Goal: Communication & Community: Participate in discussion

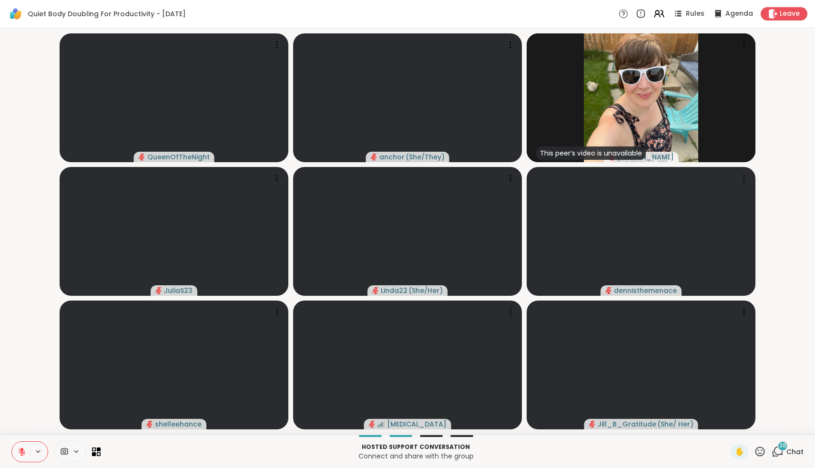
click at [783, 455] on icon at bounding box center [778, 451] width 12 height 12
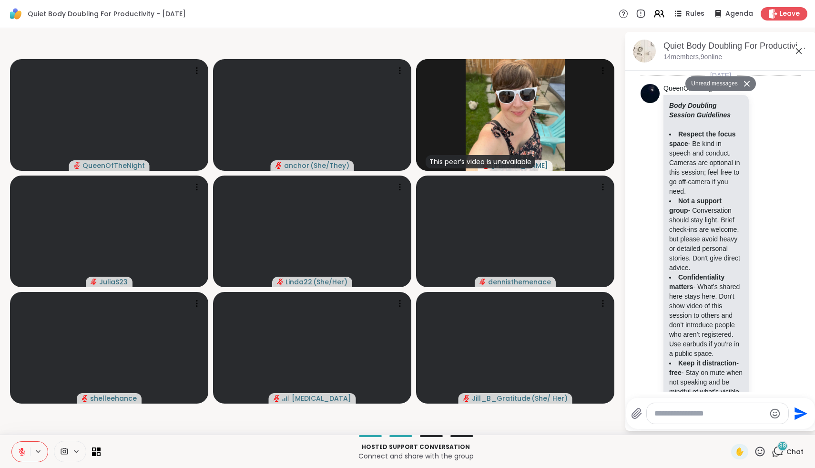
scroll to position [4004, 0]
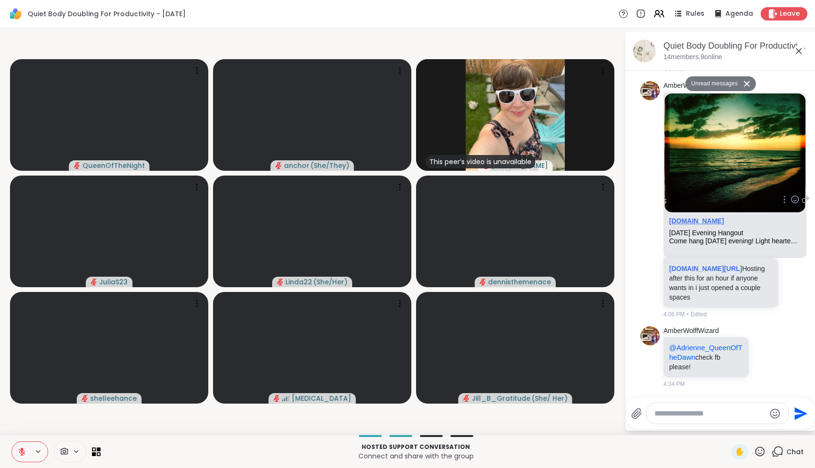
click at [710, 217] on link "sharewellnow.com" at bounding box center [696, 221] width 55 height 8
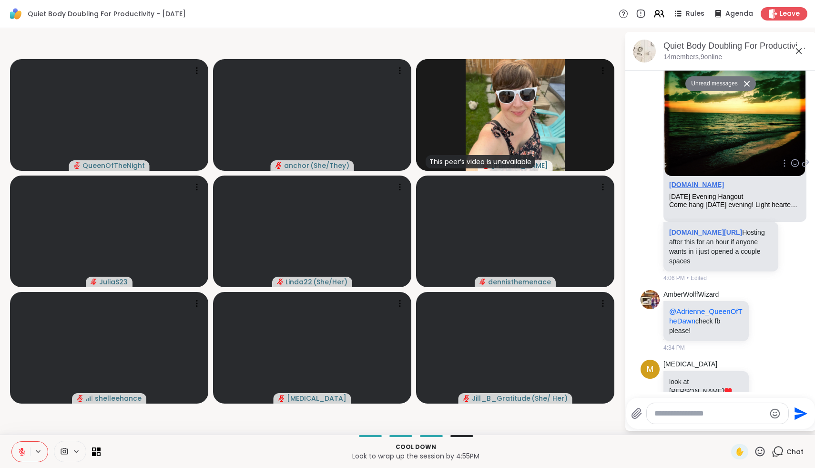
scroll to position [4055, 0]
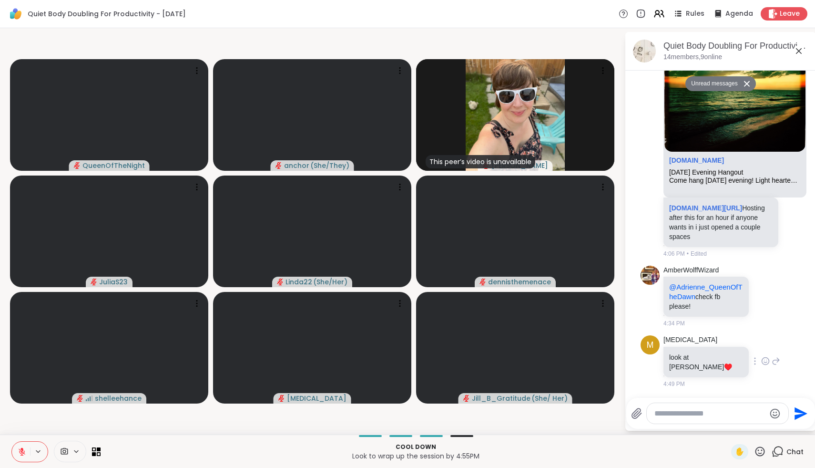
click at [761, 365] on icon at bounding box center [765, 361] width 9 height 10
click at [761, 350] on div "Select Reaction: Heart" at bounding box center [765, 345] width 9 height 9
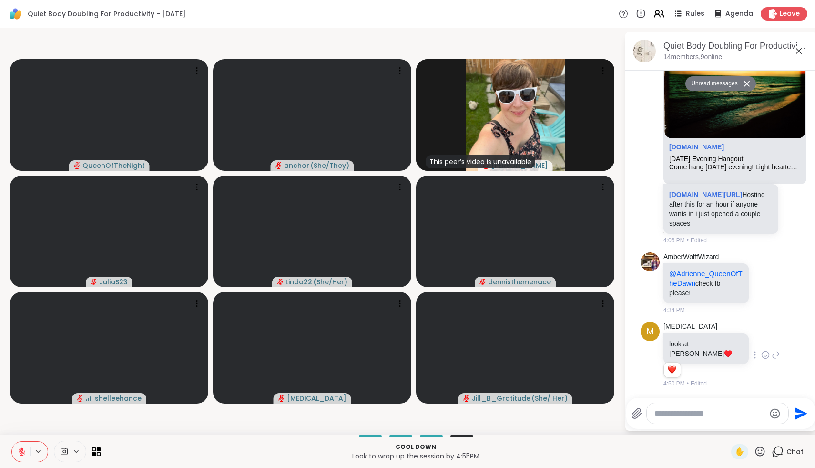
click at [762, 454] on icon at bounding box center [760, 451] width 12 height 12
click at [741, 427] on div "❤️" at bounding box center [732, 426] width 17 height 15
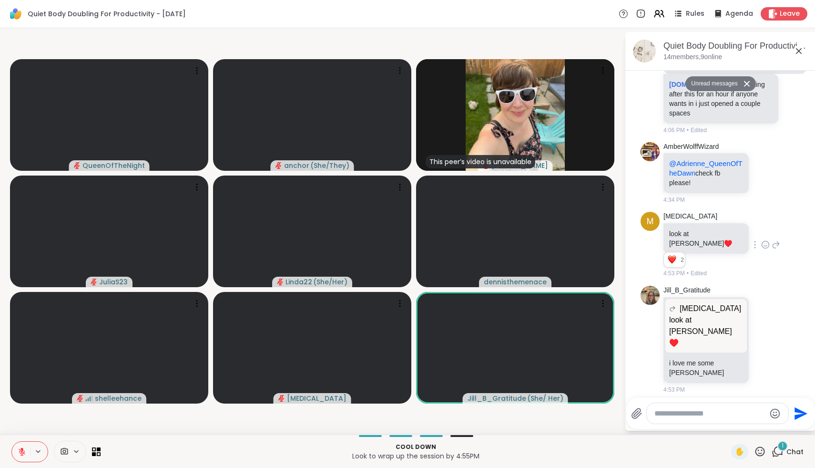
scroll to position [4129, 0]
click at [761, 344] on icon at bounding box center [765, 340] width 9 height 10
click at [761, 329] on span "Select Reaction: Heart" at bounding box center [765, 324] width 9 height 10
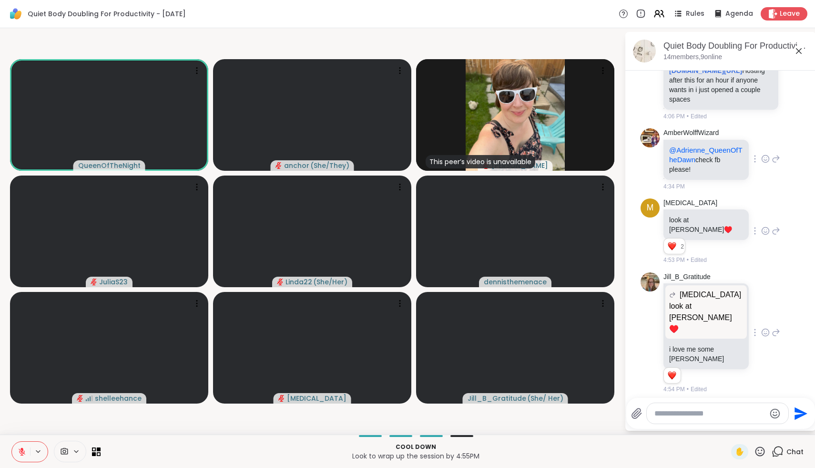
scroll to position [4222, 0]
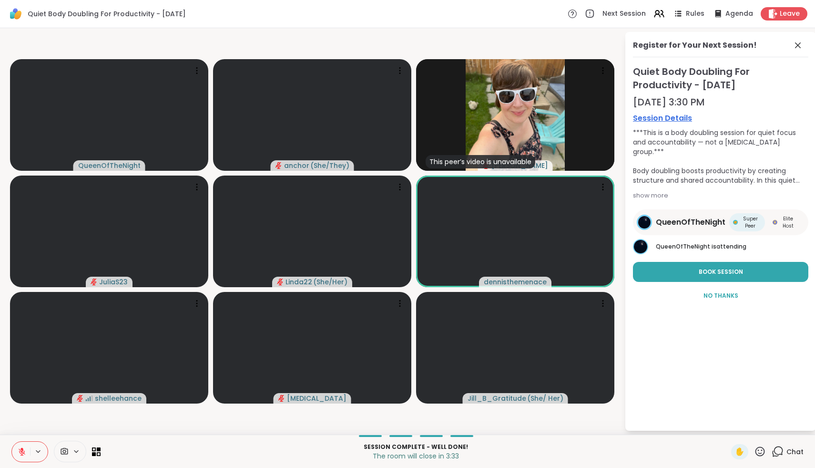
click at [759, 449] on icon at bounding box center [760, 451] width 12 height 12
click at [741, 430] on div "❤️" at bounding box center [732, 426] width 17 height 15
click at [793, 43] on icon at bounding box center [797, 45] width 11 height 11
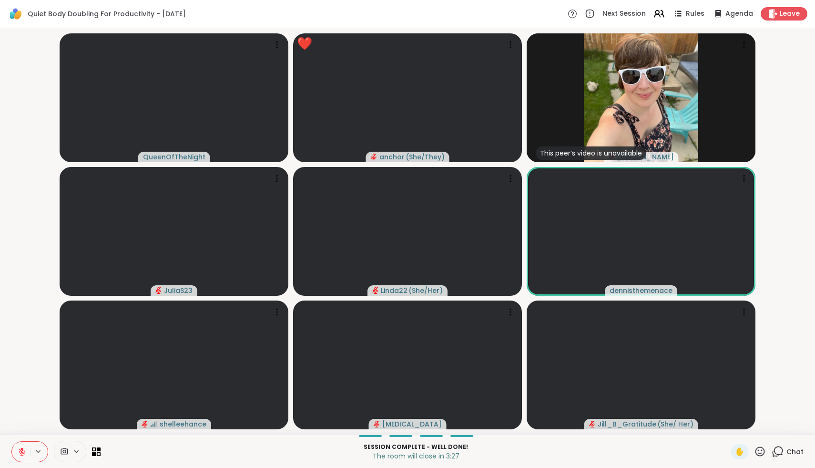
click at [780, 453] on icon at bounding box center [778, 451] width 12 height 12
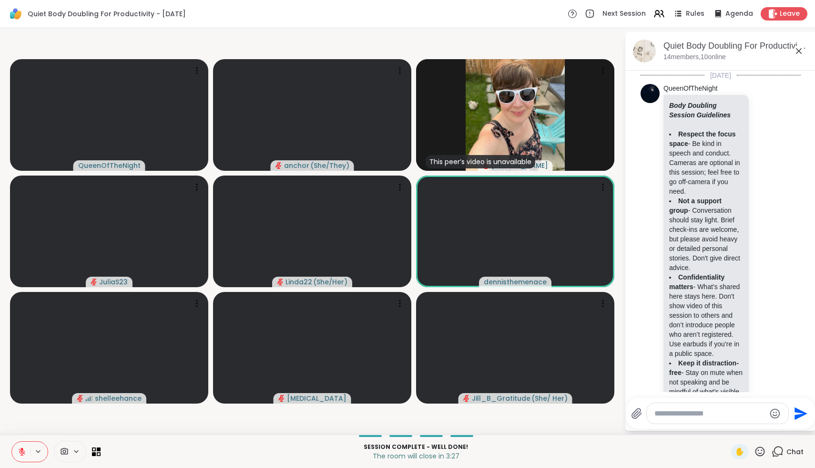
scroll to position [4368, 0]
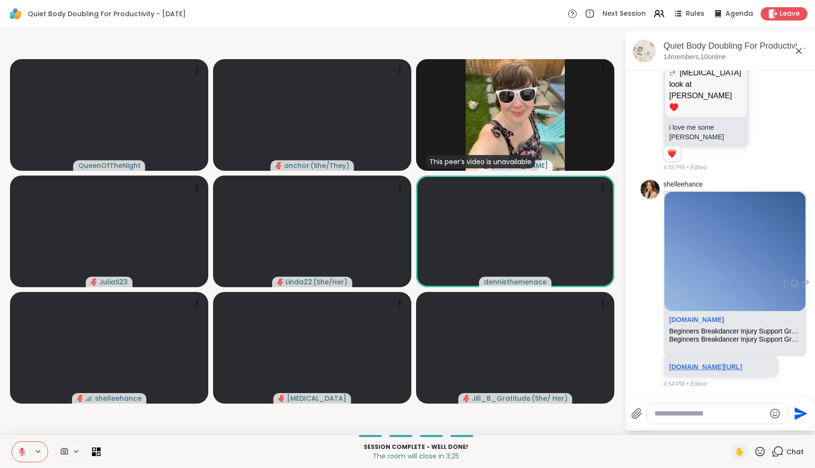
click at [742, 363] on link "[DOMAIN_NAME][URL]" at bounding box center [705, 367] width 73 height 8
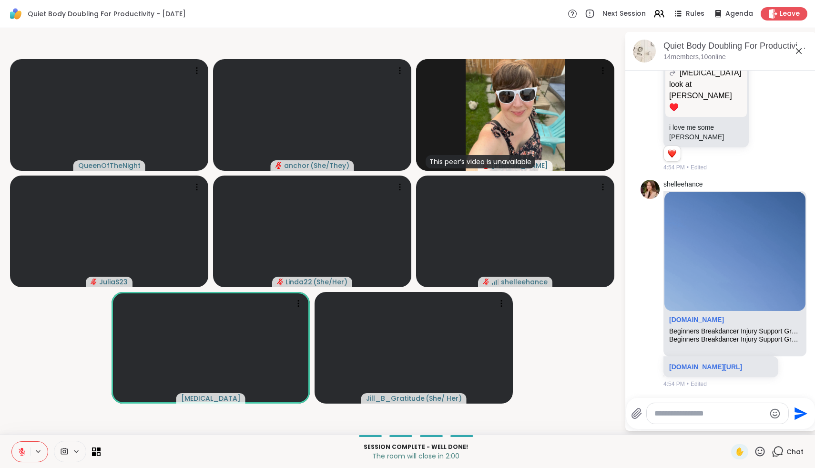
click at [761, 452] on icon at bounding box center [760, 451] width 12 height 12
click at [775, 429] on span "🌟" at bounding box center [774, 425] width 10 height 11
click at [763, 449] on icon at bounding box center [760, 451] width 12 height 12
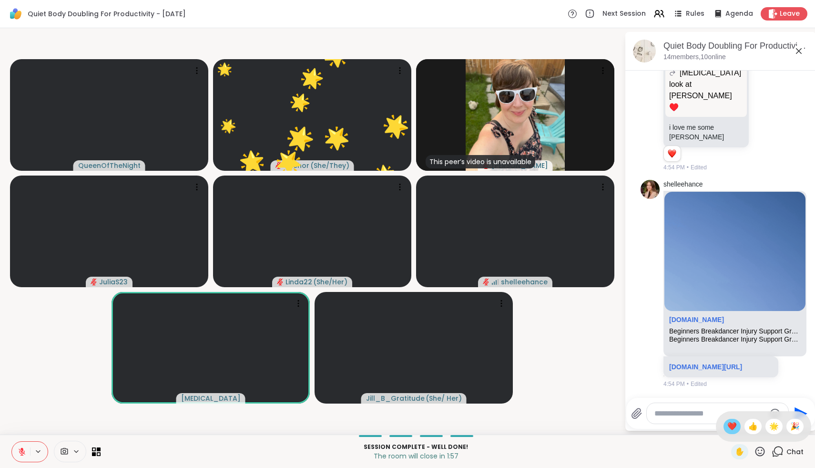
click at [737, 426] on span "❤️" at bounding box center [732, 425] width 10 height 11
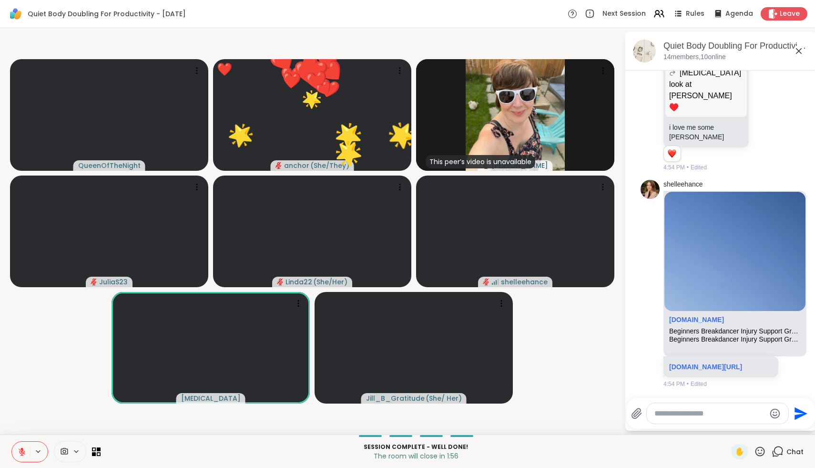
click at [761, 448] on icon at bounding box center [760, 451] width 12 height 12
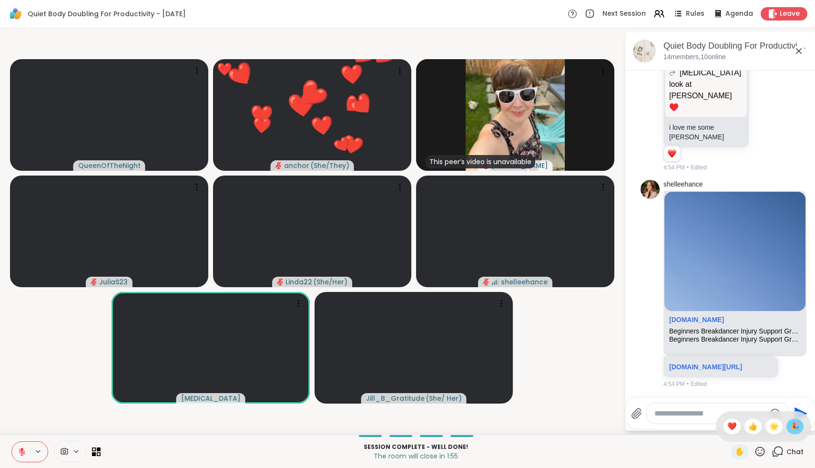
click at [797, 424] on span "🎉" at bounding box center [795, 425] width 10 height 11
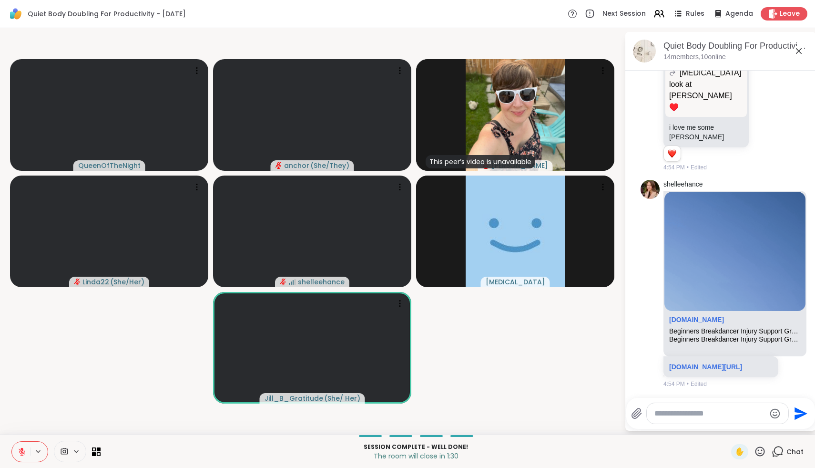
click at [20, 450] on icon at bounding box center [22, 451] width 7 height 7
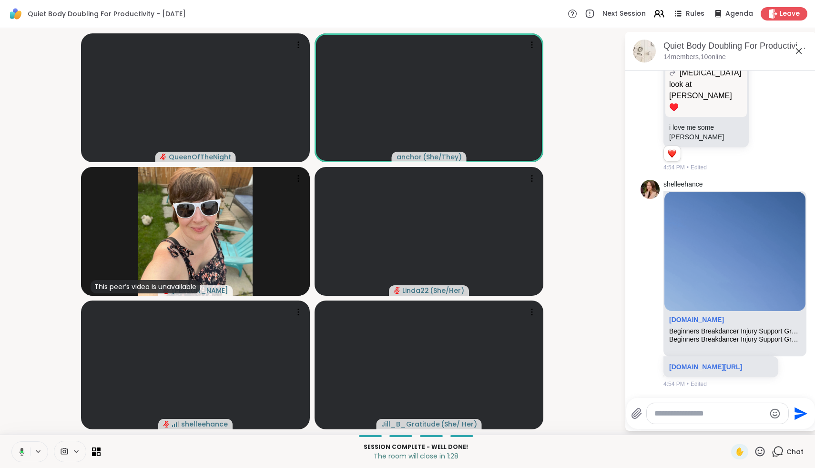
click at [20, 450] on icon at bounding box center [20, 451] width 9 height 9
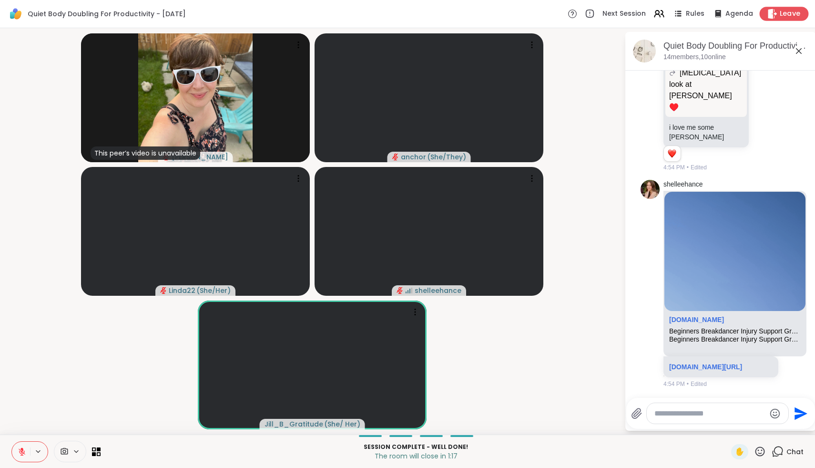
click at [791, 10] on span "Leave" at bounding box center [790, 14] width 21 height 10
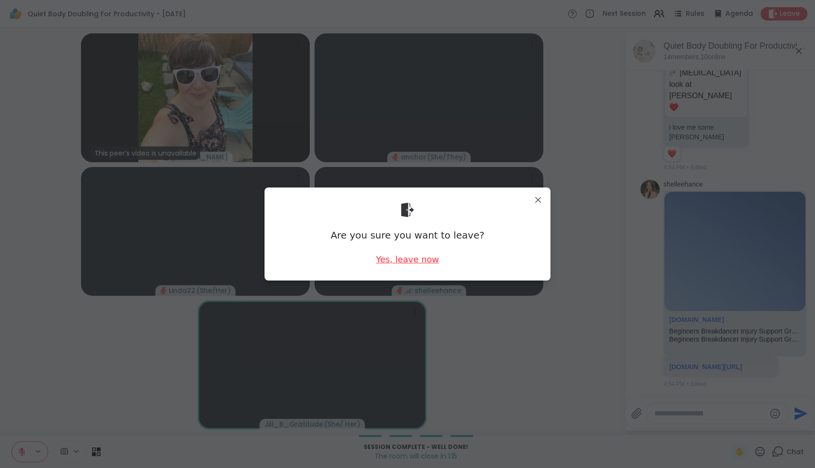
click at [425, 264] on div "Yes, leave now" at bounding box center [407, 259] width 63 height 12
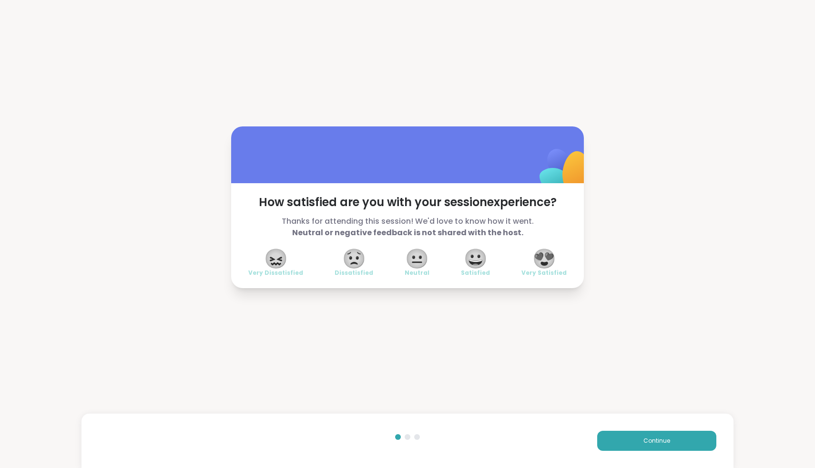
click at [545, 260] on span "😍" at bounding box center [544, 258] width 24 height 17
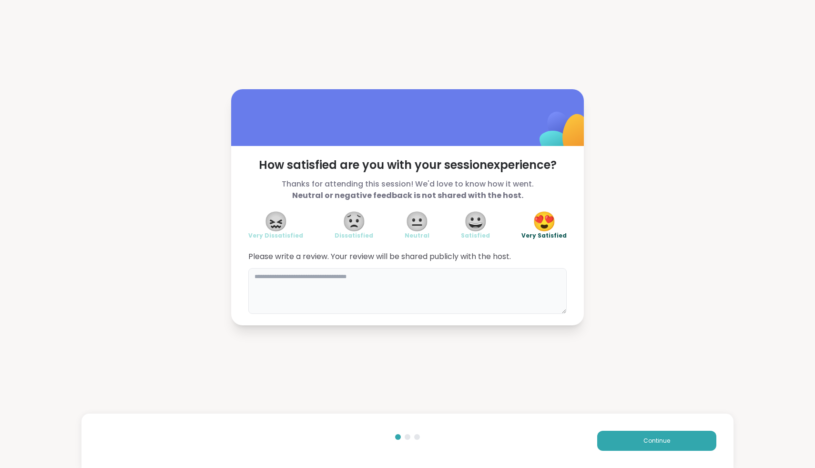
click at [513, 284] on textarea at bounding box center [407, 291] width 318 height 46
type textarea "**********"
click at [687, 434] on button "Continue" at bounding box center [656, 440] width 119 height 20
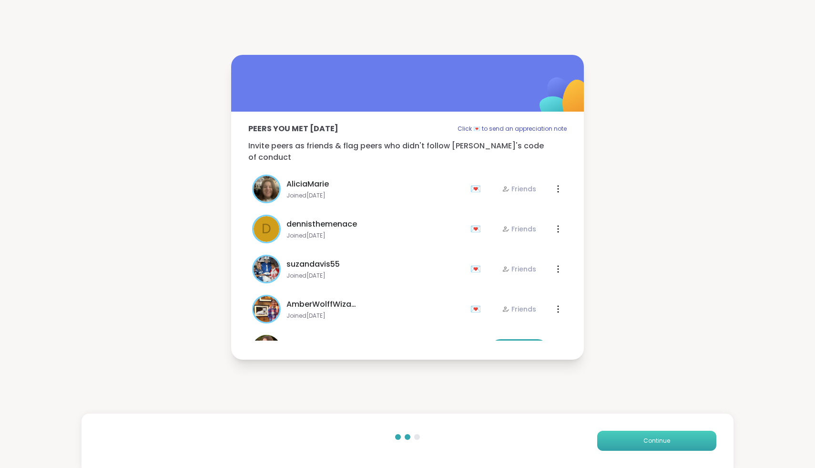
click at [687, 434] on button "Continue" at bounding box center [656, 440] width 119 height 20
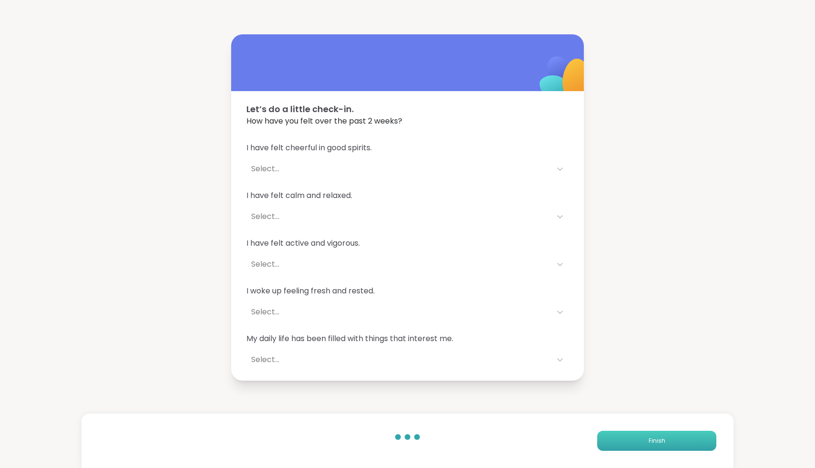
click at [687, 434] on button "Finish" at bounding box center [656, 440] width 119 height 20
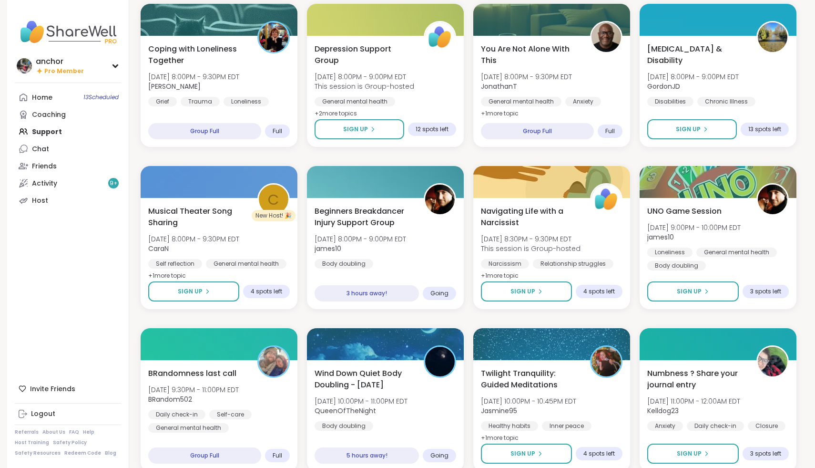
scroll to position [618, 0]
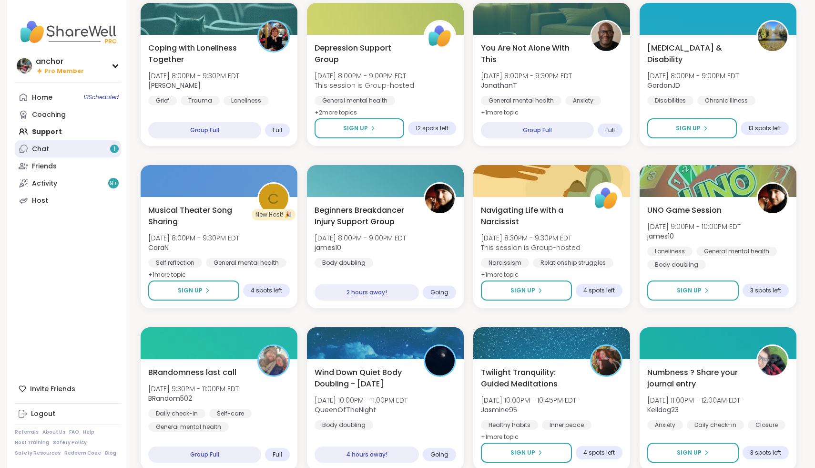
click at [57, 143] on link "Chat 1" at bounding box center [68, 148] width 106 height 17
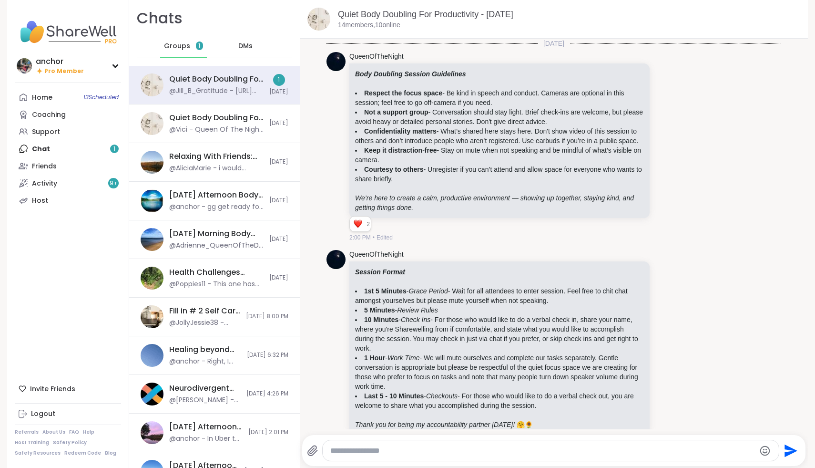
scroll to position [3304, 0]
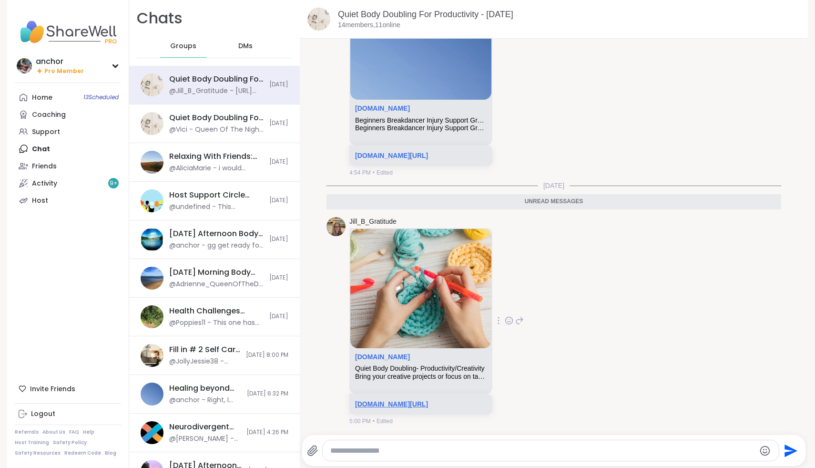
click at [428, 404] on link "[DOMAIN_NAME][URL]" at bounding box center [391, 404] width 73 height 8
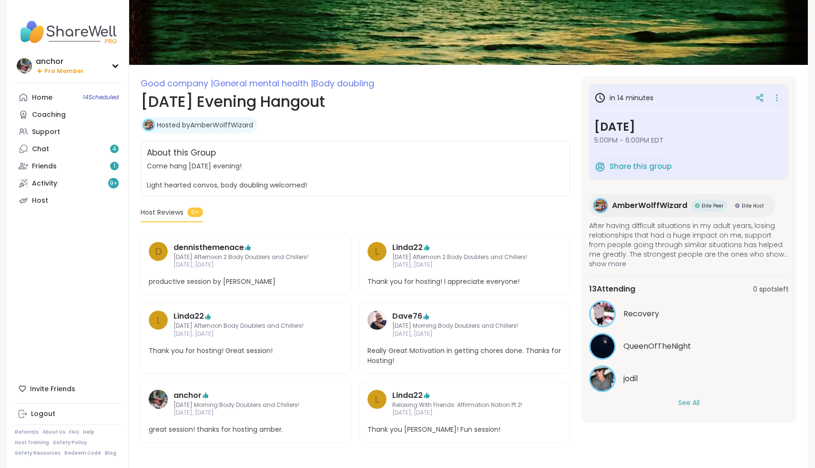
scroll to position [61, 0]
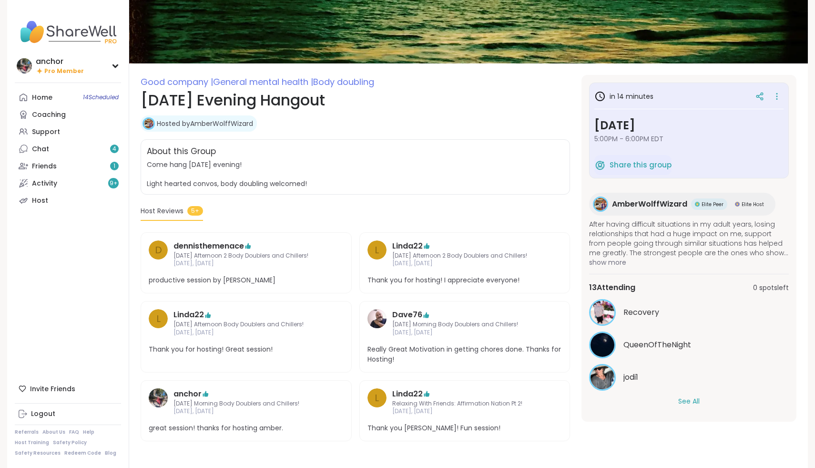
click at [692, 399] on button "See All" at bounding box center [688, 401] width 21 height 10
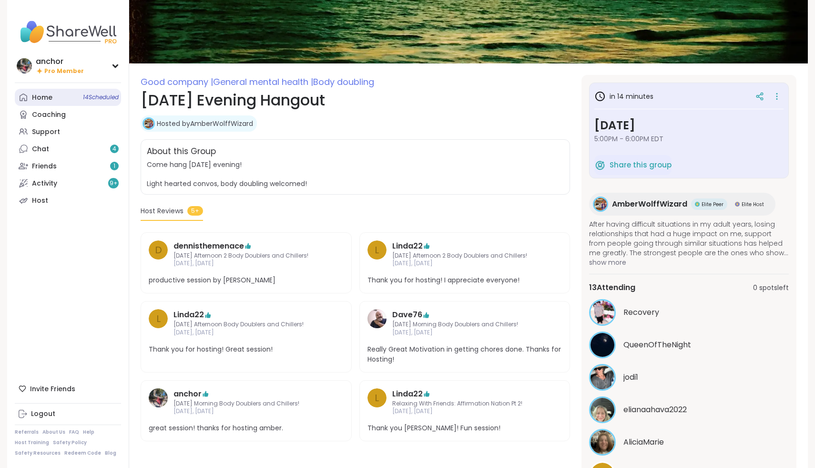
click at [55, 102] on link "Home 14 Scheduled" at bounding box center [68, 97] width 106 height 17
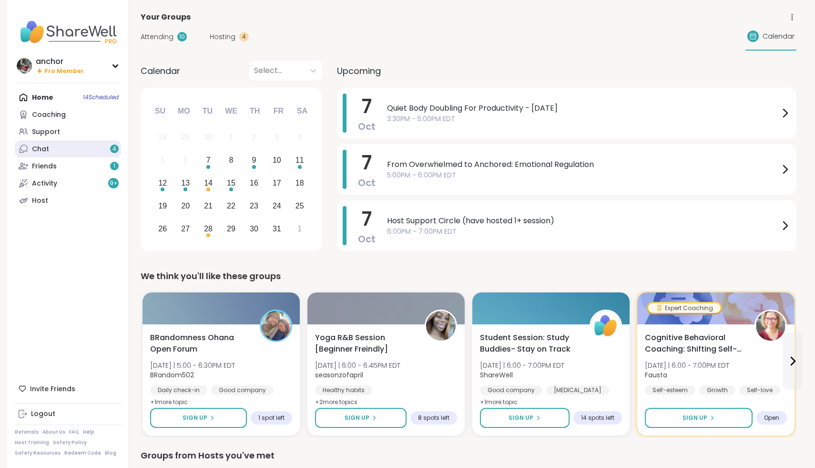
click at [102, 147] on link "Chat 4" at bounding box center [68, 148] width 106 height 17
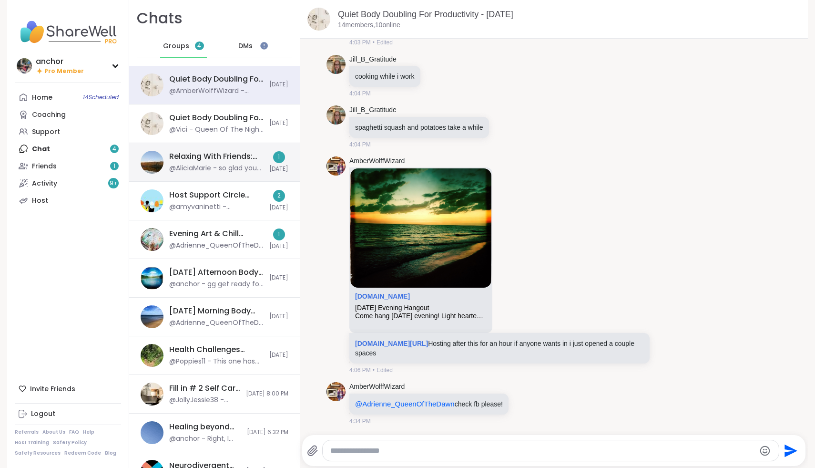
click at [228, 167] on div "@AliciaMarie - so glad you advocated for your daughter my first roommates was t…" at bounding box center [216, 169] width 94 height 10
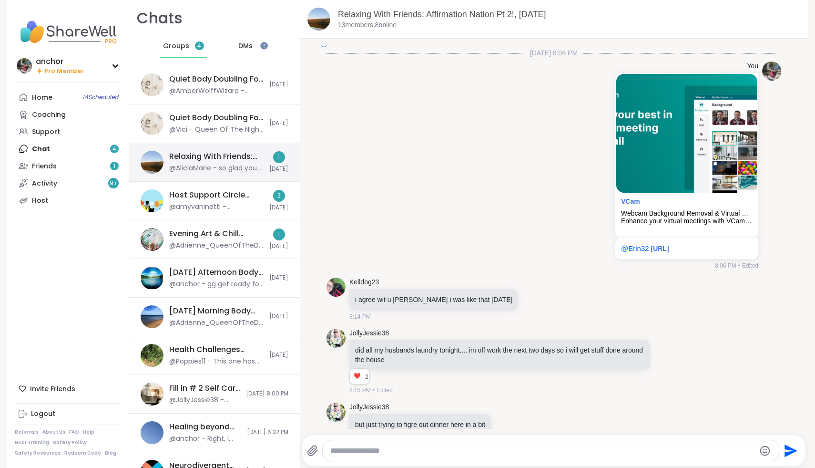
scroll to position [1830, 0]
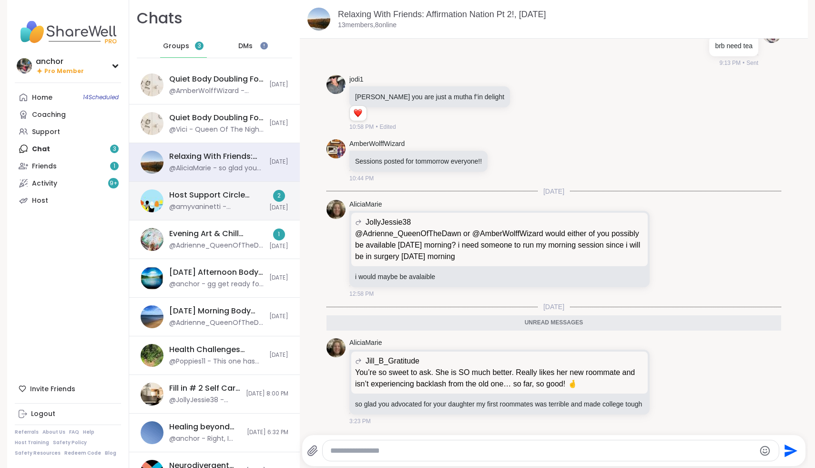
click at [226, 204] on div "@amyvaninetti - @kurdnezam6 and @jeffreycaresfcihc I see that you're not hosts …" at bounding box center [216, 207] width 94 height 10
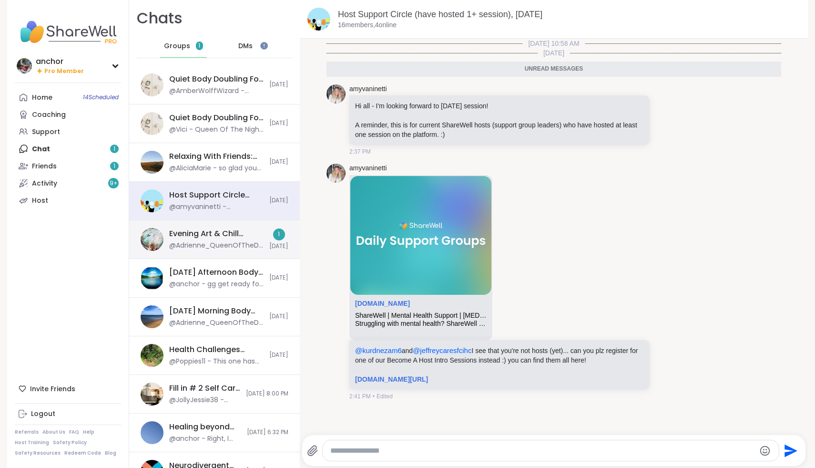
click at [244, 237] on div "Evening Art & Chill Creative Body Doubling , Oct 09" at bounding box center [216, 233] width 94 height 10
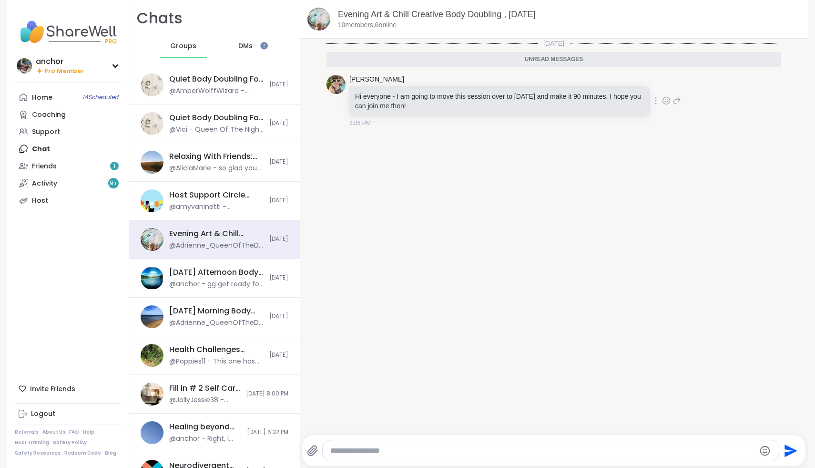
click at [669, 100] on icon at bounding box center [666, 101] width 9 height 10
click at [365, 10] on link "Evening Art & Chill Creative Body Doubling , Oct 09" at bounding box center [437, 15] width 198 height 10
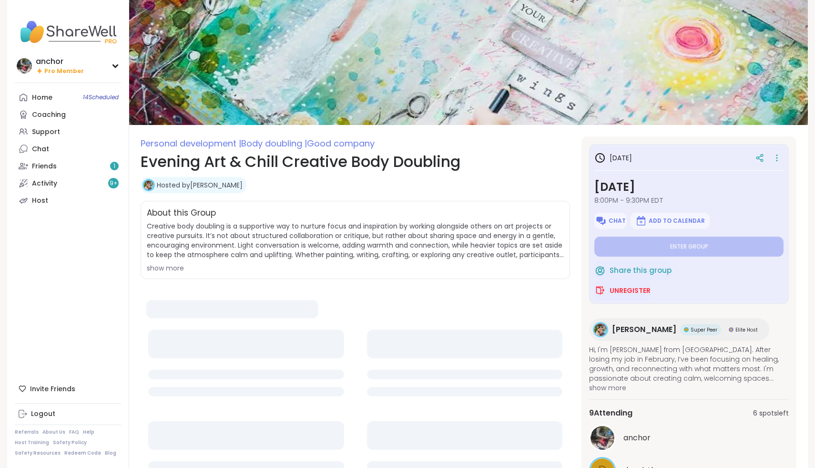
type textarea "*"
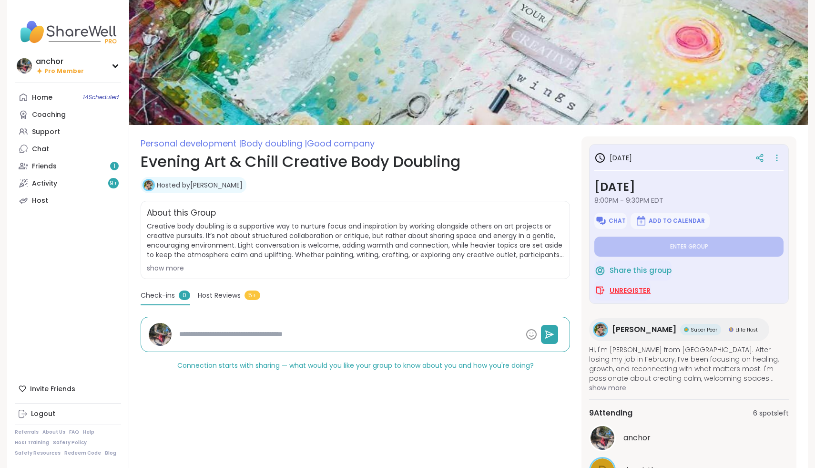
click at [638, 295] on span "Unregister" at bounding box center [630, 291] width 41 height 10
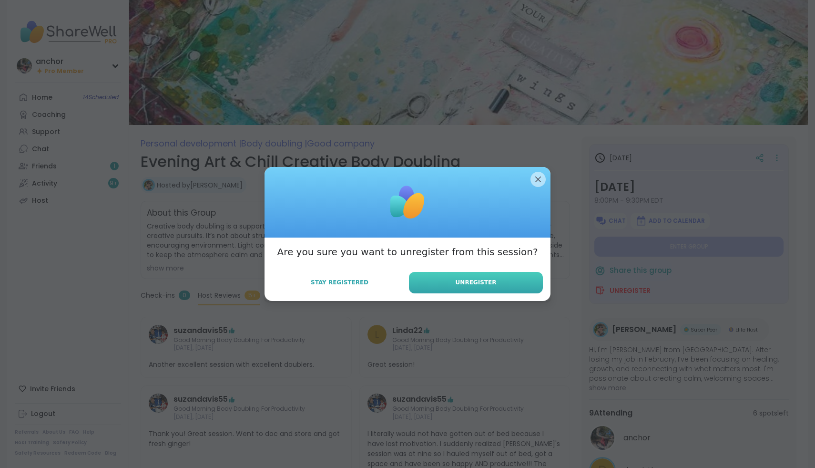
click at [451, 278] on button "Unregister" at bounding box center [476, 282] width 134 height 21
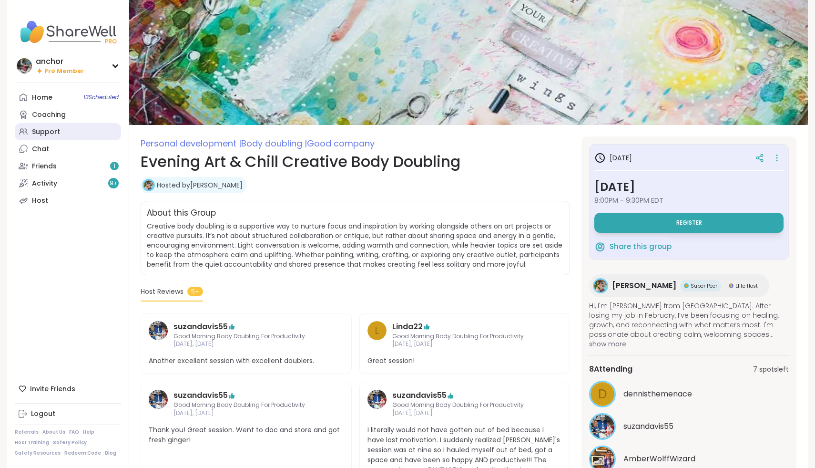
click at [56, 130] on div "Support" at bounding box center [46, 132] width 28 height 10
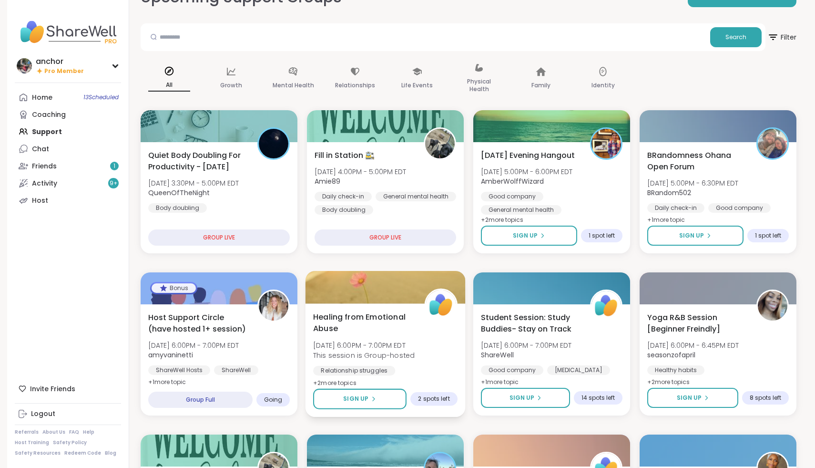
scroll to position [28, 0]
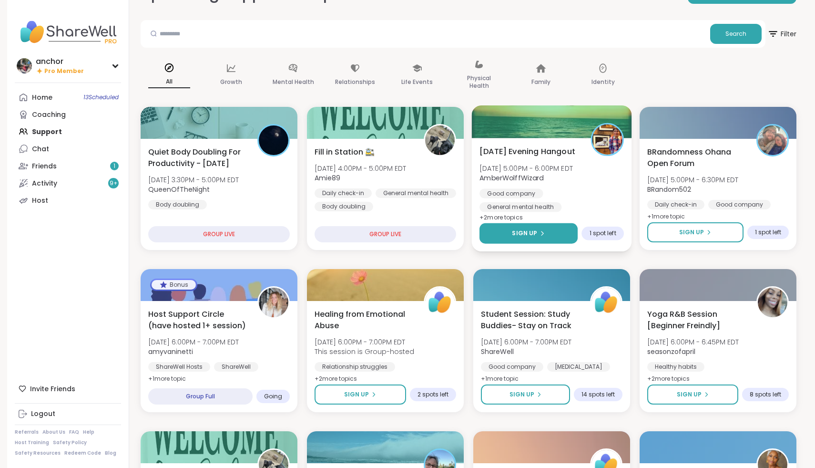
click at [532, 230] on span "Sign Up" at bounding box center [524, 233] width 25 height 9
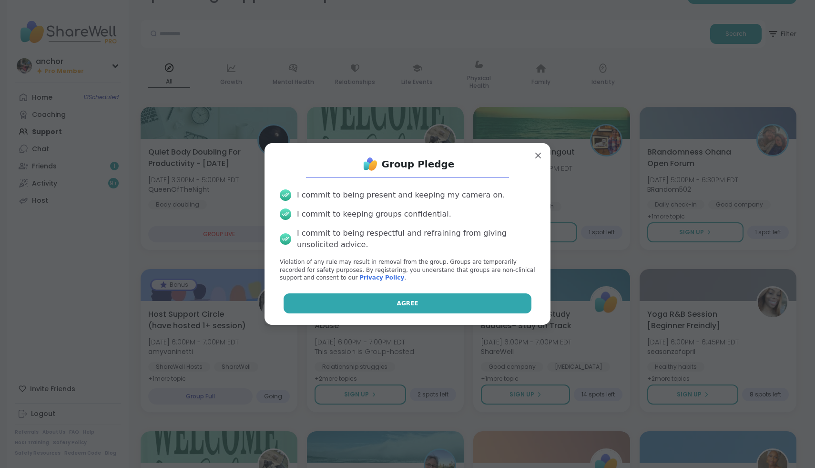
click at [461, 299] on button "Agree" at bounding box center [408, 303] width 248 height 20
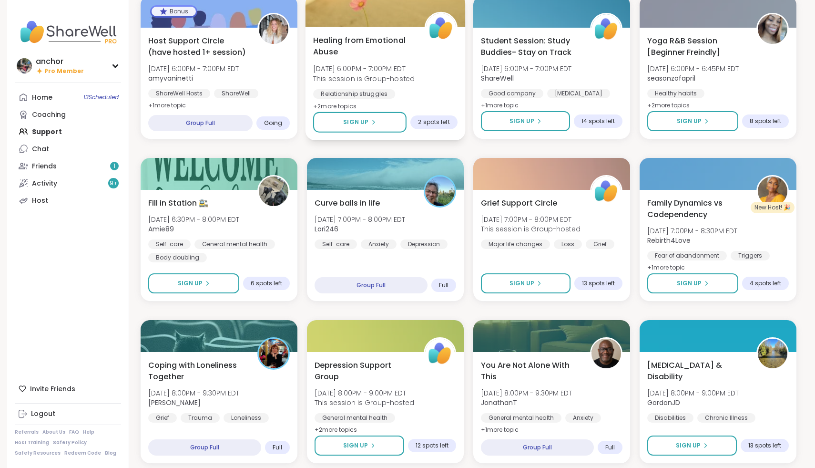
scroll to position [302, 0]
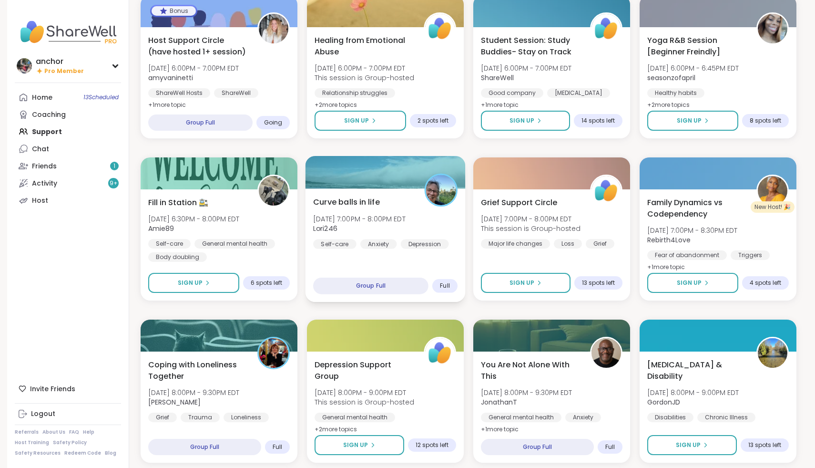
click at [356, 205] on span "Curve balls in life" at bounding box center [346, 201] width 67 height 11
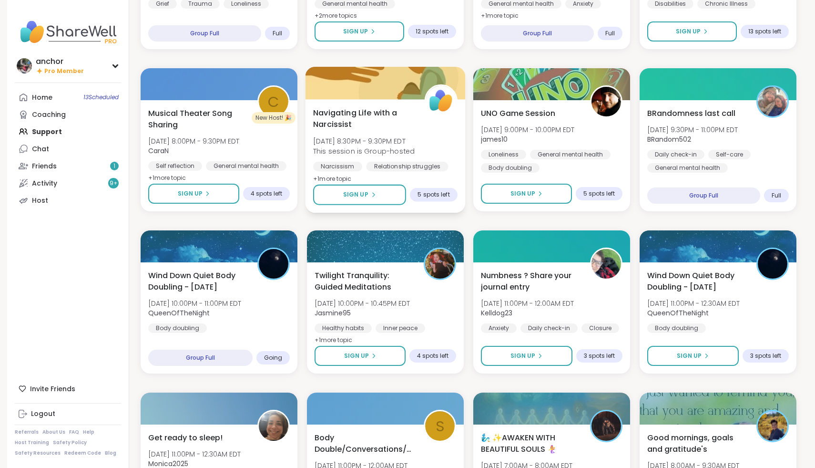
scroll to position [717, 0]
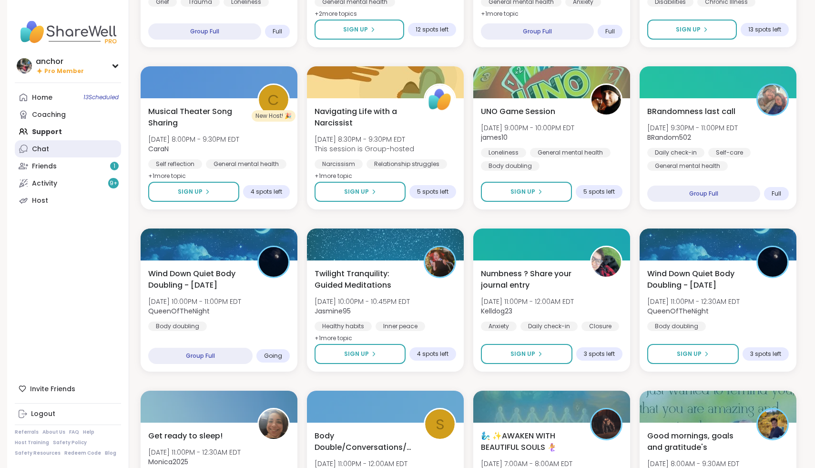
click at [69, 151] on link "Chat" at bounding box center [68, 148] width 106 height 17
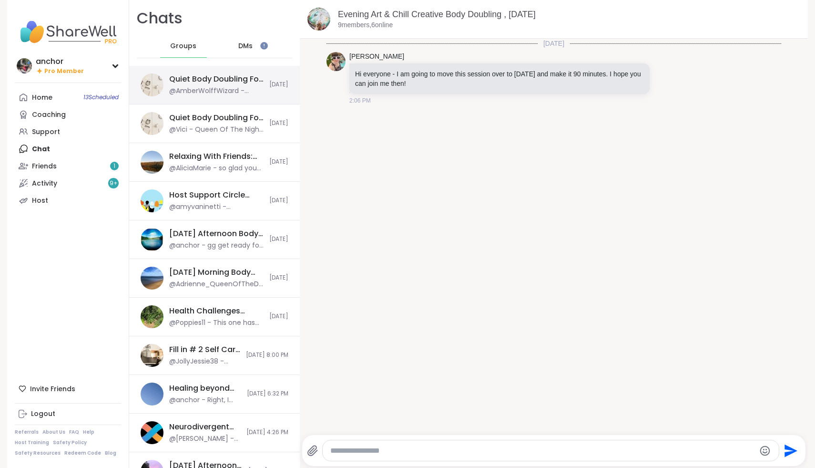
click at [201, 96] on div "Quiet Body Doubling For Productivity - Tuesday, Oct 07 @AmberWolffWizard - @Adr…" at bounding box center [214, 85] width 171 height 39
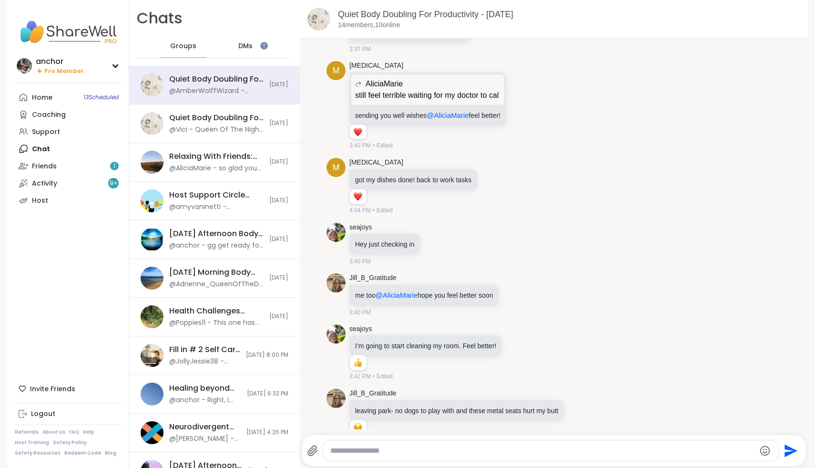
scroll to position [1461, 0]
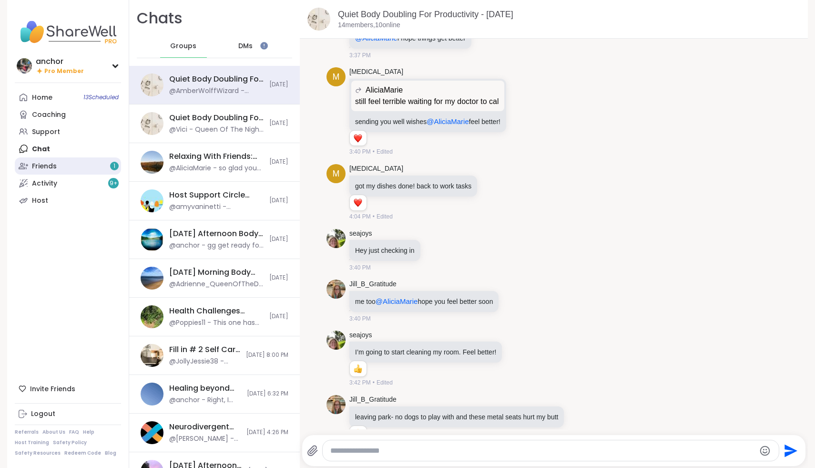
click at [91, 164] on link "Friends 1" at bounding box center [68, 165] width 106 height 17
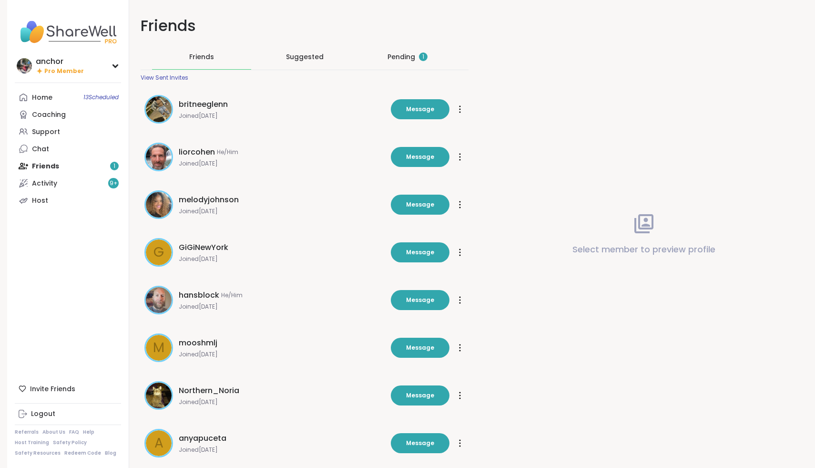
click at [405, 51] on div "Pending 1" at bounding box center [407, 56] width 99 height 25
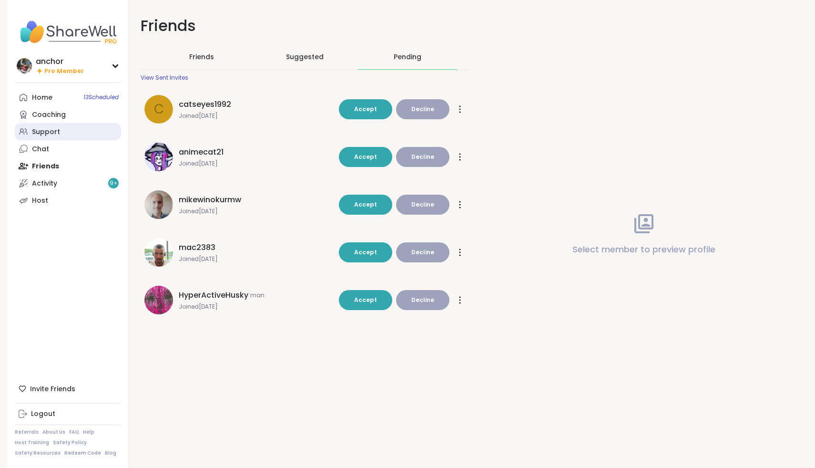
click at [49, 128] on div "Support" at bounding box center [46, 132] width 28 height 10
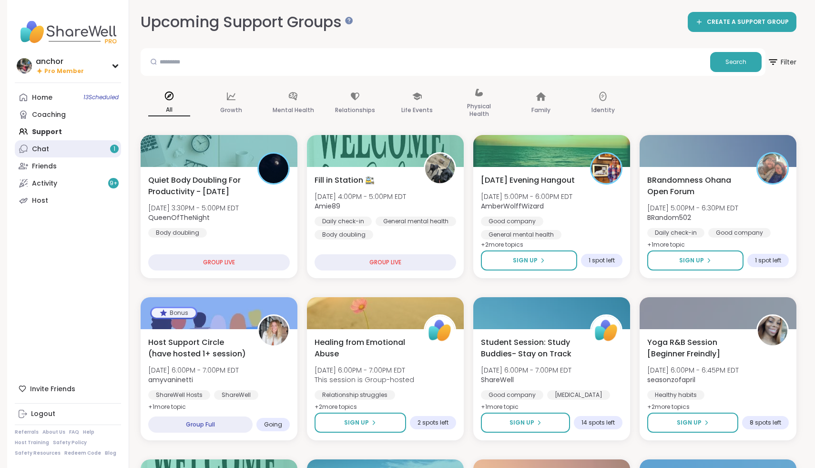
click at [59, 149] on link "Chat 1" at bounding box center [68, 148] width 106 height 17
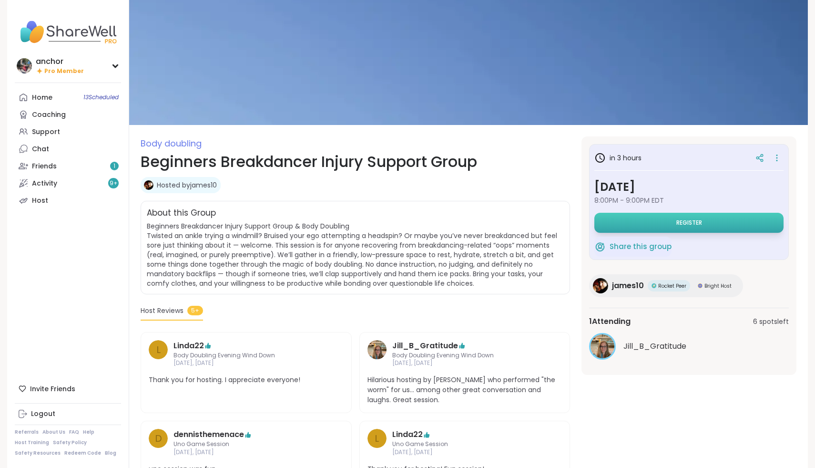
click at [704, 225] on button "Register" at bounding box center [688, 223] width 189 height 20
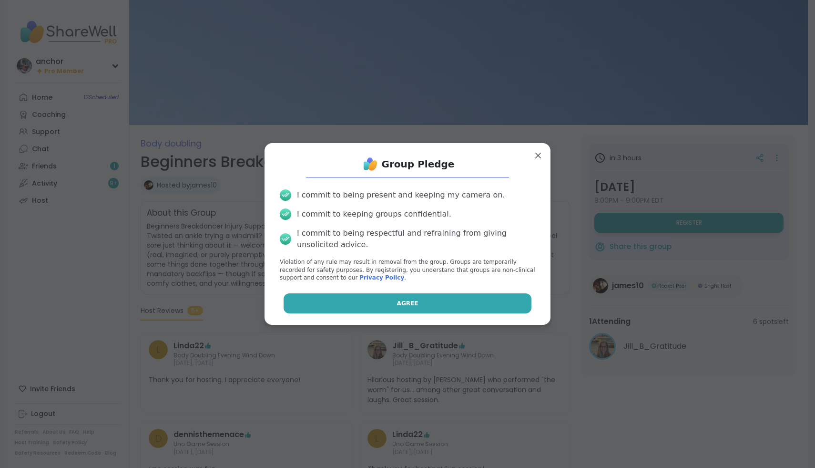
click at [413, 298] on button "Agree" at bounding box center [408, 303] width 248 height 20
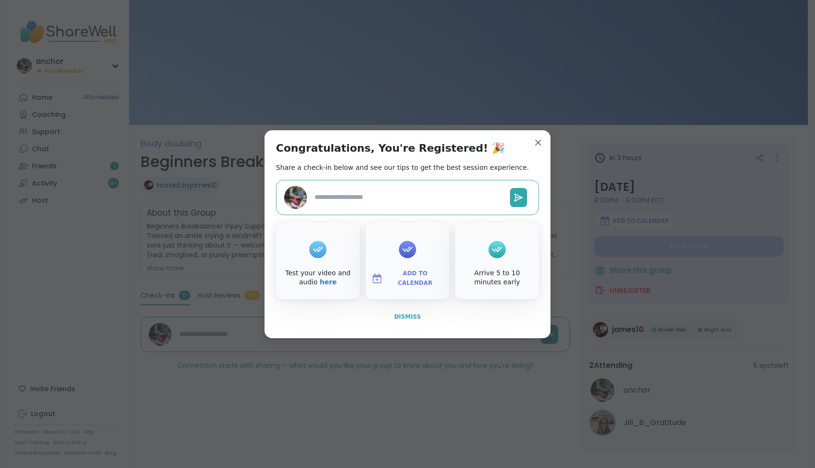
click at [409, 314] on span "Dismiss" at bounding box center [407, 316] width 27 height 7
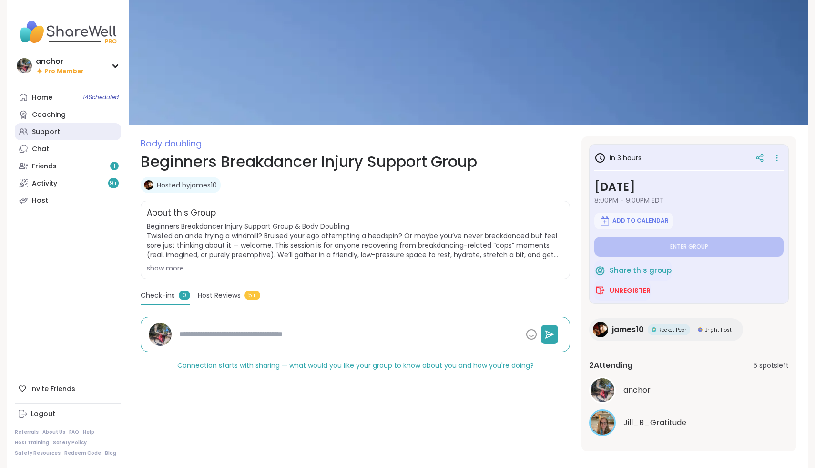
click at [49, 137] on link "Support" at bounding box center [68, 131] width 106 height 17
type textarea "*"
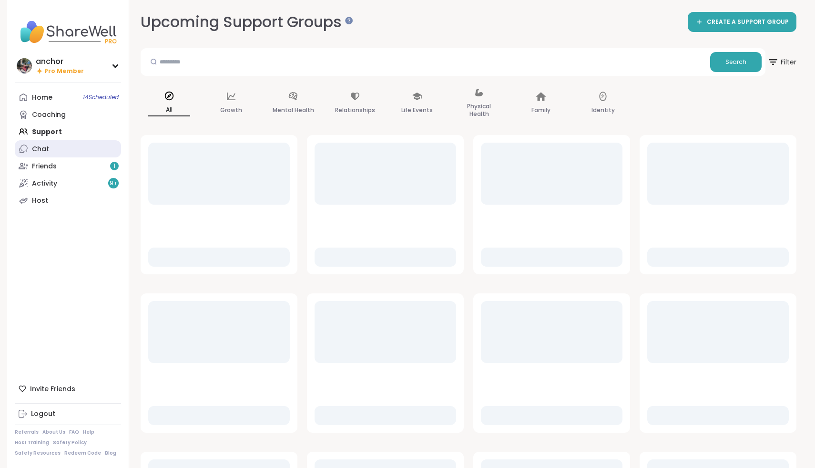
click at [69, 150] on link "Chat" at bounding box center [68, 148] width 106 height 17
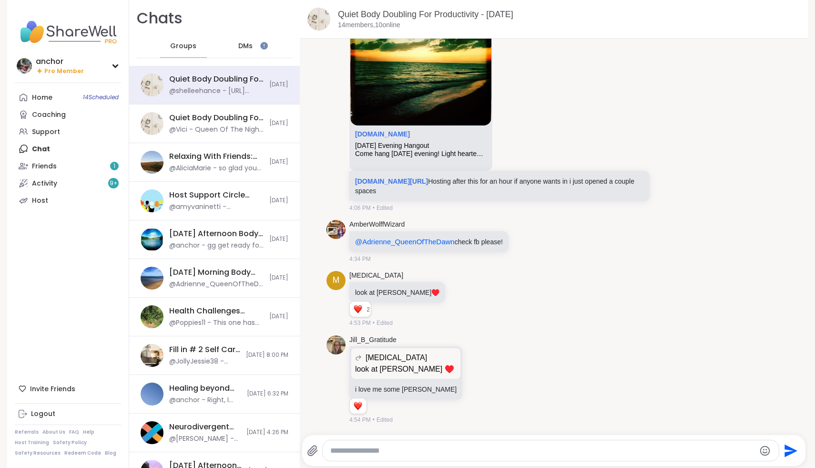
scroll to position [2757, 0]
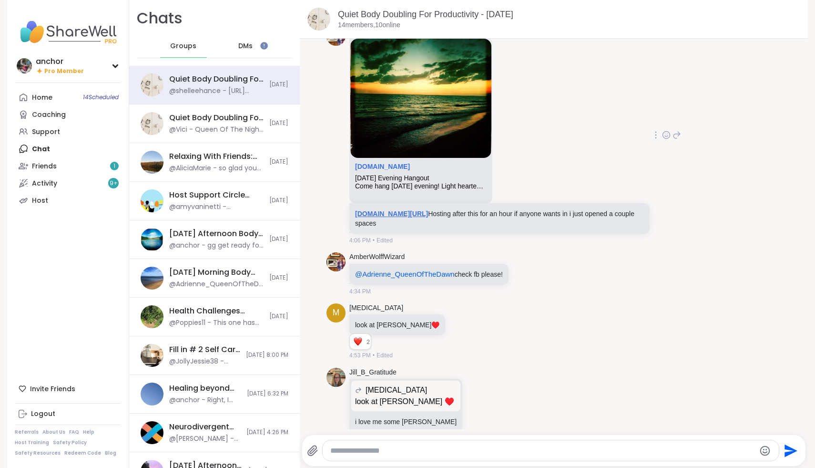
click at [428, 217] on link "sharewellnow.com/session/9393e46e-df68-40db-86f1-c1caef9ffa9a" at bounding box center [391, 214] width 73 height 8
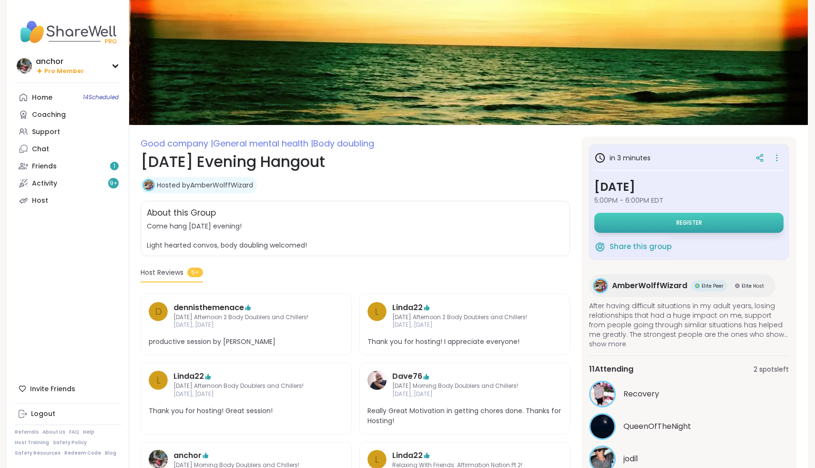
click at [625, 217] on button "Register" at bounding box center [688, 223] width 189 height 20
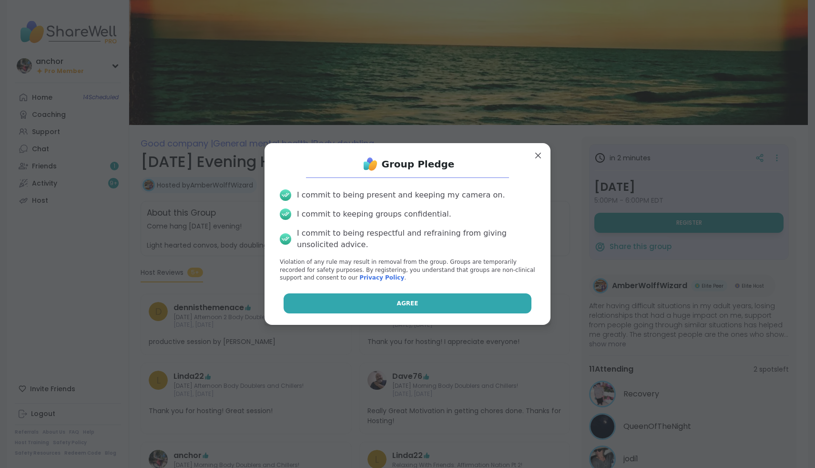
click at [492, 306] on button "Agree" at bounding box center [408, 303] width 248 height 20
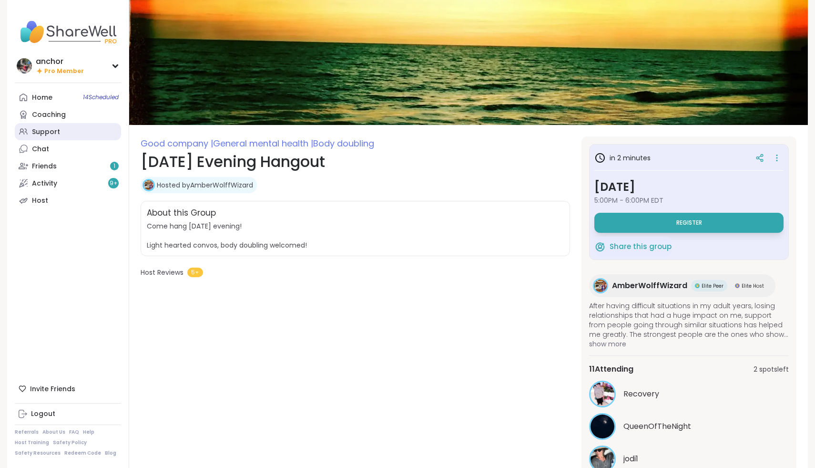
click at [68, 136] on link "Support" at bounding box center [68, 131] width 106 height 17
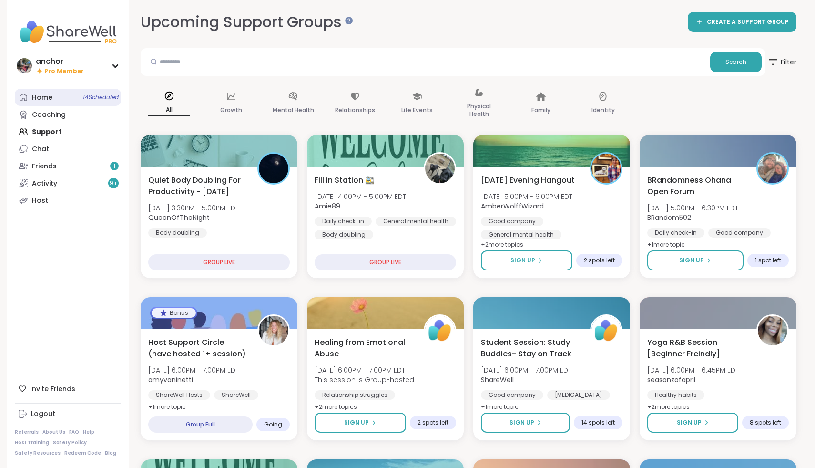
click at [50, 91] on link "Home 14 Scheduled" at bounding box center [68, 97] width 106 height 17
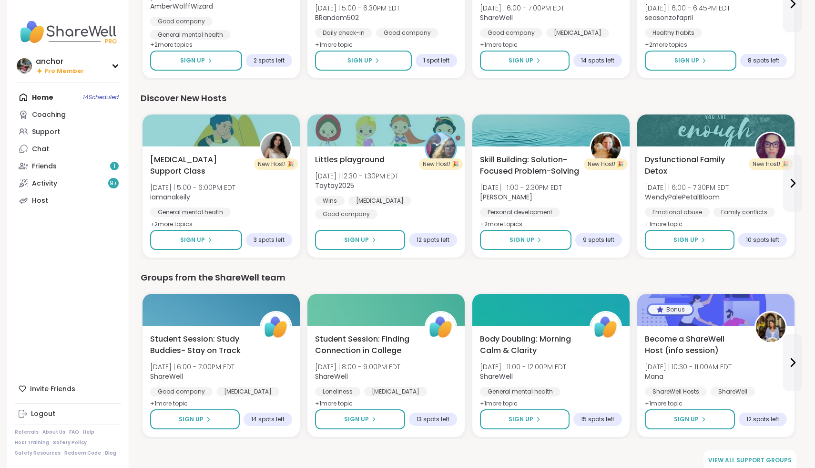
scroll to position [1085, 0]
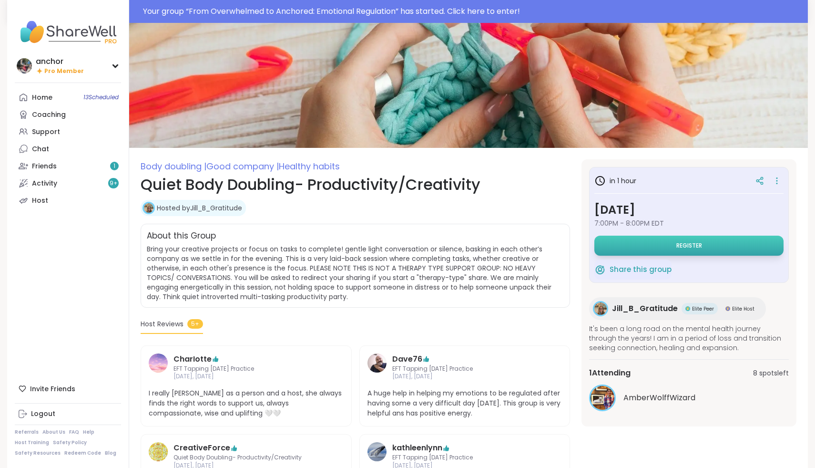
click at [663, 244] on button "Register" at bounding box center [688, 245] width 189 height 20
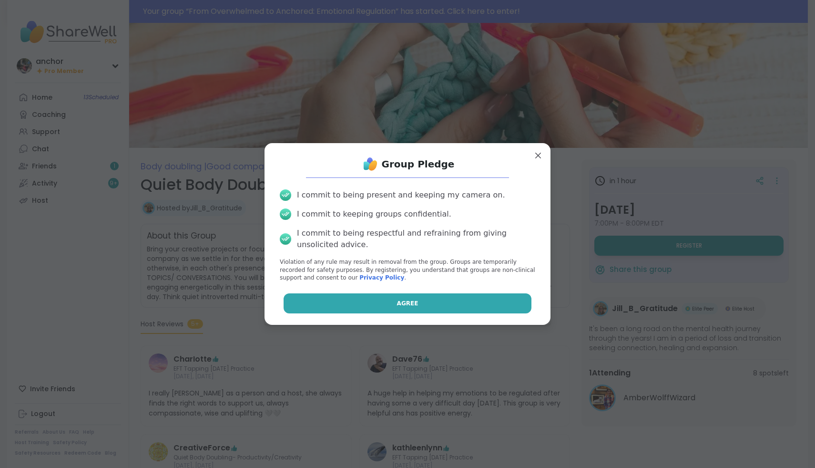
click at [448, 304] on button "Agree" at bounding box center [408, 303] width 248 height 20
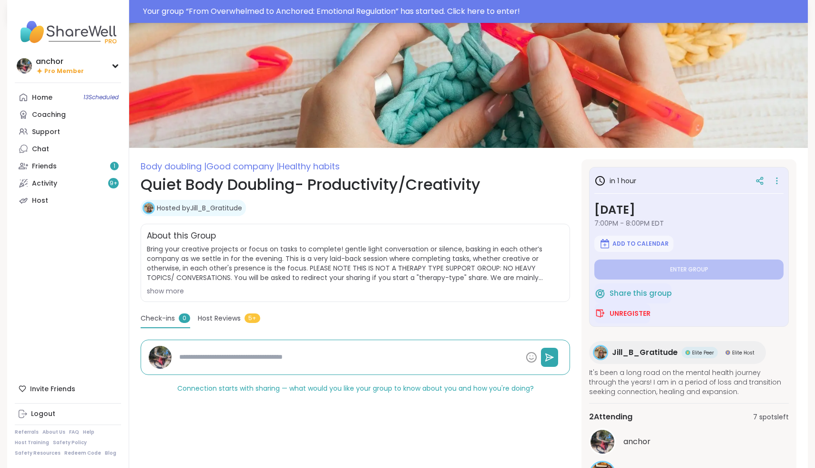
click at [191, 13] on div "Your group “ From Overwhelmed to Anchored: Emotional Regulation ” has started. …" at bounding box center [472, 11] width 659 height 11
type textarea "*"
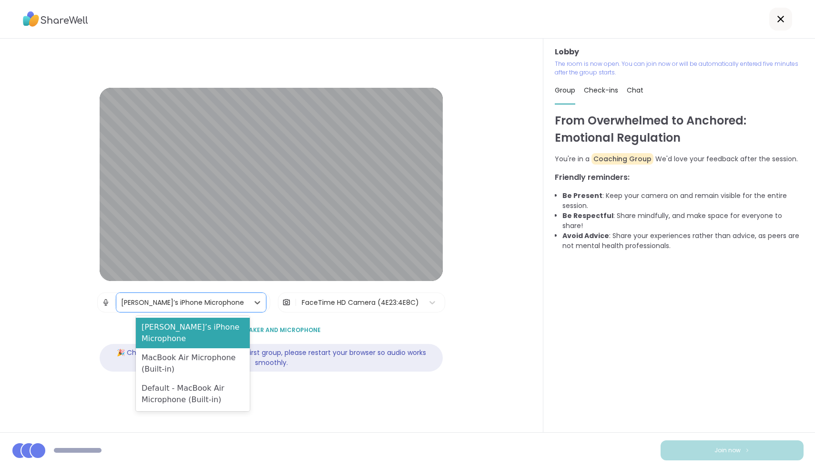
click at [157, 305] on div "Mary’s iPhone Microphone" at bounding box center [182, 302] width 123 height 10
click at [169, 350] on div "MacBook Air Microphone (Built-in)" at bounding box center [193, 363] width 114 height 31
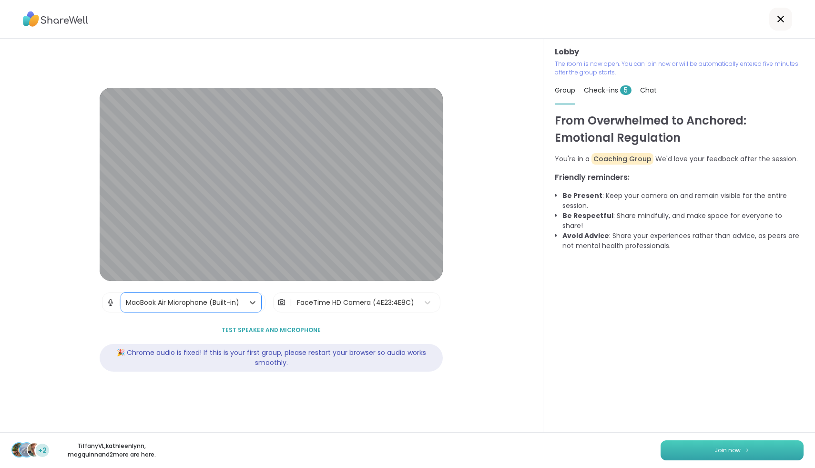
click at [724, 447] on span "Join now" at bounding box center [728, 450] width 26 height 9
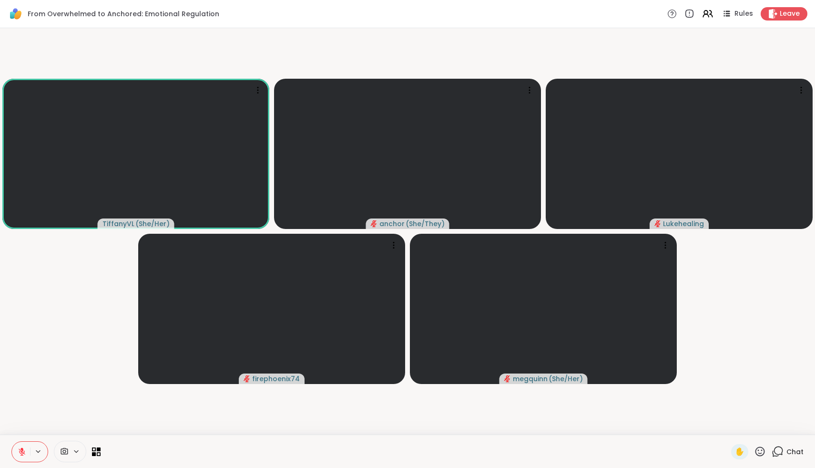
click at [68, 446] on div at bounding box center [70, 450] width 32 height 21
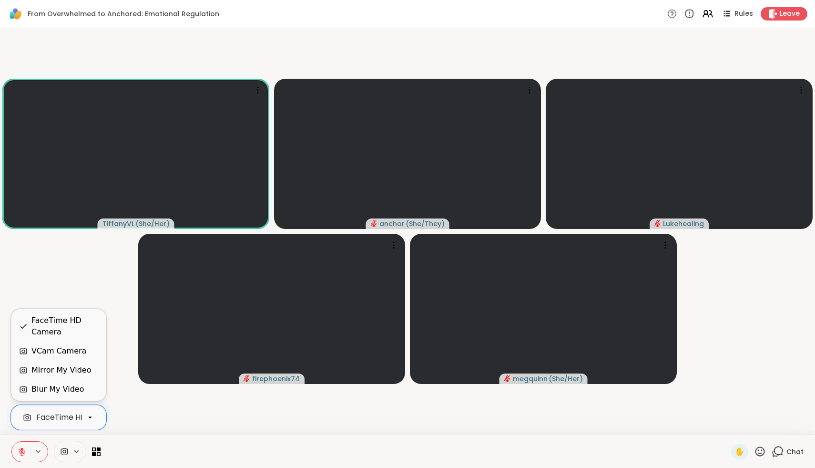
click at [62, 418] on div "FaceTime HD Camera" at bounding box center [77, 416] width 83 height 11
click at [49, 358] on div "VCam Camera" at bounding box center [58, 350] width 94 height 19
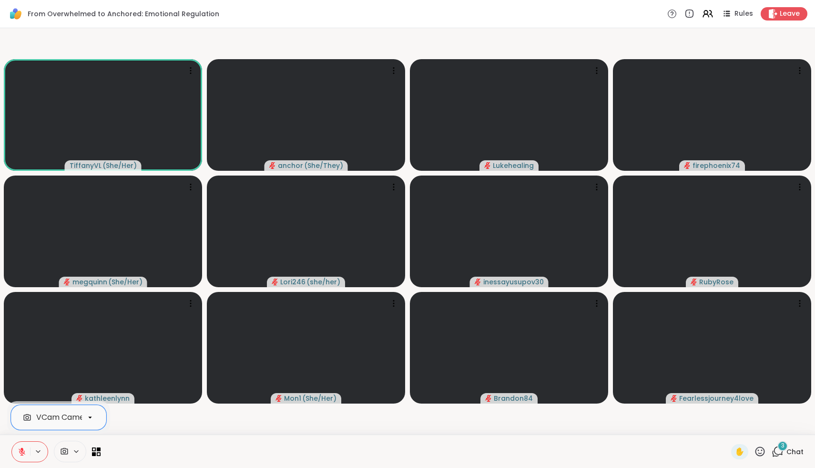
click at [785, 453] on div "3 Chat" at bounding box center [788, 451] width 32 height 15
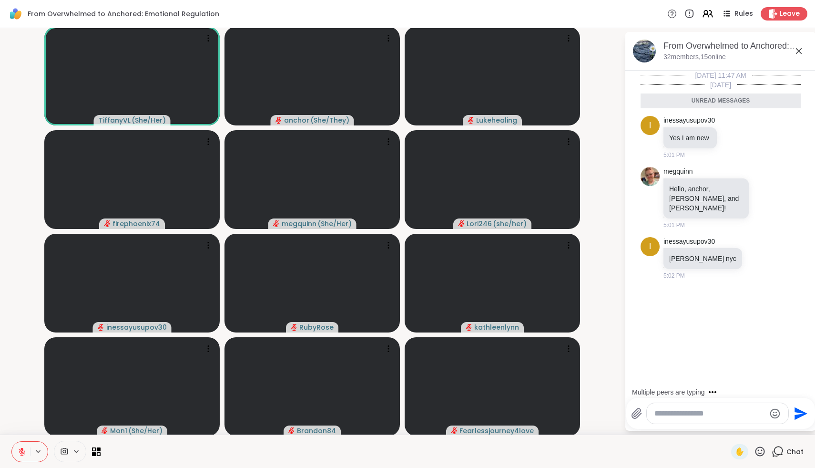
click at [750, 415] on textarea "Type your message" at bounding box center [710, 414] width 111 height 10
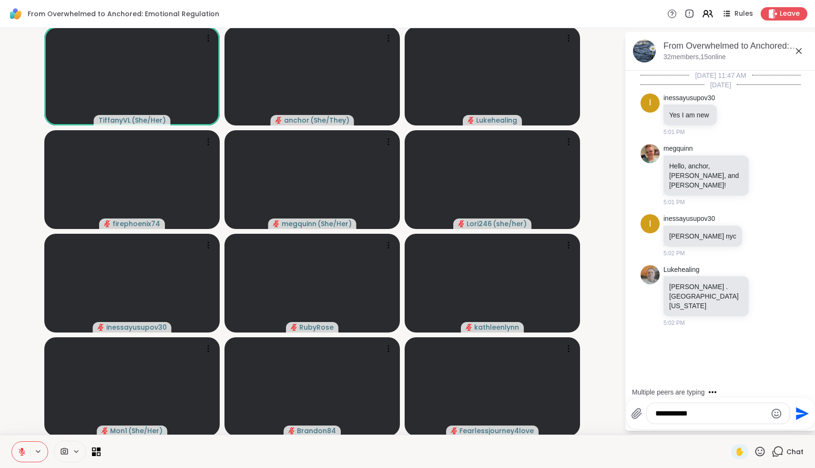
type textarea "**********"
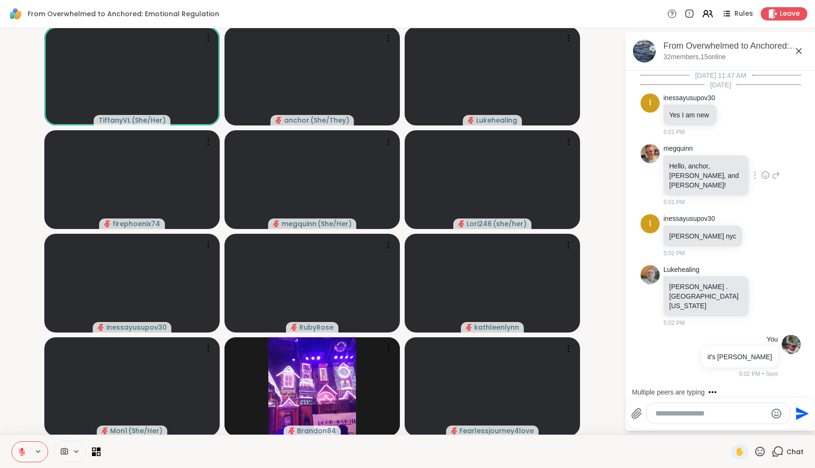
click at [766, 175] on icon at bounding box center [765, 175] width 3 height 1
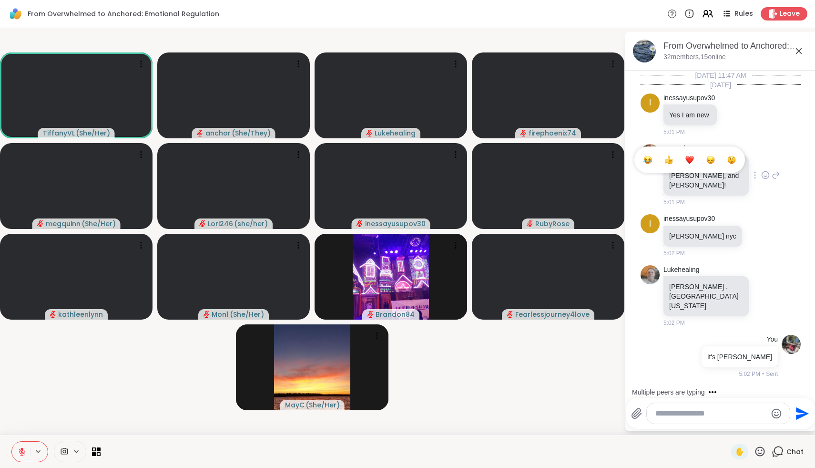
scroll to position [31, 0]
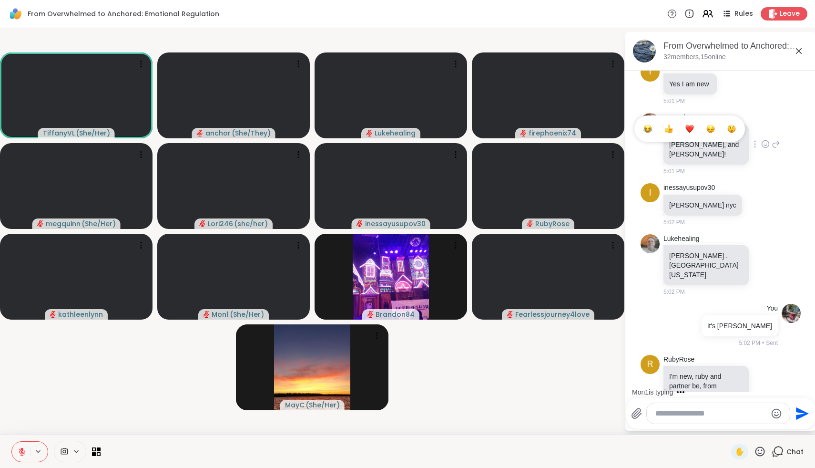
click at [685, 126] on div "Select Reaction: Heart" at bounding box center [689, 128] width 9 height 9
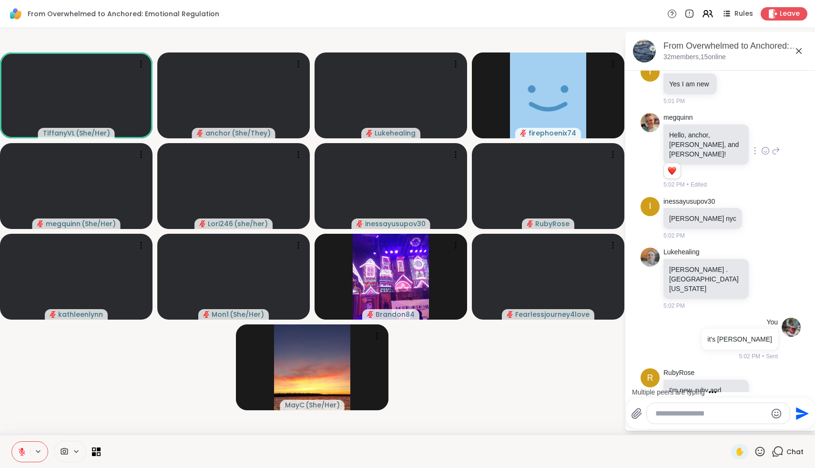
click at [774, 146] on icon at bounding box center [776, 150] width 9 height 11
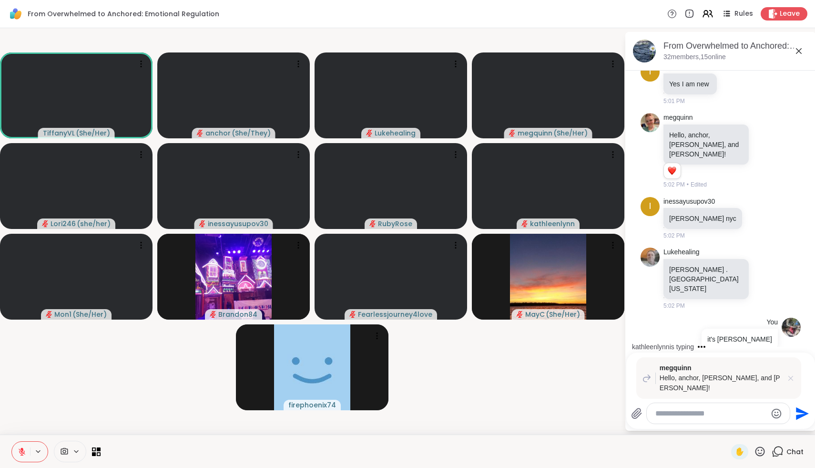
click at [792, 383] on icon at bounding box center [791, 378] width 10 height 10
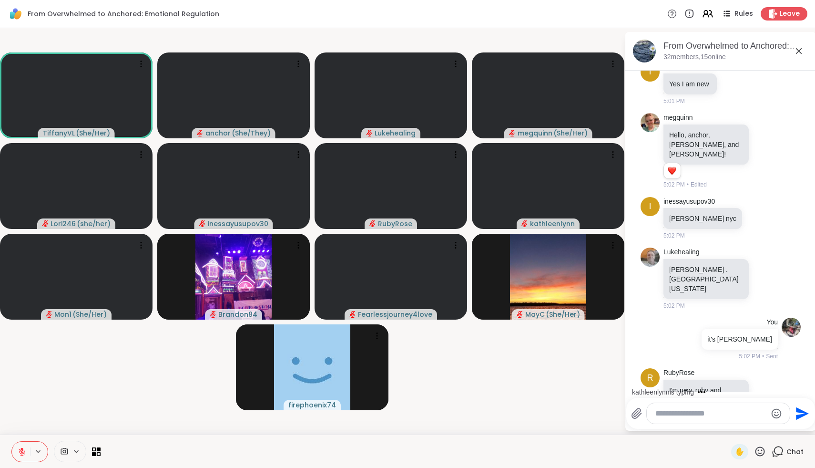
click at [728, 417] on textarea "Type your message" at bounding box center [710, 414] width 111 height 10
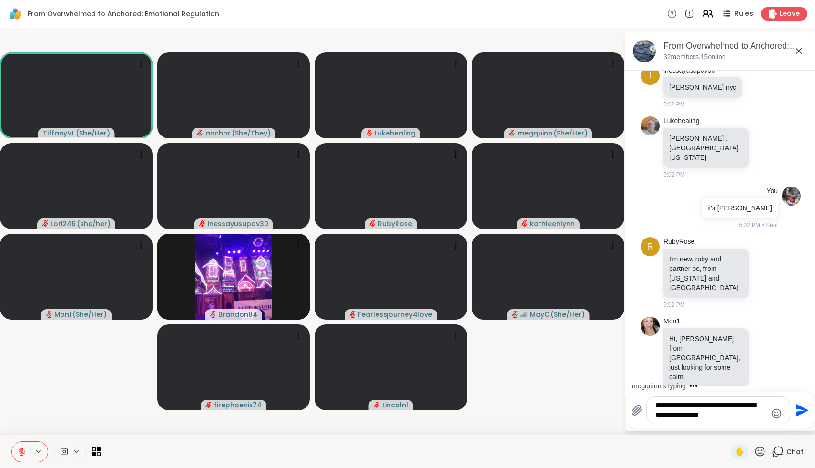
scroll to position [232, 0]
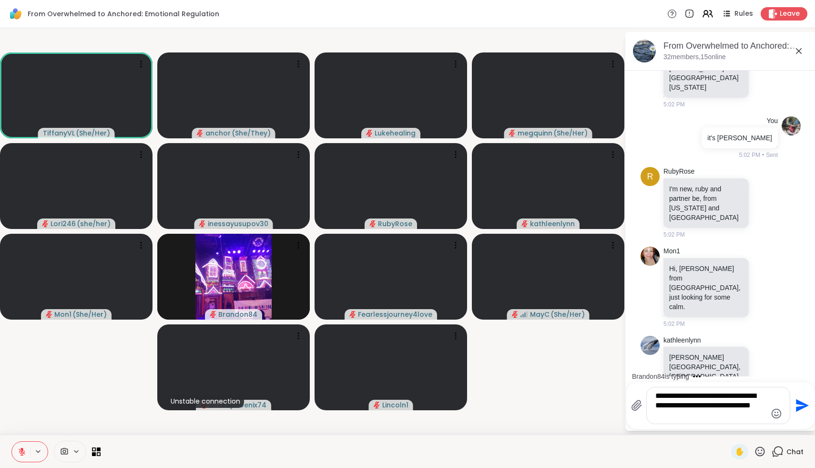
type textarea "**********"
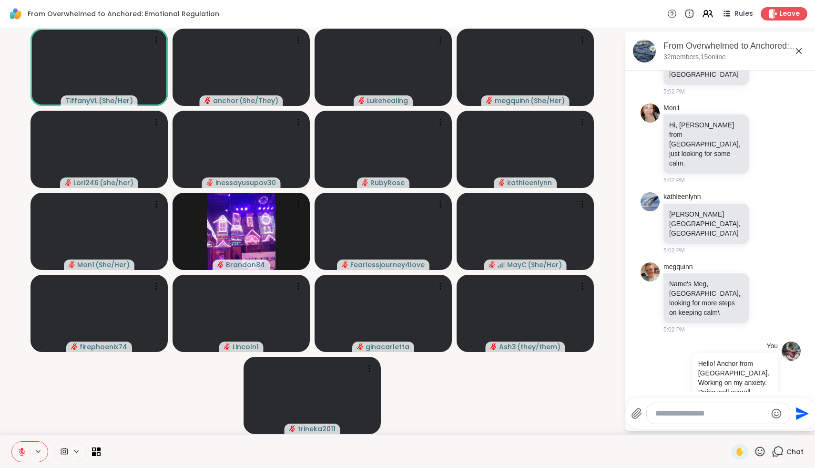
scroll to position [468, 0]
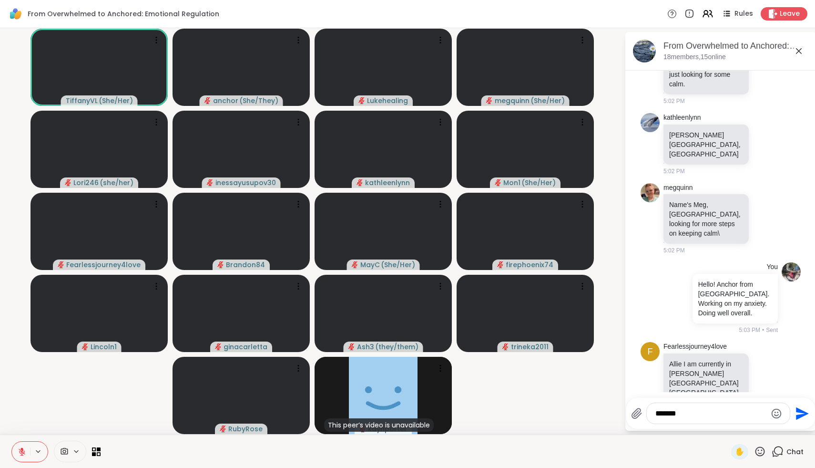
type textarea "********"
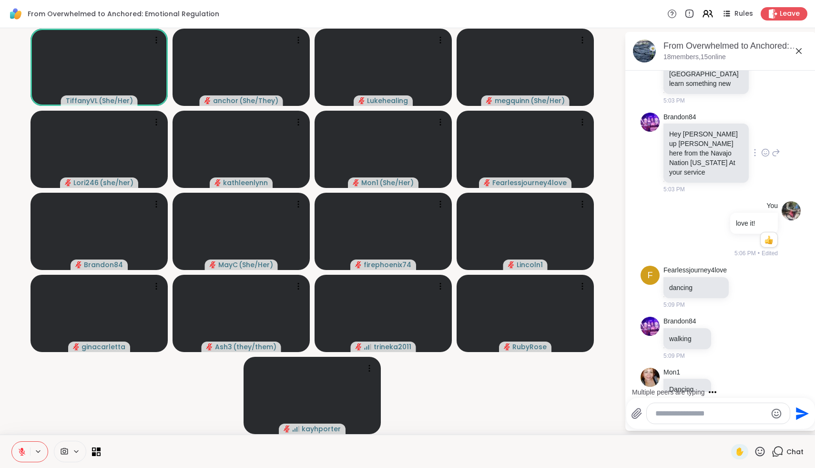
scroll to position [838, 0]
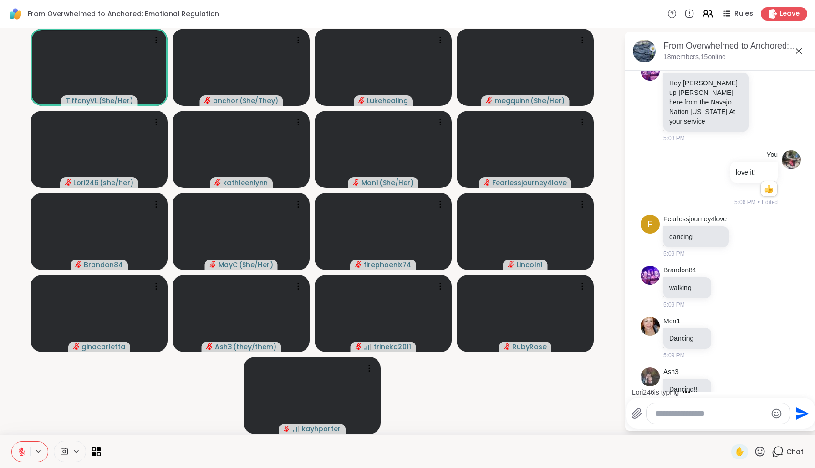
click at [726, 434] on icon at bounding box center [728, 439] width 9 height 10
click at [731, 419] on div "Select Reaction: Heart" at bounding box center [728, 423] width 9 height 9
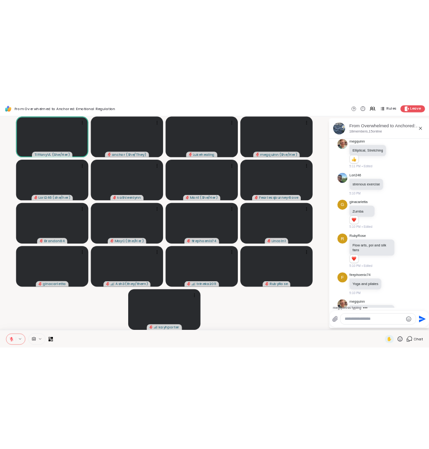
scroll to position [1364, 0]
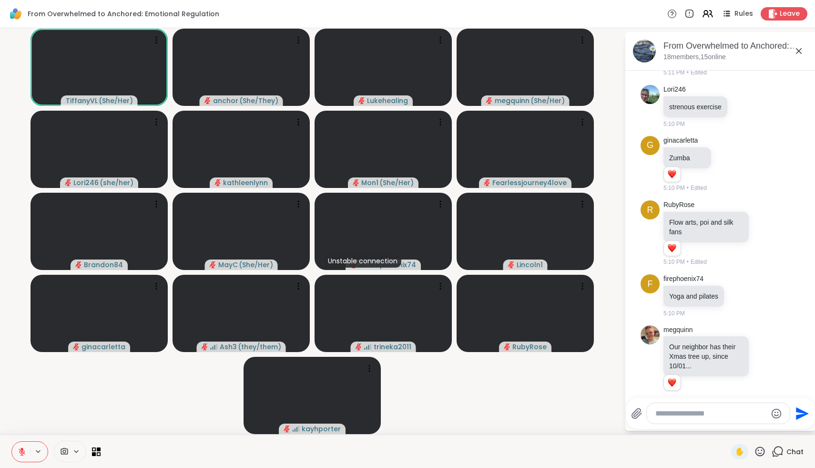
click at [796, 54] on icon at bounding box center [798, 50] width 11 height 11
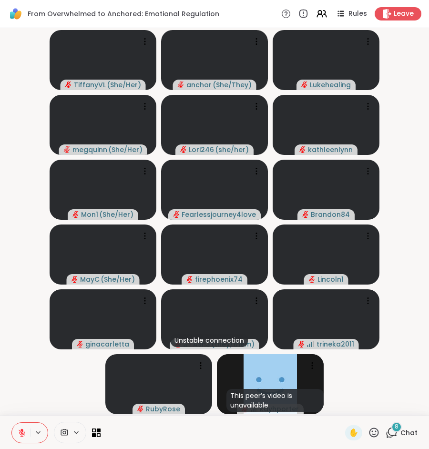
click at [131, 13] on span "From Overwhelmed to Anchored: Emotional Regulation" at bounding box center [124, 14] width 192 height 10
copy div "From Overwhelmed to Anchored: Emotional Regulation"
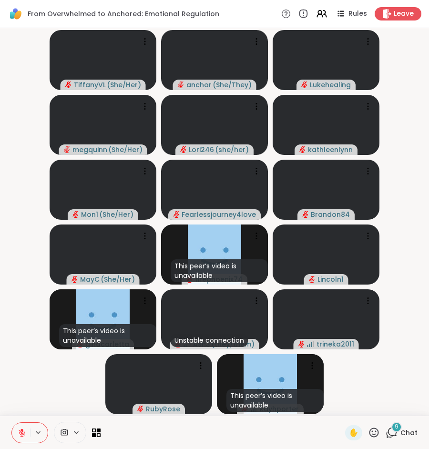
click at [391, 424] on div "✋ 9 Chat" at bounding box center [214, 432] width 429 height 33
click at [395, 433] on icon at bounding box center [392, 433] width 12 height 12
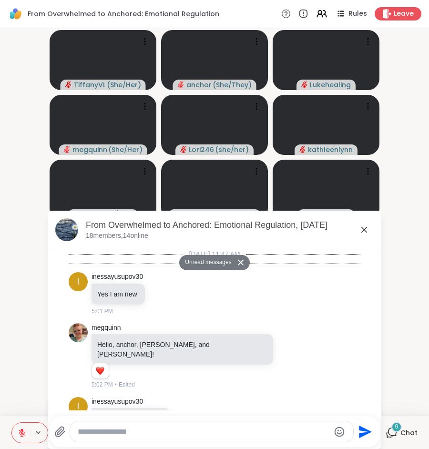
scroll to position [1955, 0]
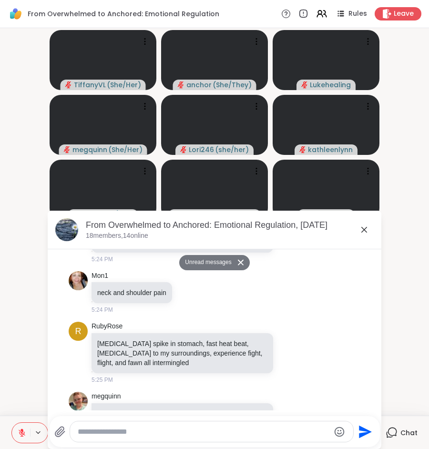
click at [243, 423] on div at bounding box center [211, 431] width 283 height 20
click at [241, 430] on textarea "Type your message" at bounding box center [204, 432] width 252 height 10
type textarea "**********"
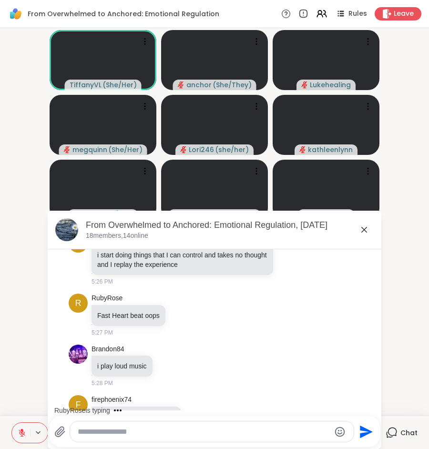
scroll to position [2231, 0]
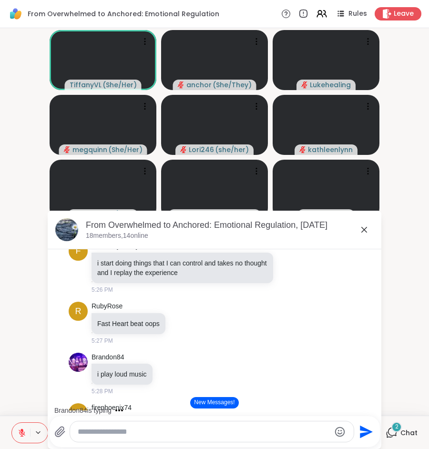
paste textarea "**********"
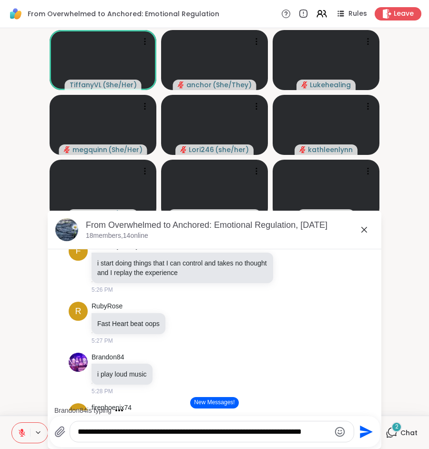
paste textarea "**********"
type textarea "**********"
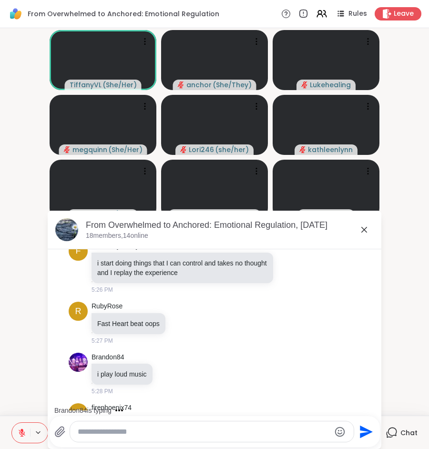
scroll to position [2636, 0]
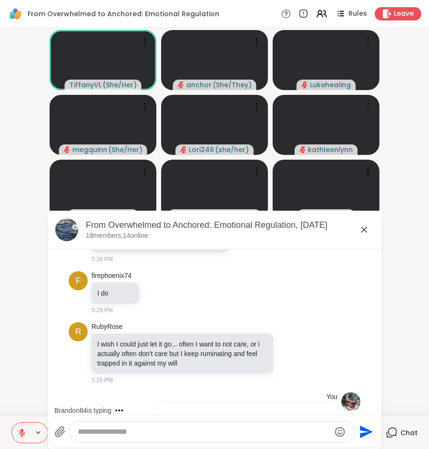
click at [150, 419] on icon at bounding box center [150, 423] width 2 height 8
click at [150, 432] on icon at bounding box center [150, 437] width 10 height 10
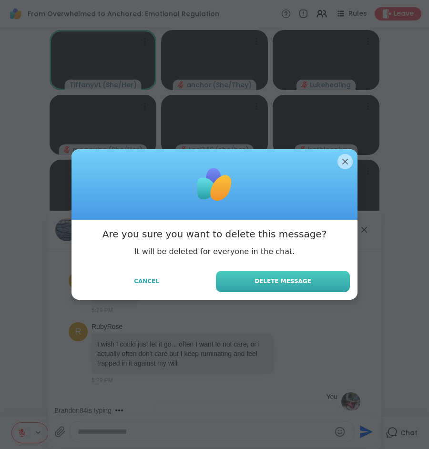
click at [242, 284] on button "Delete Message" at bounding box center [283, 281] width 134 height 21
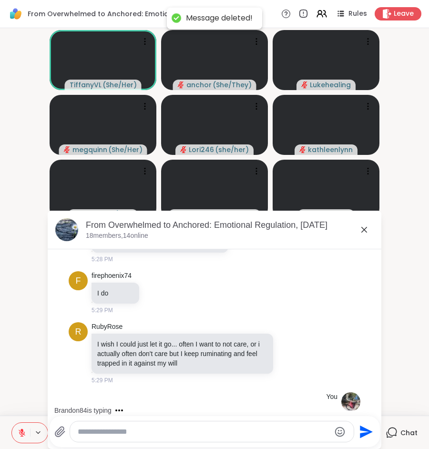
scroll to position [2618, 0]
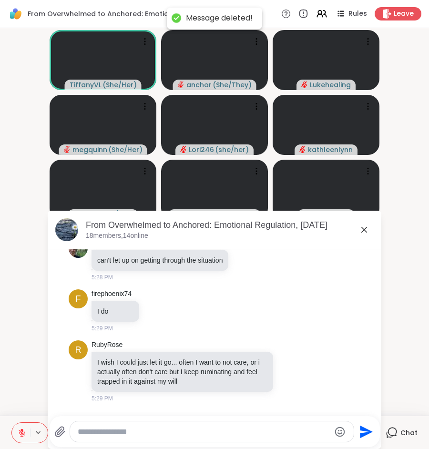
click at [149, 437] on div at bounding box center [212, 431] width 284 height 20
click at [145, 433] on textarea "Type your message" at bounding box center [204, 432] width 252 height 10
paste textarea "**********"
type textarea "**********"
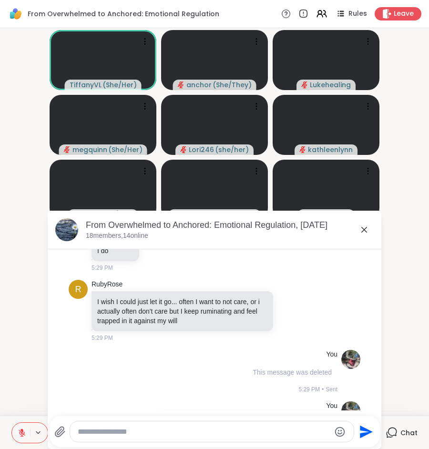
scroll to position [2730, 0]
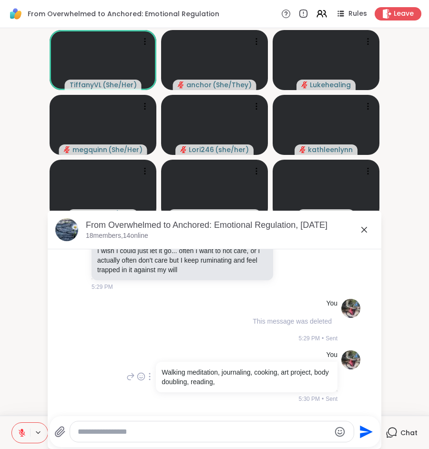
click at [152, 371] on div at bounding box center [149, 376] width 9 height 11
click at [158, 386] on icon at bounding box center [161, 391] width 10 height 10
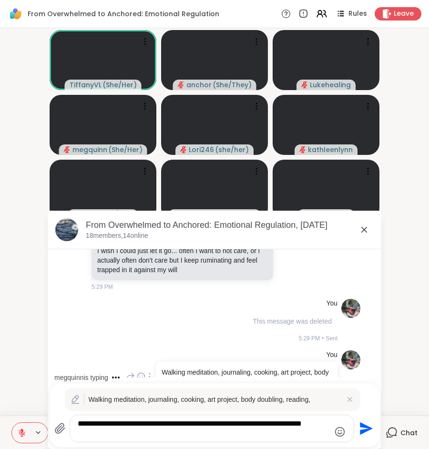
click at [173, 437] on textarea "**********" at bounding box center [204, 428] width 252 height 19
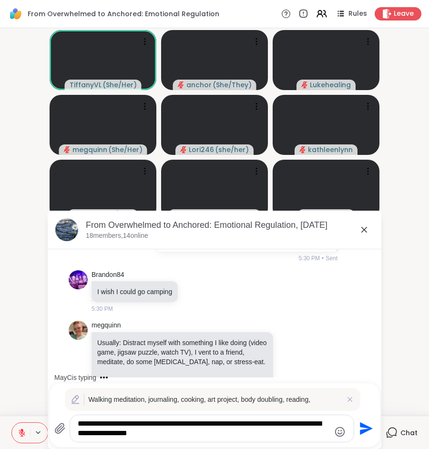
type textarea "**********"
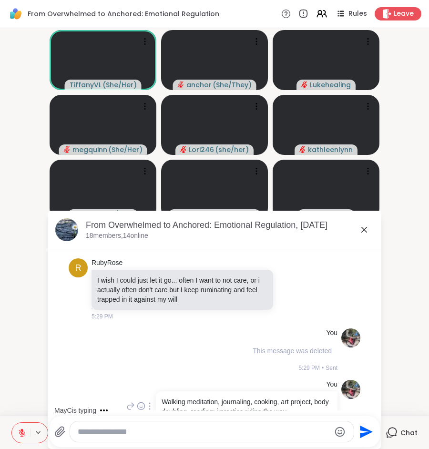
scroll to position [2700, 0]
click at [152, 401] on div at bounding box center [149, 406] width 9 height 11
click at [160, 416] on icon at bounding box center [161, 421] width 10 height 10
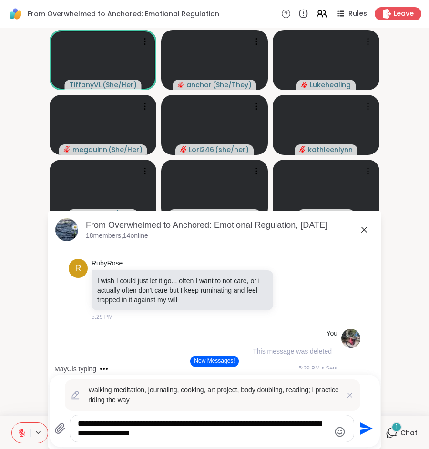
click at [202, 435] on textarea "**********" at bounding box center [204, 428] width 252 height 19
type textarea "**********"
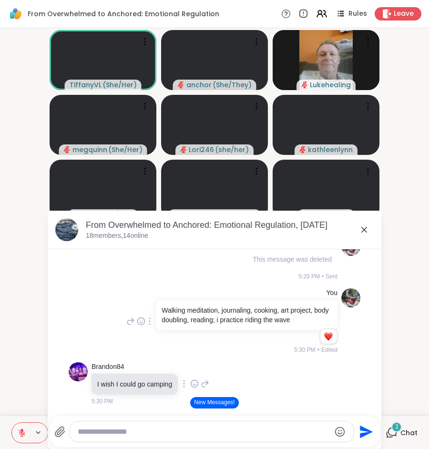
scroll to position [2793, 0]
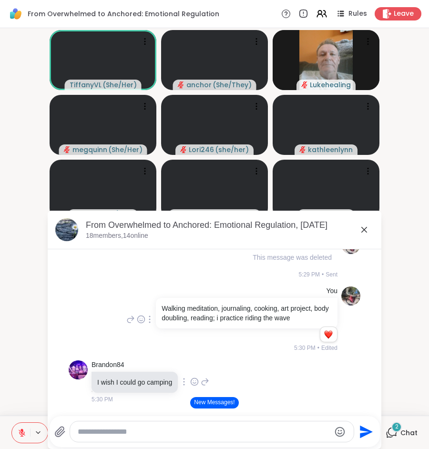
click at [198, 377] on icon at bounding box center [194, 382] width 9 height 10
click at [195, 362] on div "Select Reaction: Heart" at bounding box center [194, 366] width 9 height 9
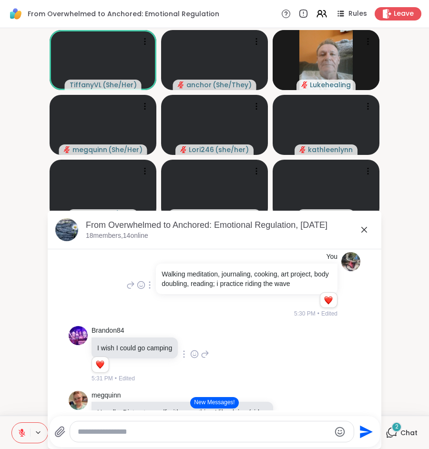
scroll to position [2843, 0]
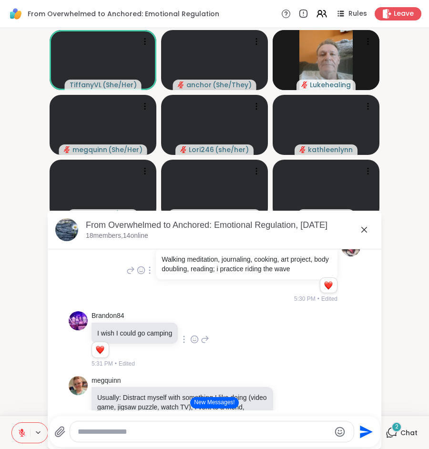
click at [286, 411] on icon at bounding box center [290, 416] width 9 height 10
click at [291, 397] on div "Select Reaction: Heart" at bounding box center [290, 401] width 9 height 9
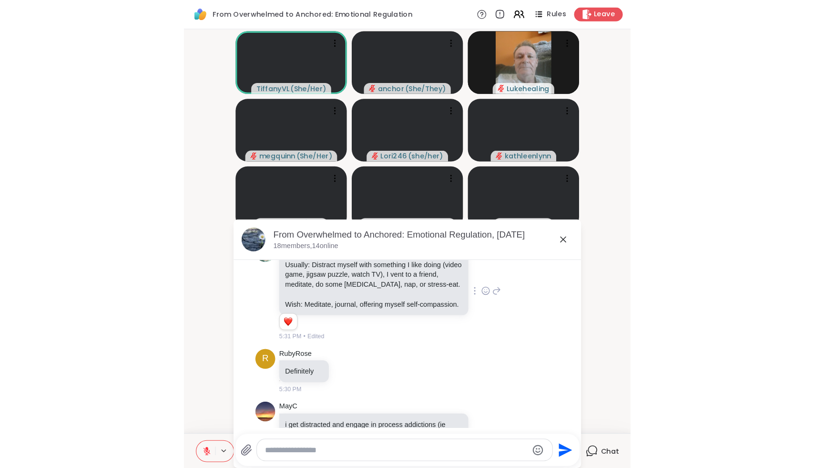
scroll to position [2989, 0]
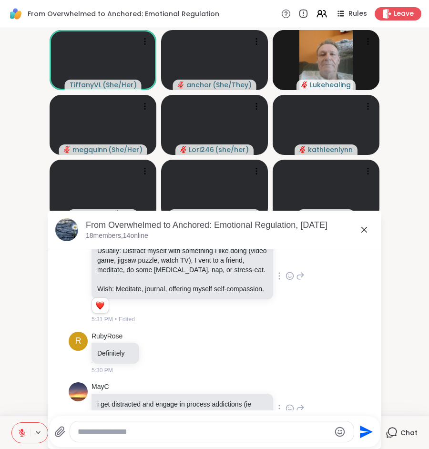
click at [290, 404] on icon at bounding box center [290, 409] width 9 height 10
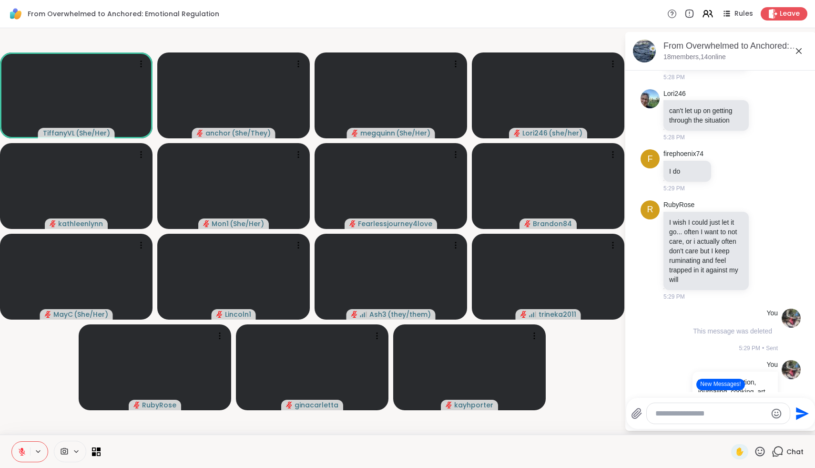
click at [729, 418] on textarea "Type your message" at bounding box center [710, 414] width 111 height 10
type textarea "**********"
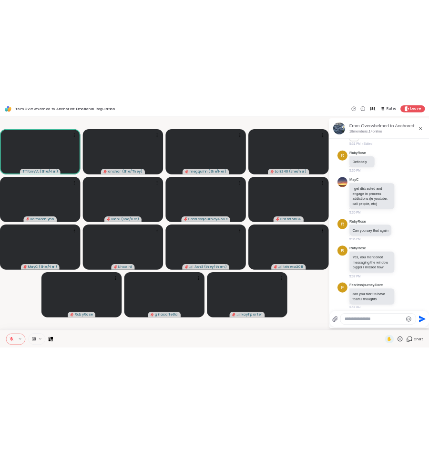
scroll to position [3145, 0]
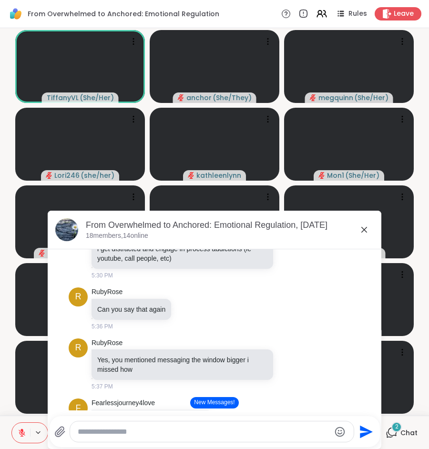
click at [363, 228] on icon at bounding box center [364, 230] width 6 height 6
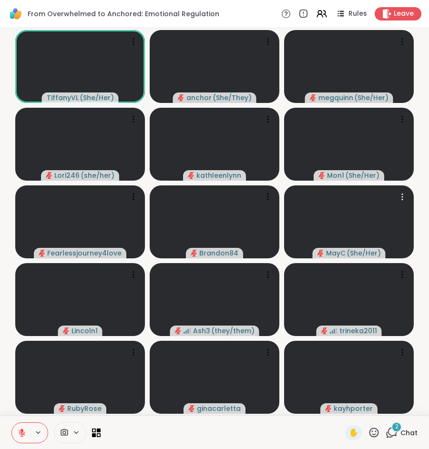
click at [363, 228] on video at bounding box center [349, 221] width 130 height 73
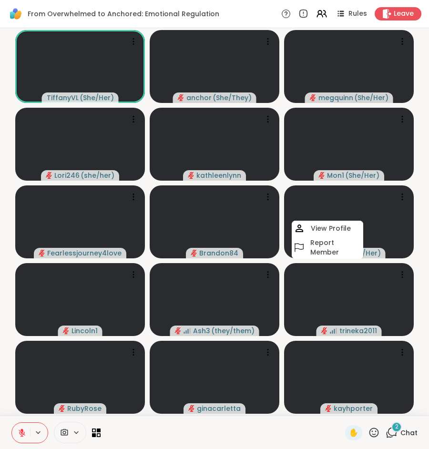
click at [261, 430] on div at bounding box center [222, 432] width 233 height 21
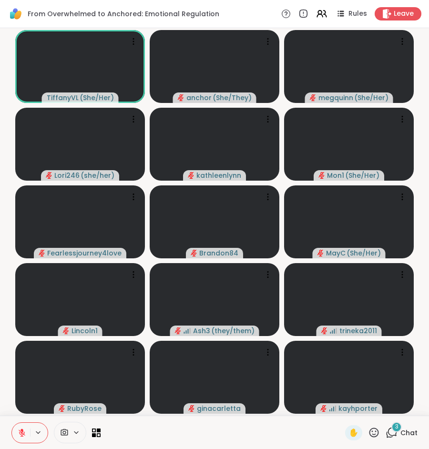
click at [22, 438] on button at bounding box center [21, 433] width 18 height 20
click at [400, 431] on div "3 Chat" at bounding box center [402, 432] width 32 height 15
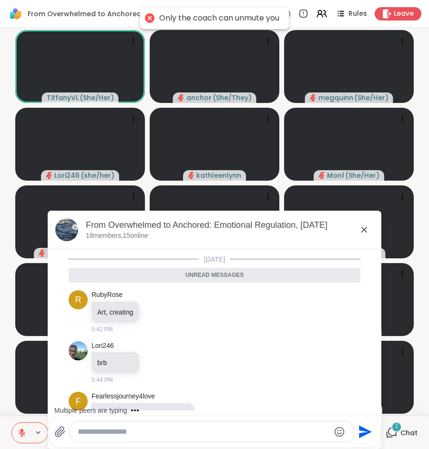
scroll to position [3502, 0]
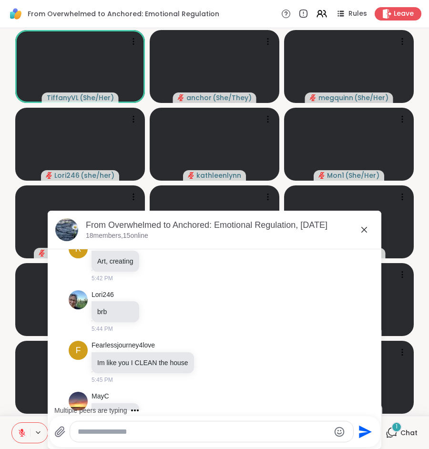
click at [255, 430] on textarea "Type your message" at bounding box center [204, 432] width 252 height 10
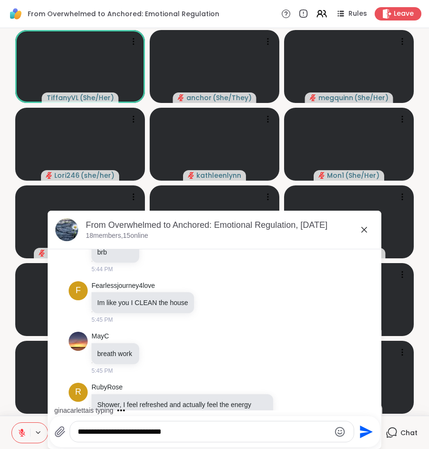
type textarea "**********"
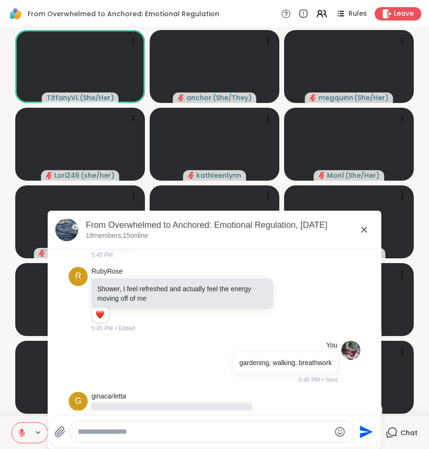
scroll to position [3725, 0]
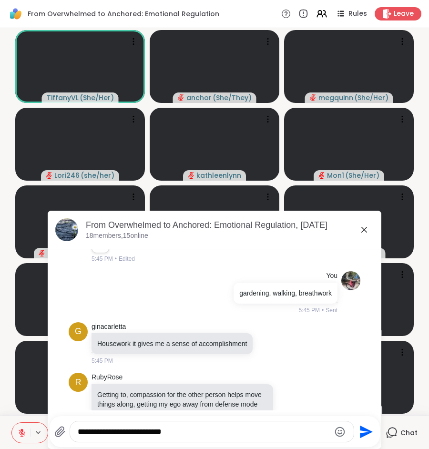
type textarea "**********"
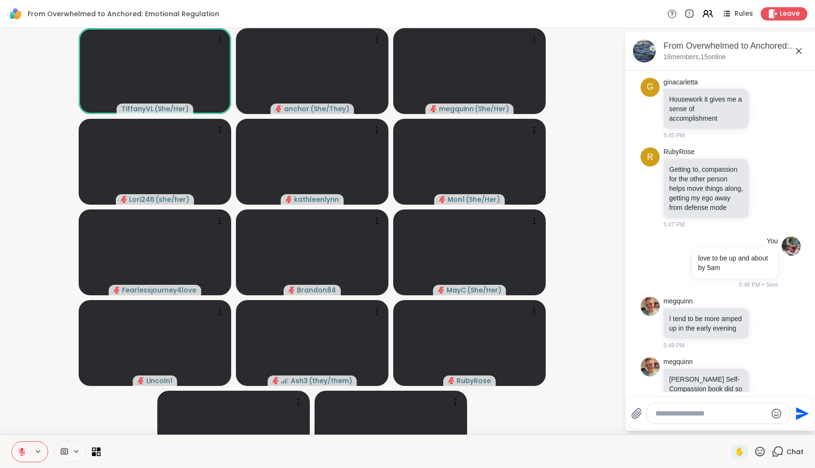
scroll to position [4462, 0]
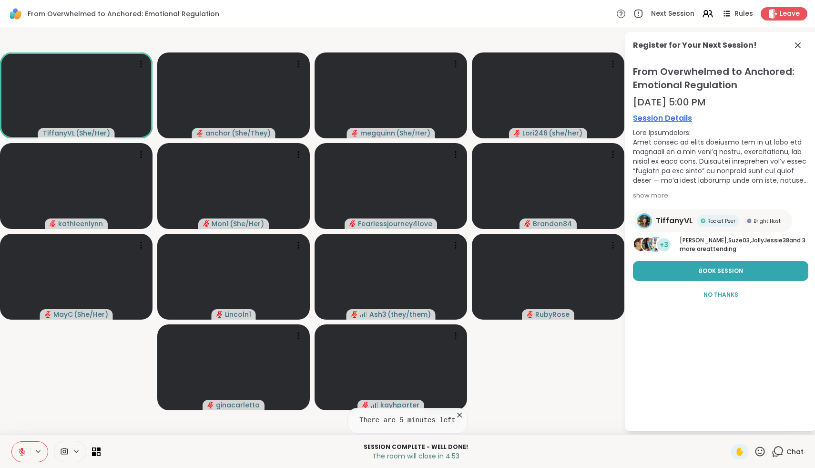
click at [762, 449] on icon at bounding box center [760, 451] width 12 height 12
click at [737, 425] on span "❤️" at bounding box center [732, 425] width 10 height 11
click at [759, 454] on icon at bounding box center [760, 451] width 12 height 12
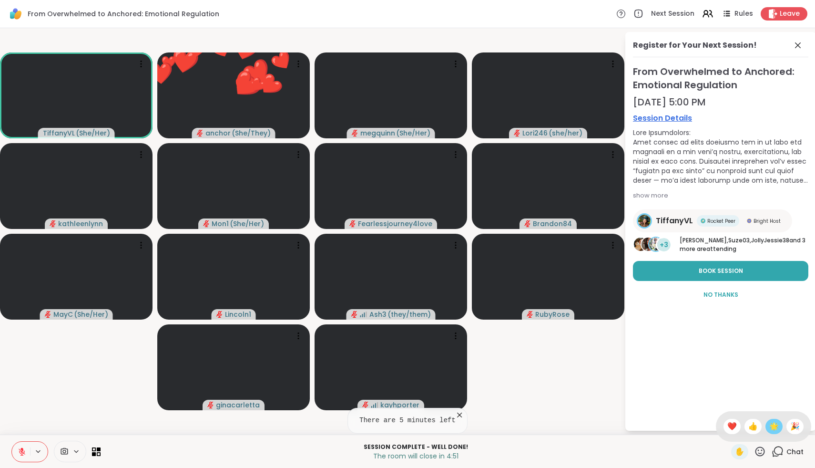
click at [775, 427] on span "🌟" at bounding box center [774, 425] width 10 height 11
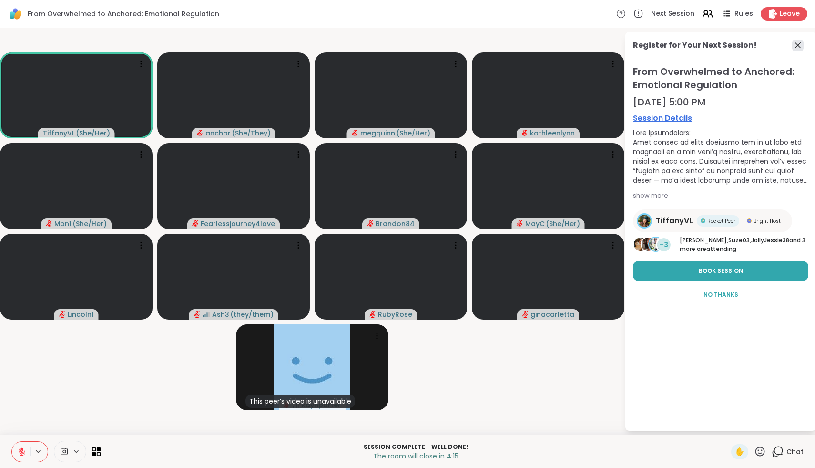
click at [798, 45] on icon at bounding box center [798, 45] width 6 height 6
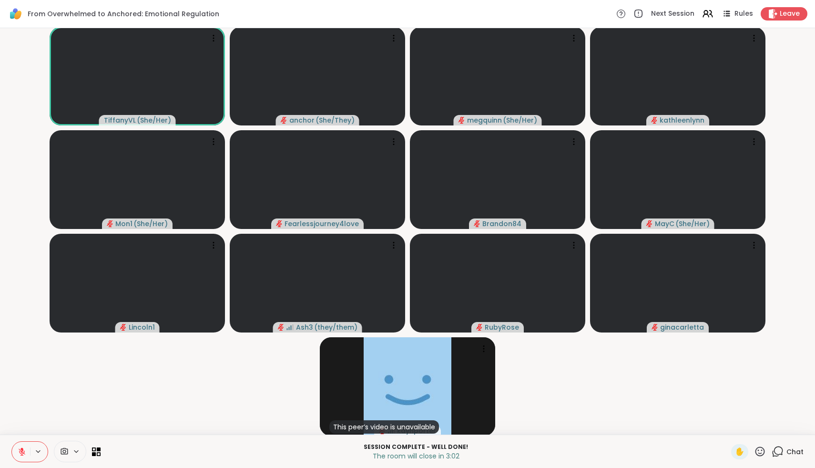
click at [781, 454] on icon at bounding box center [778, 450] width 9 height 9
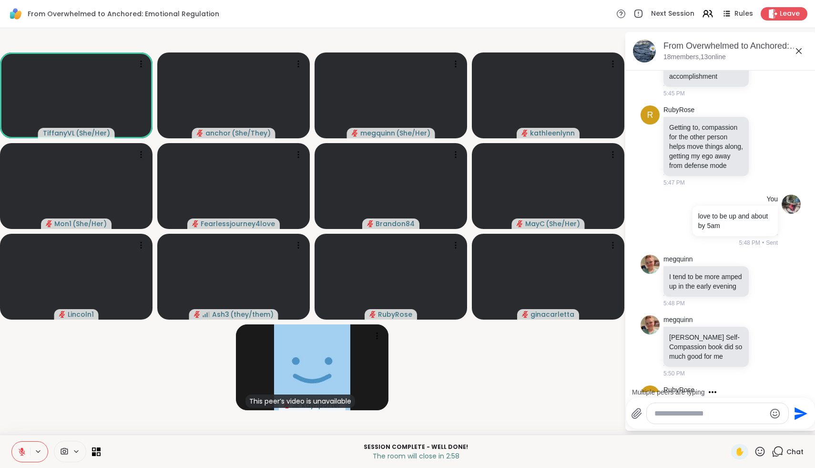
scroll to position [4551, 0]
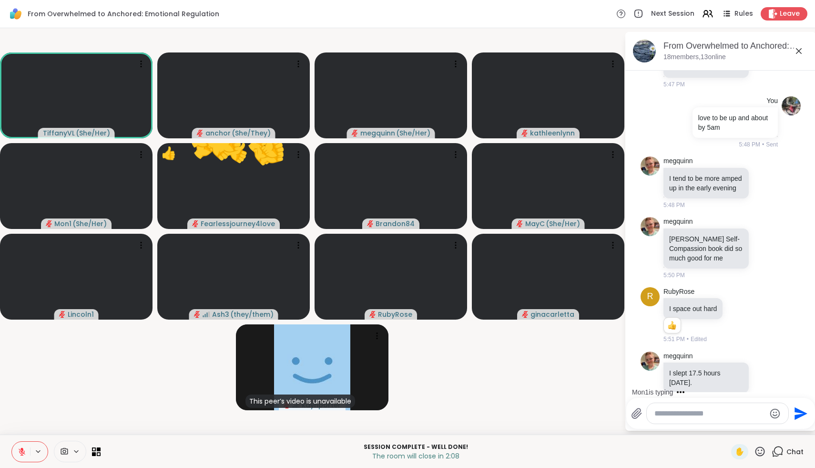
click at [763, 452] on icon at bounding box center [760, 451] width 12 height 12
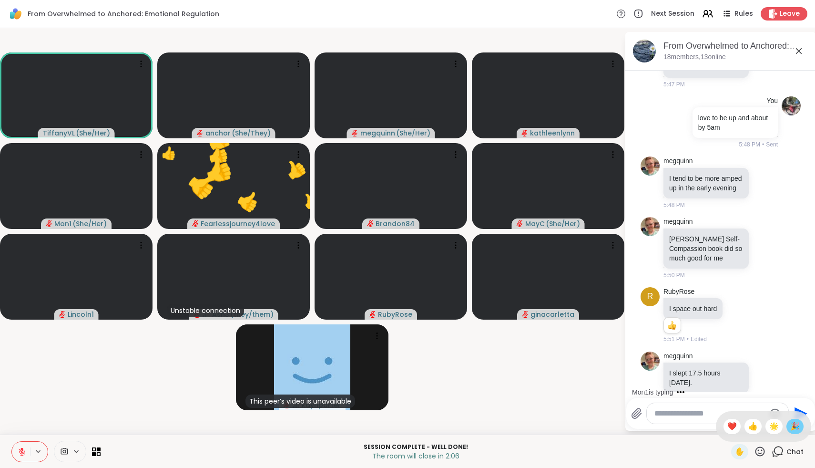
click at [792, 424] on span "🎉" at bounding box center [795, 425] width 10 height 11
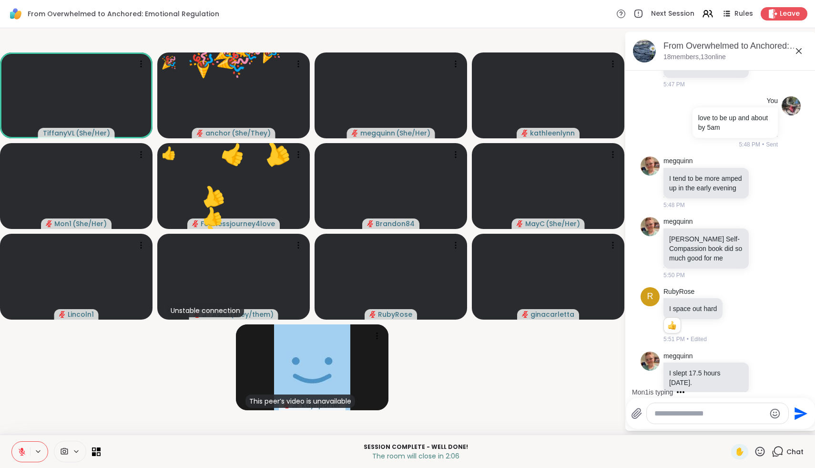
click at [759, 450] on icon at bounding box center [761, 451] width 10 height 10
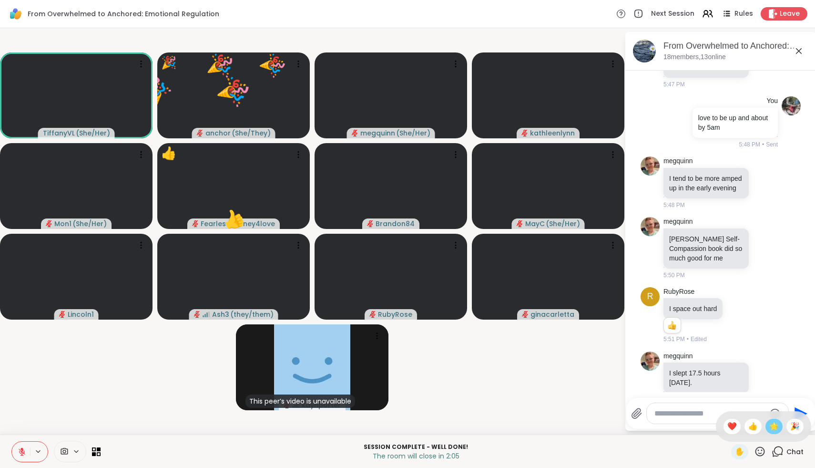
click at [777, 426] on span "🌟" at bounding box center [774, 425] width 10 height 11
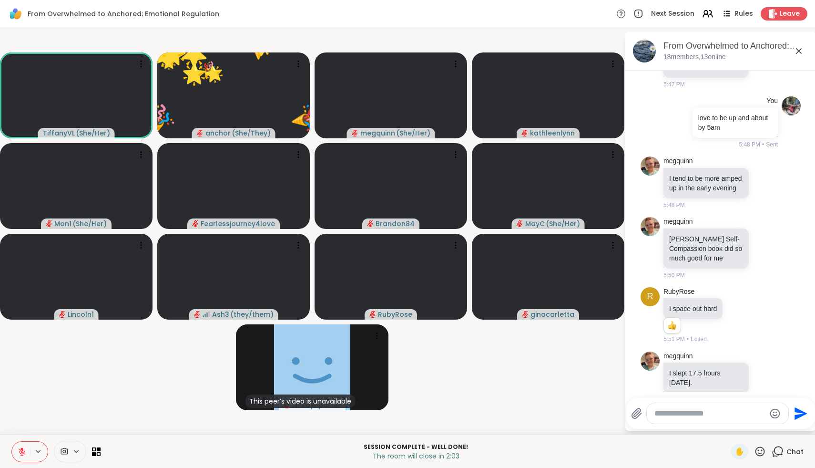
click at [760, 450] on icon at bounding box center [760, 451] width 12 height 12
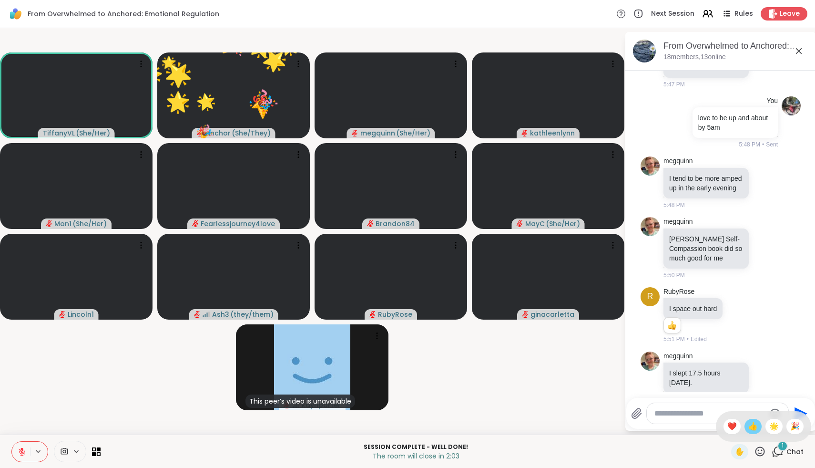
scroll to position [4621, 0]
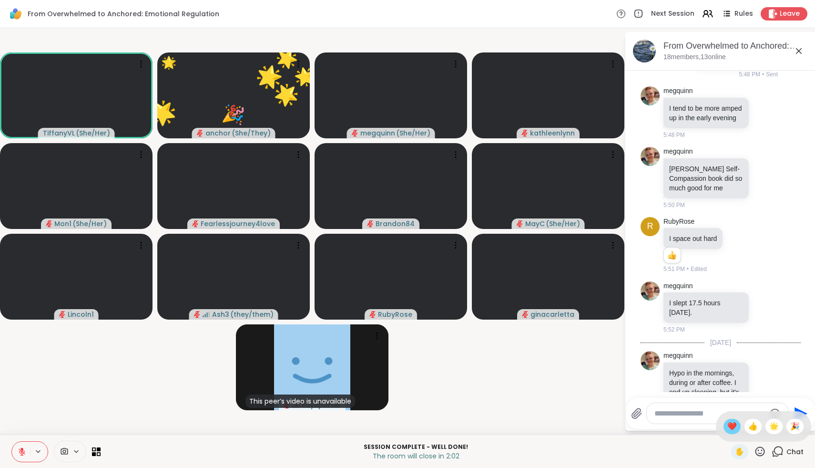
click at [737, 424] on span "❤️" at bounding box center [732, 425] width 10 height 11
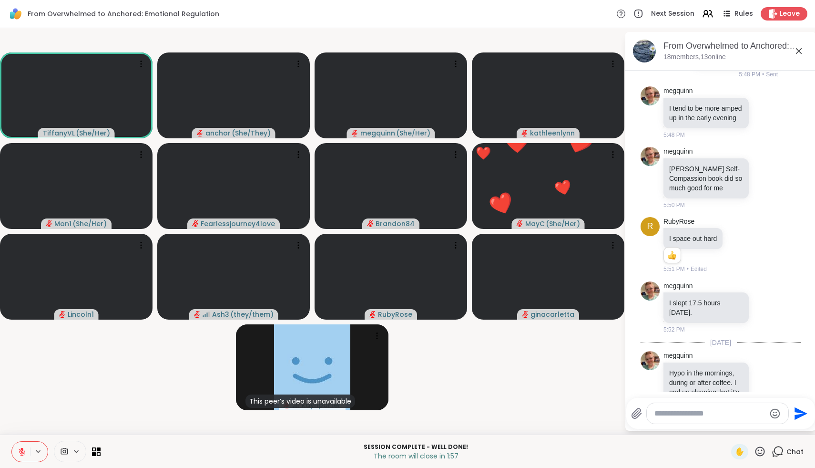
scroll to position [4634, 0]
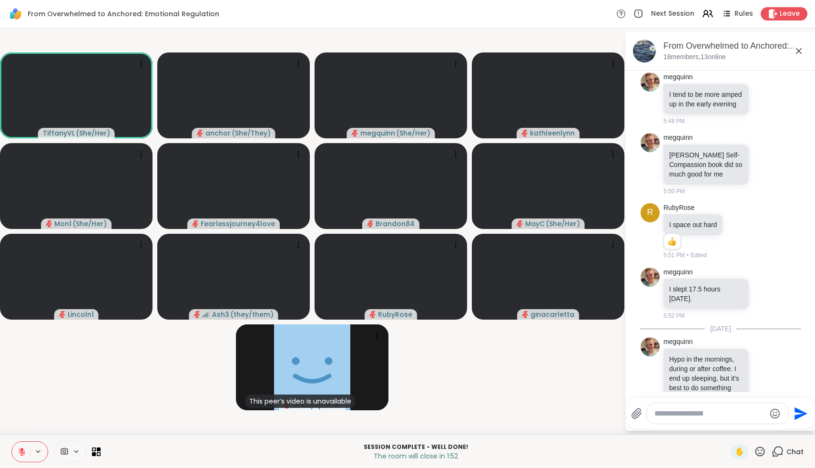
click at [748, 412] on textarea "Type your message" at bounding box center [710, 414] width 111 height 10
type textarea "**********"
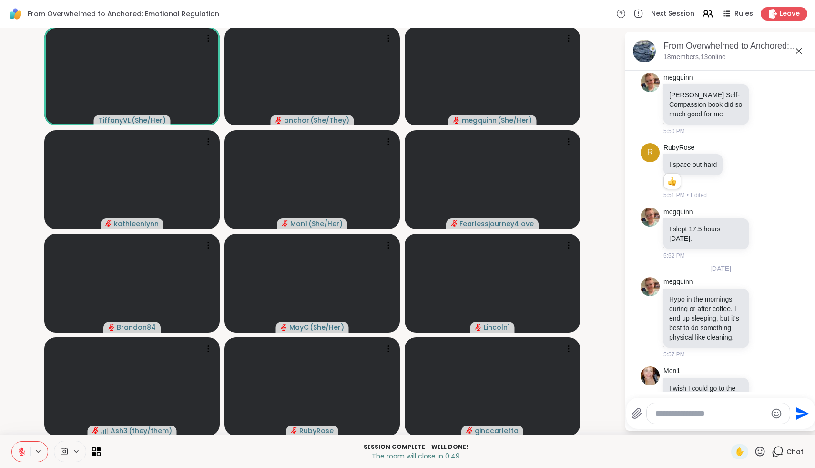
scroll to position [4708, 0]
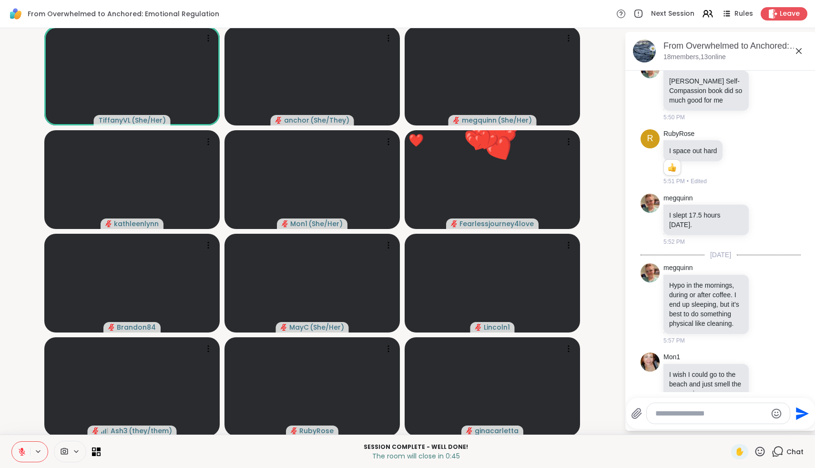
click at [756, 455] on icon at bounding box center [760, 451] width 12 height 12
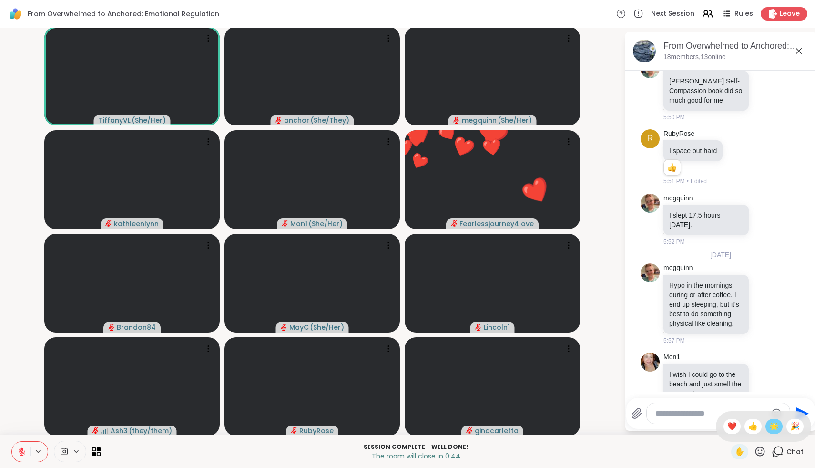
click at [778, 423] on span "🌟" at bounding box center [774, 425] width 10 height 11
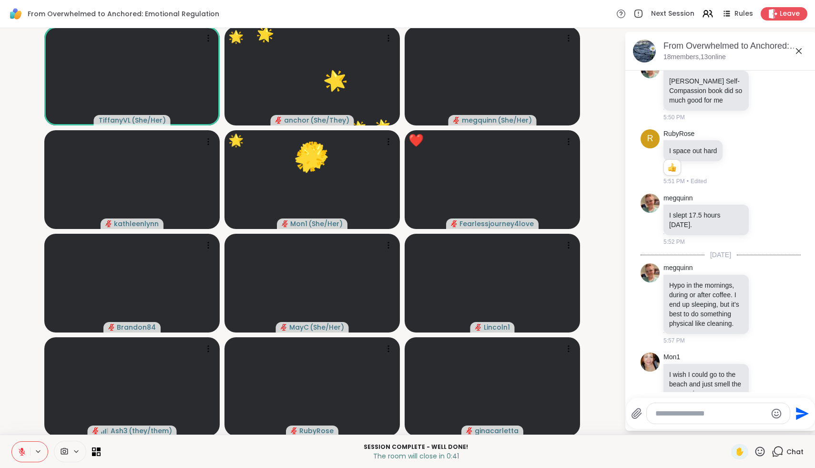
click at [759, 449] on icon at bounding box center [760, 451] width 12 height 12
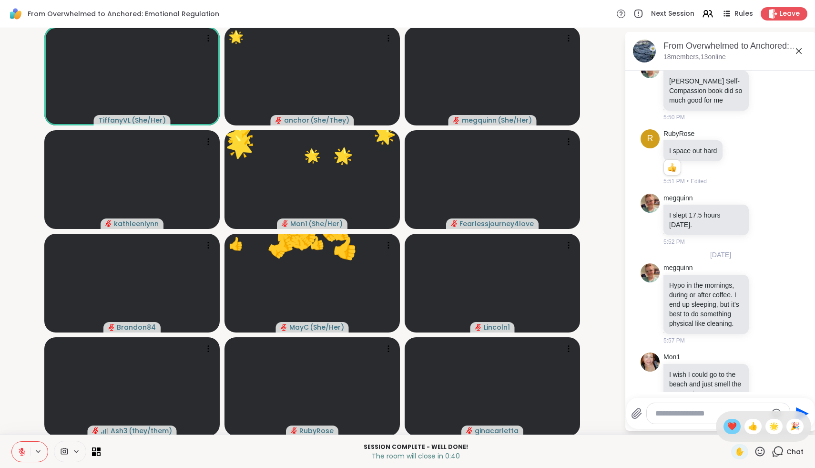
click at [737, 423] on span "❤️" at bounding box center [732, 425] width 10 height 11
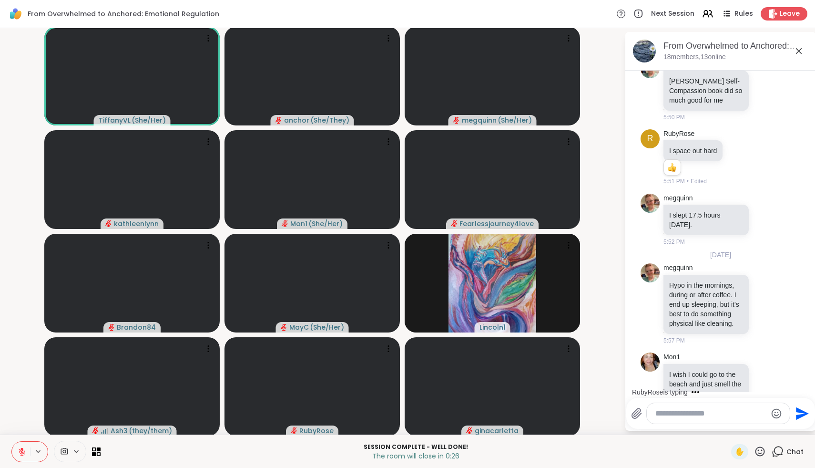
scroll to position [4759, 0]
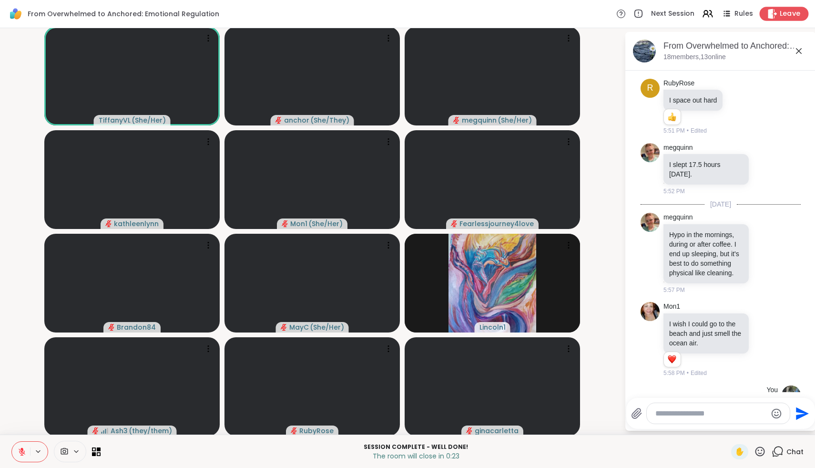
click at [774, 16] on icon at bounding box center [772, 14] width 10 height 10
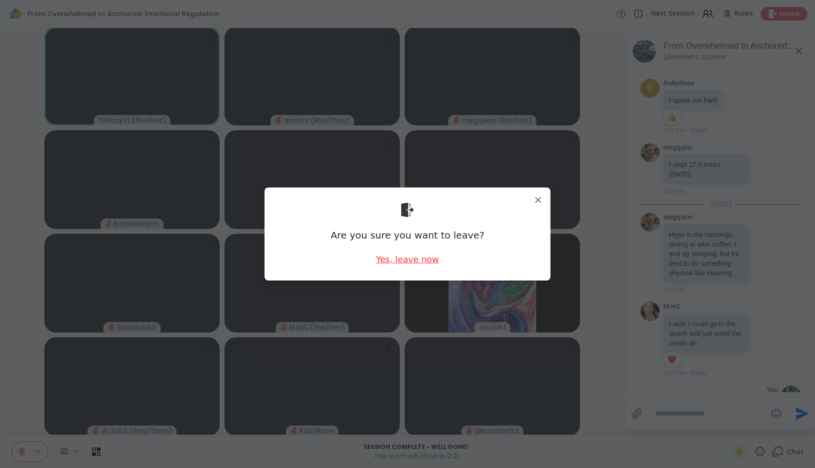
click at [416, 260] on div "Yes, leave now" at bounding box center [407, 259] width 63 height 12
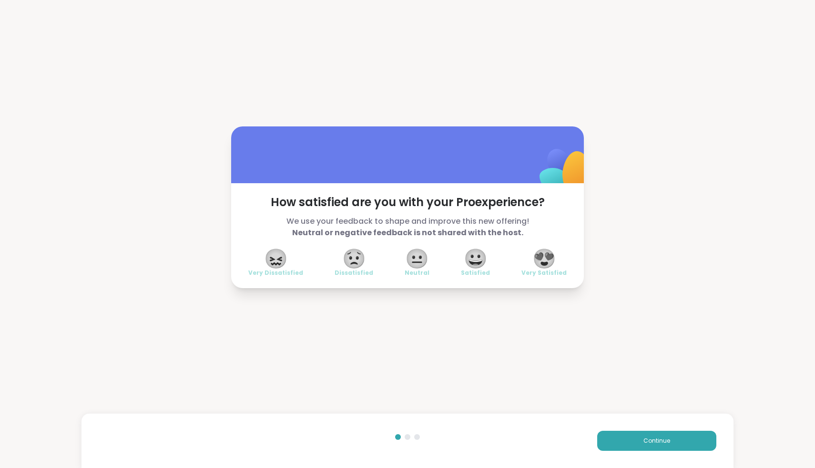
click at [545, 266] on span "😍" at bounding box center [544, 258] width 24 height 17
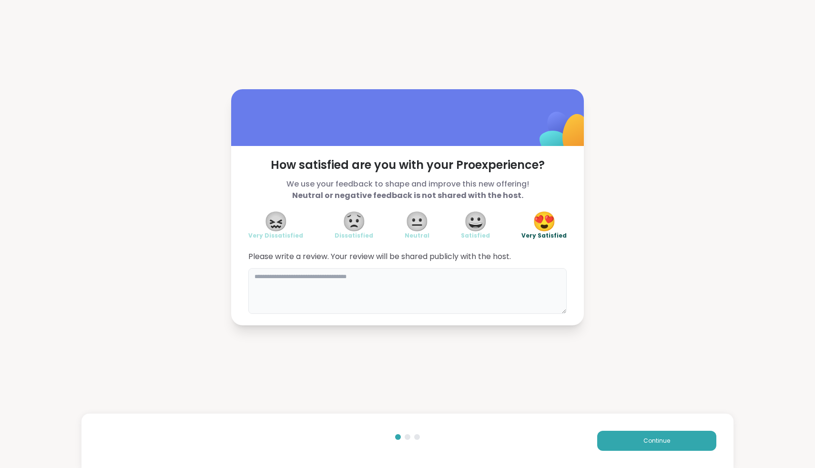
click at [491, 286] on textarea at bounding box center [407, 291] width 318 height 46
type textarea "**********"
click at [632, 444] on button "Continue" at bounding box center [656, 440] width 119 height 20
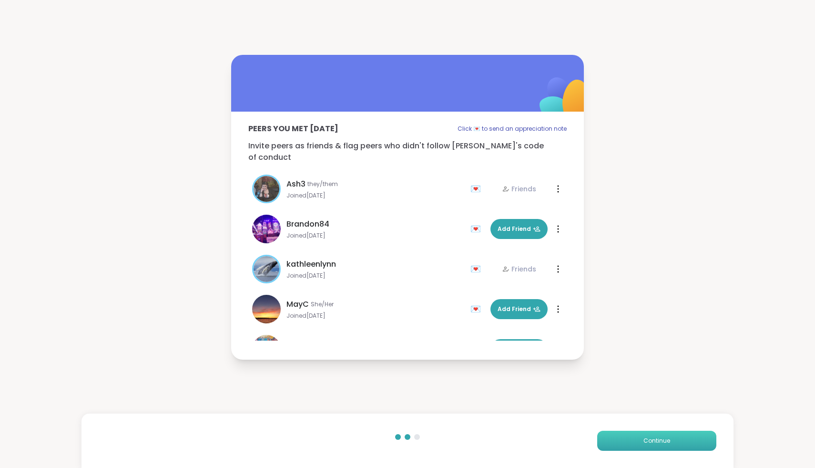
click at [632, 444] on button "Continue" at bounding box center [656, 440] width 119 height 20
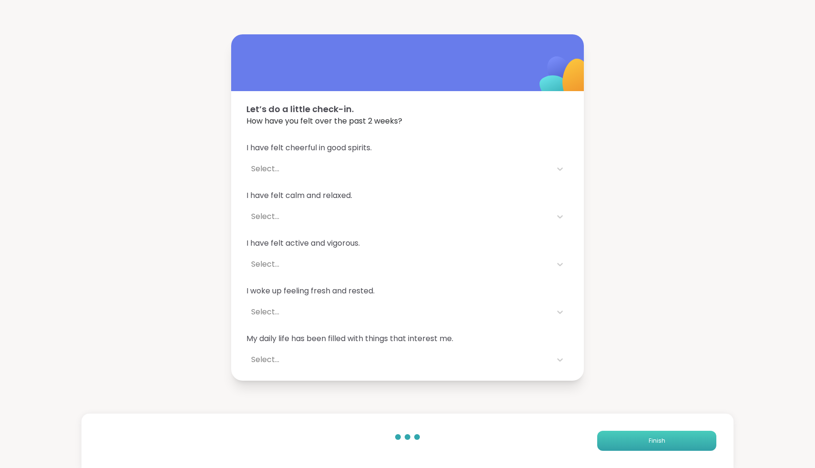
click at [632, 444] on button "Finish" at bounding box center [656, 440] width 119 height 20
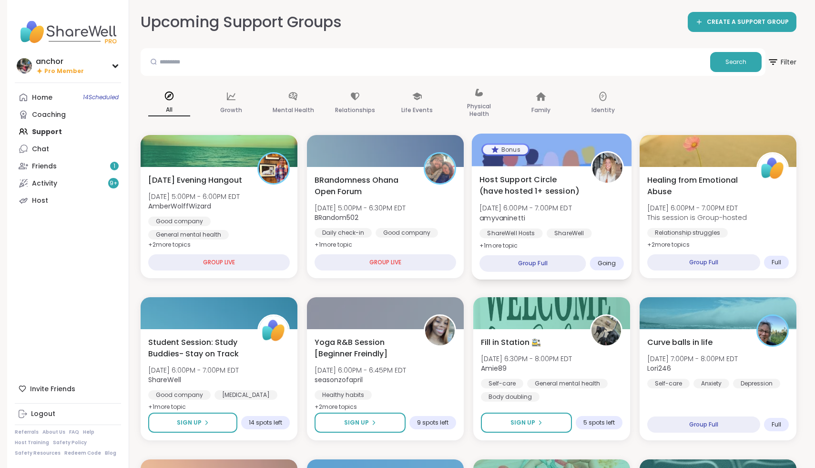
click at [584, 194] on div "Host Support Circle (have hosted 1+ session) Tue, Oct 07 | 6:00PM - 7:00PM EDT …" at bounding box center [552, 213] width 144 height 78
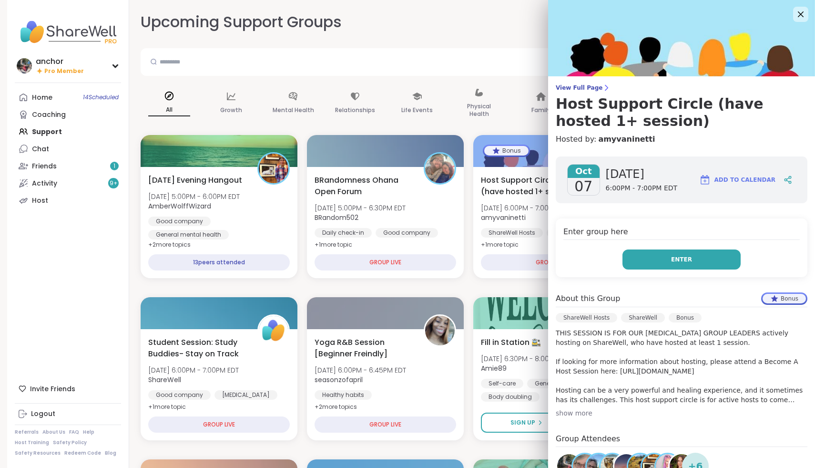
click at [660, 261] on button "Enter" at bounding box center [682, 259] width 118 height 20
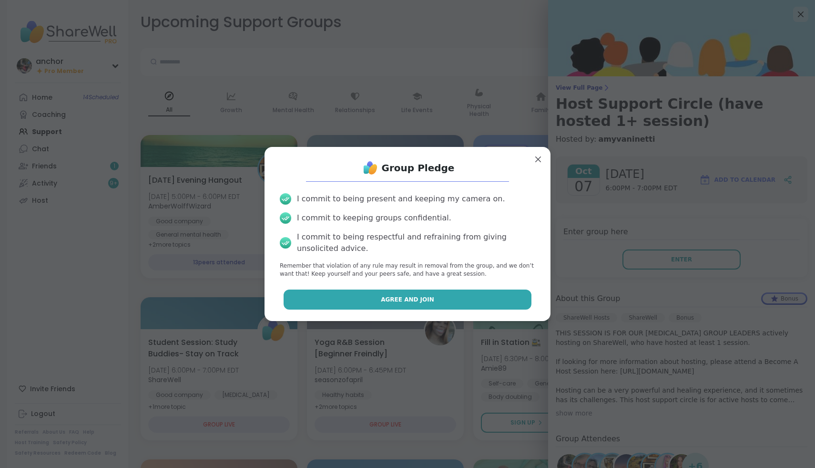
click at [480, 291] on button "Agree and Join" at bounding box center [408, 299] width 248 height 20
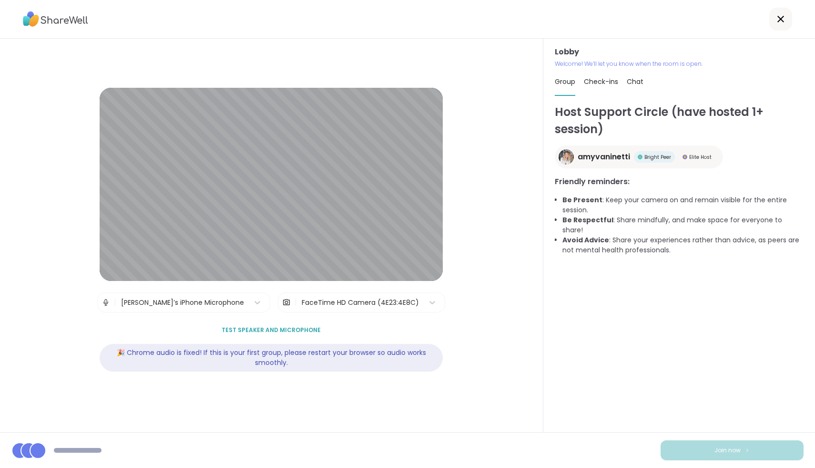
click at [180, 307] on div "Mary’s iPhone Microphone" at bounding box center [182, 302] width 123 height 10
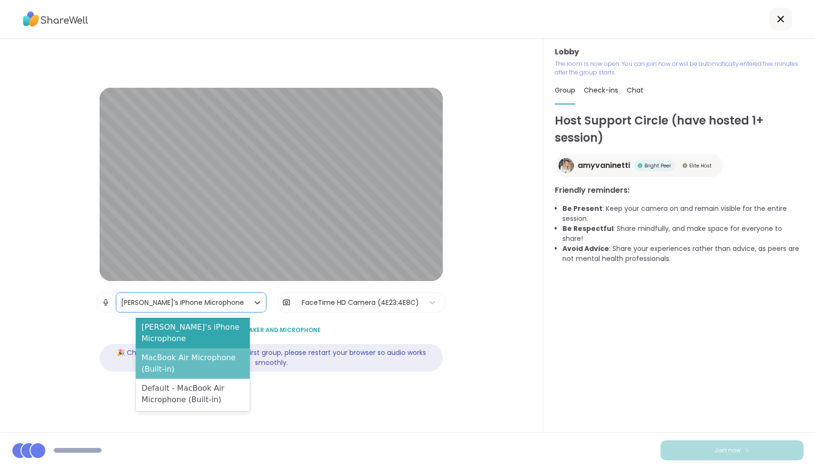
click at [171, 350] on div "MacBook Air Microphone (Built-in)" at bounding box center [193, 363] width 114 height 31
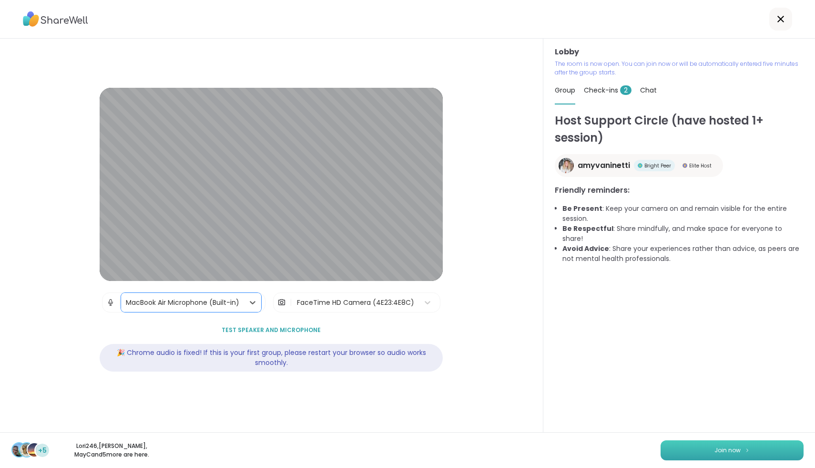
click at [702, 457] on button "Join now" at bounding box center [732, 450] width 143 height 20
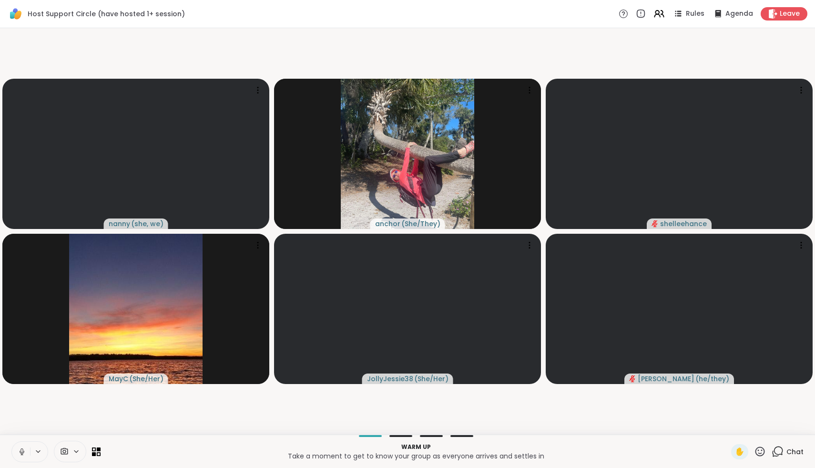
click at [19, 447] on icon at bounding box center [22, 451] width 9 height 9
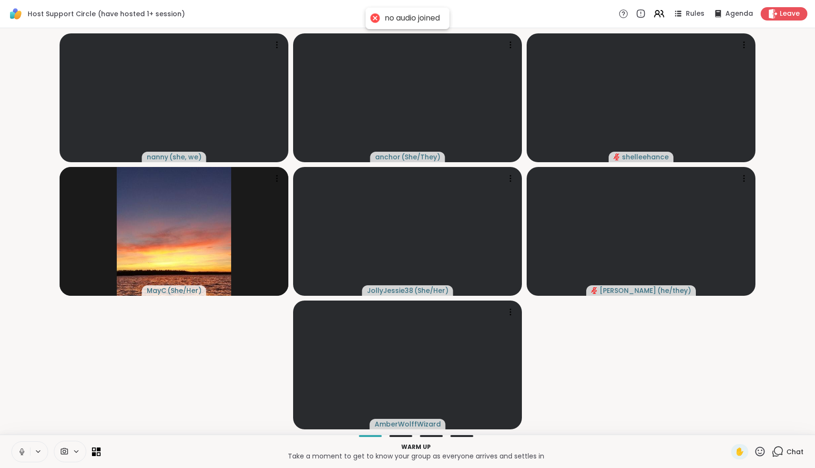
click at [24, 450] on icon at bounding box center [22, 451] width 9 height 9
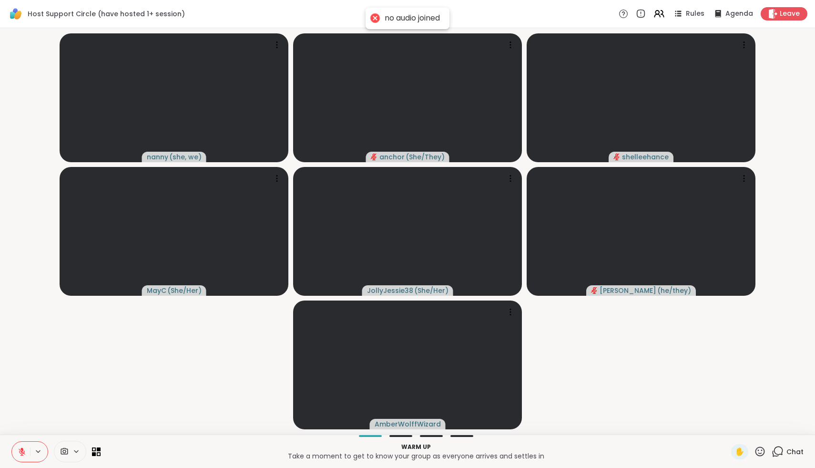
click at [66, 452] on icon at bounding box center [64, 451] width 9 height 9
click at [51, 420] on div "FaceTime HD Camera" at bounding box center [77, 416] width 83 height 11
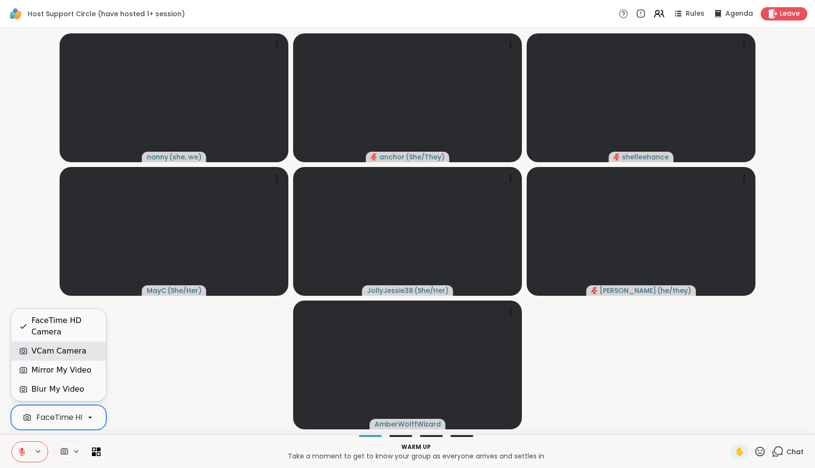
click at [34, 357] on div "VCam Camera" at bounding box center [58, 350] width 94 height 19
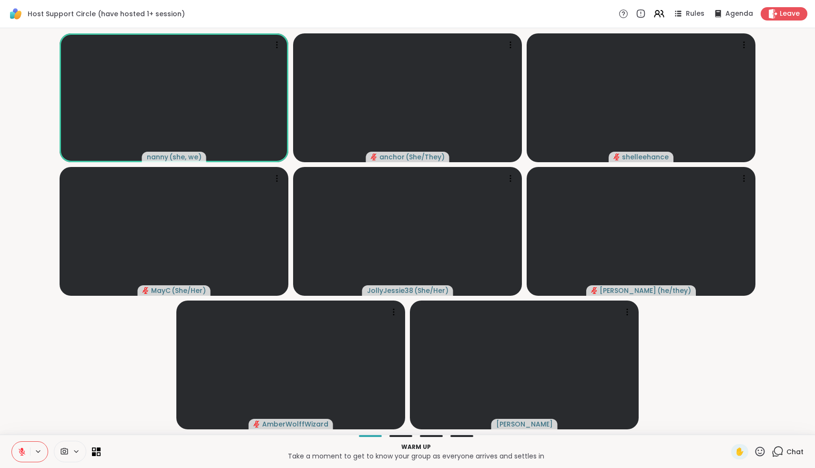
click at [788, 449] on span "Chat" at bounding box center [795, 452] width 17 height 10
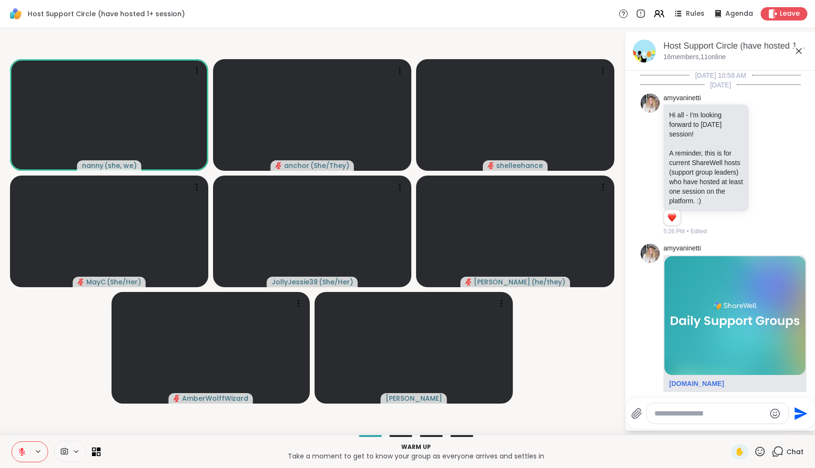
scroll to position [220, 0]
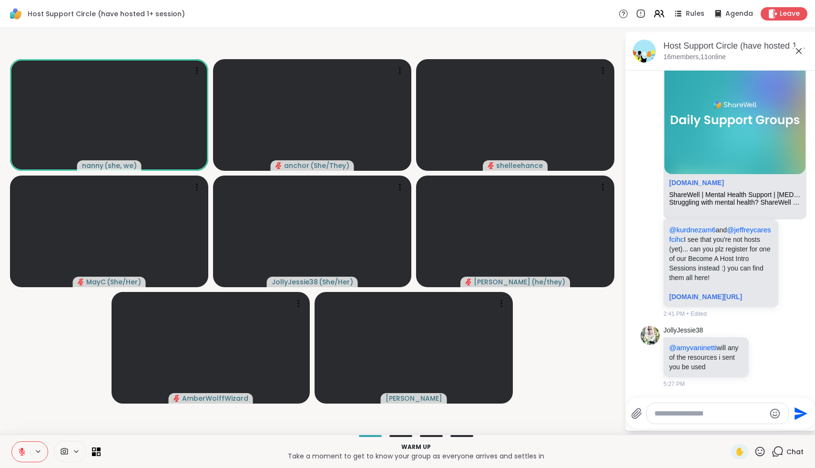
click at [740, 414] on textarea "Type your message" at bounding box center [710, 414] width 111 height 10
type textarea "***"
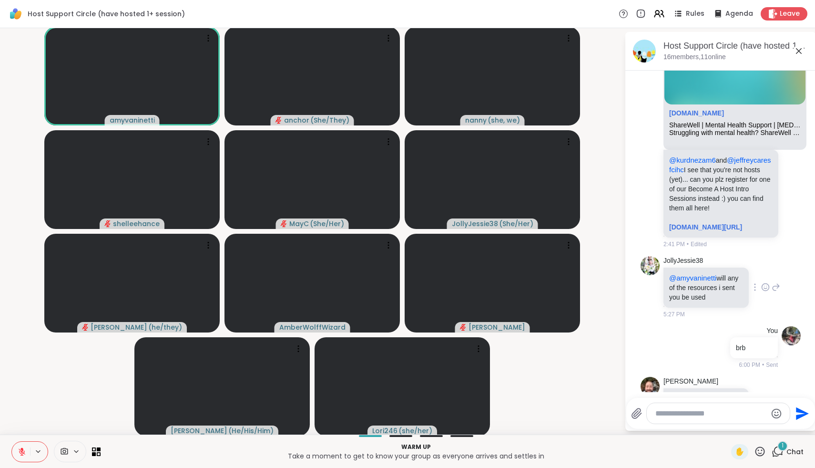
scroll to position [340, 0]
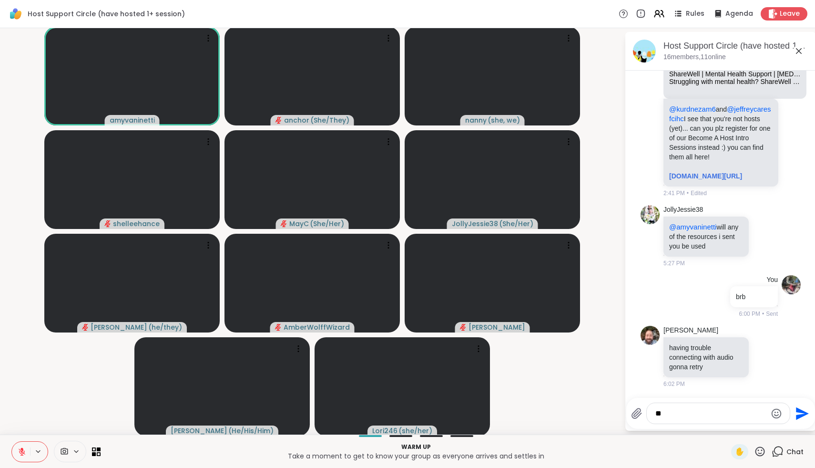
type textarea "***"
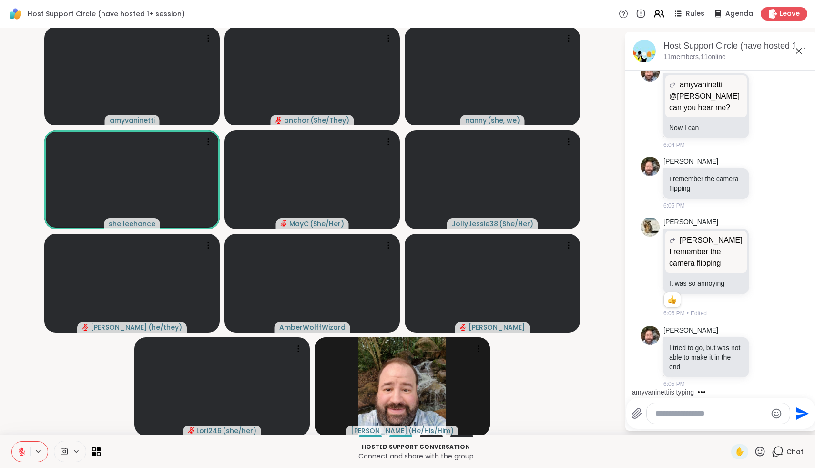
scroll to position [943, 0]
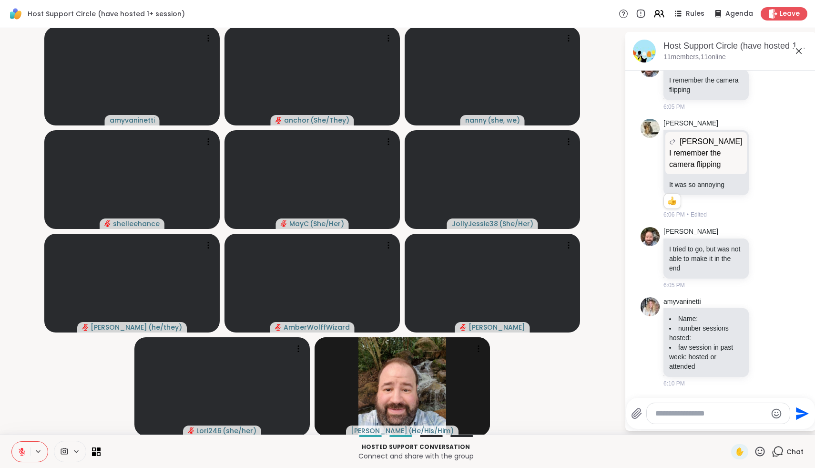
click at [24, 450] on icon at bounding box center [22, 451] width 9 height 9
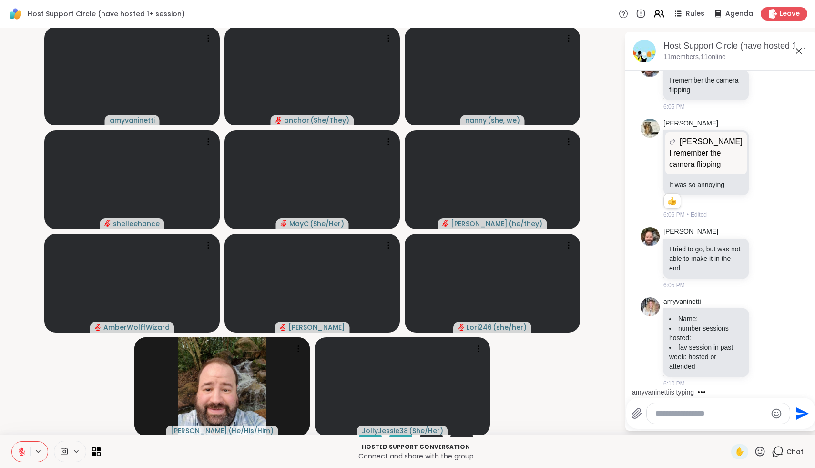
scroll to position [994, 0]
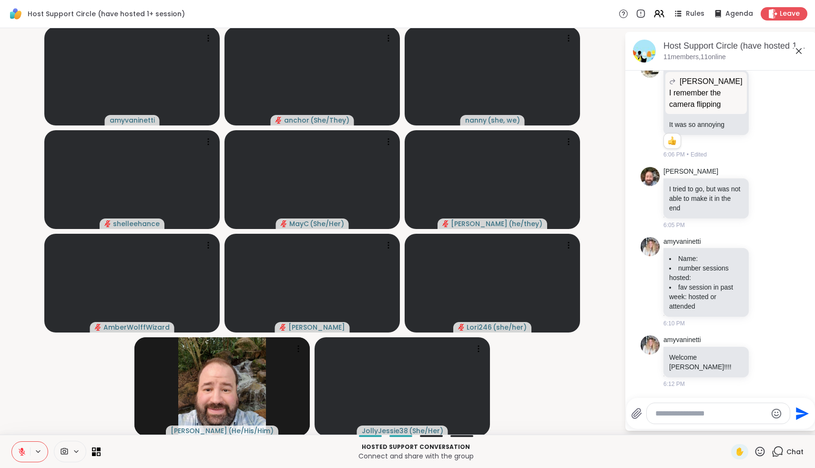
click at [757, 450] on icon at bounding box center [760, 451] width 12 height 12
click at [776, 424] on span "🌟" at bounding box center [774, 425] width 10 height 11
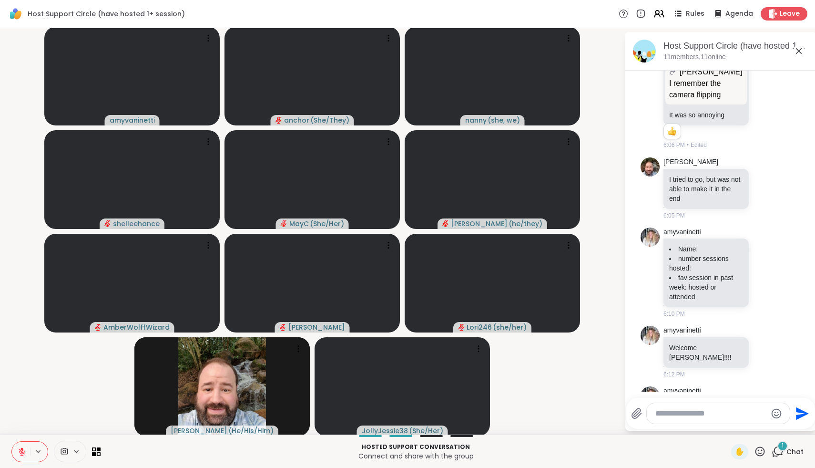
scroll to position [1055, 0]
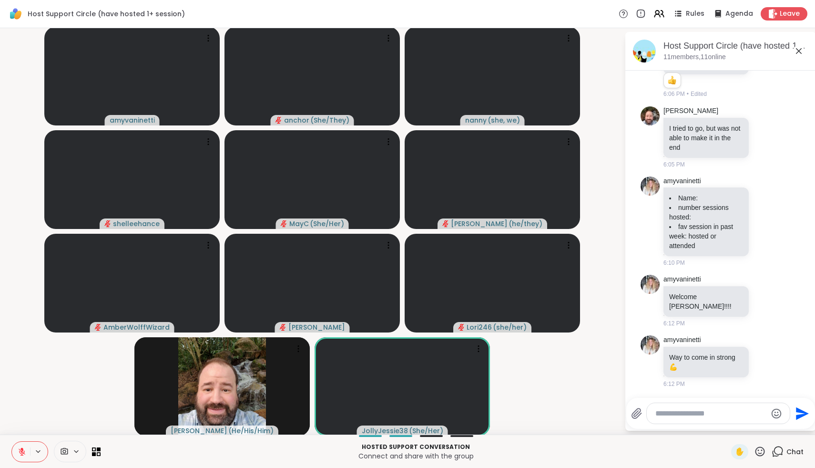
click at [724, 407] on div at bounding box center [718, 413] width 143 height 20
click at [721, 416] on textarea "Type your message" at bounding box center [710, 414] width 111 height 10
type textarea "*"
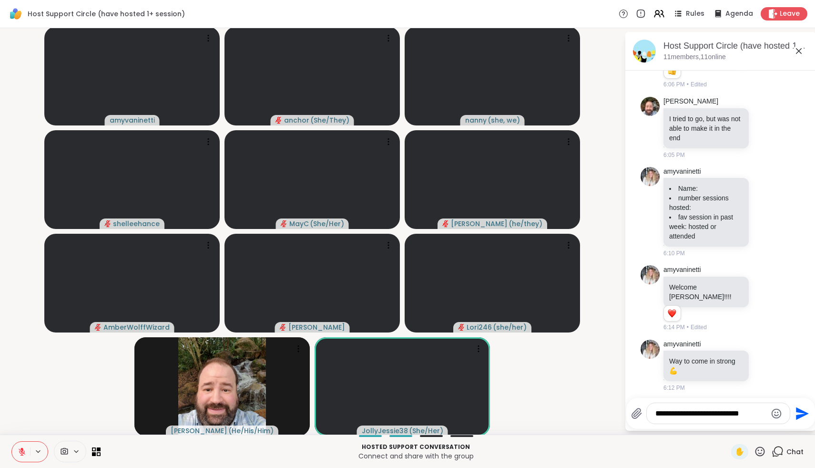
click at [721, 416] on textarea "**********" at bounding box center [710, 414] width 111 height 10
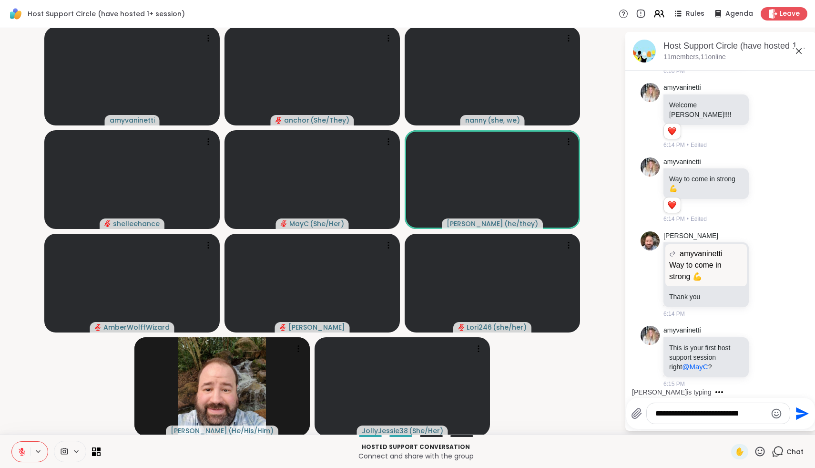
scroll to position [1355, 0]
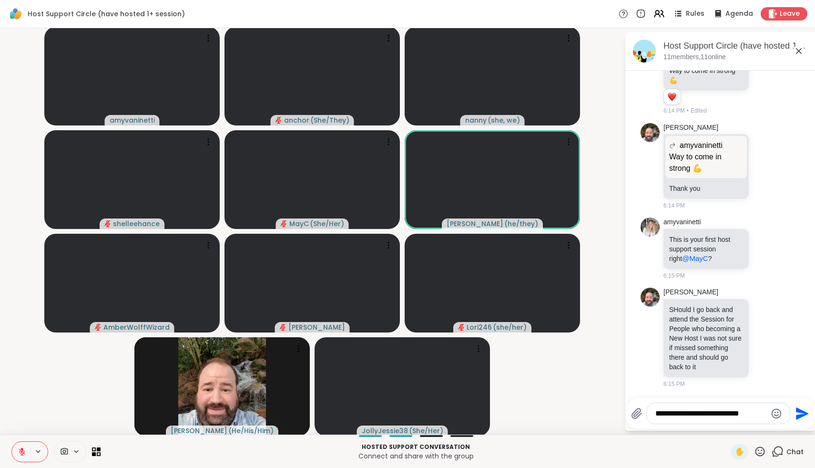
type textarea "**********"
click at [760, 456] on icon at bounding box center [760, 451] width 12 height 12
click at [737, 427] on span "❤️" at bounding box center [732, 425] width 10 height 11
click at [764, 450] on icon at bounding box center [760, 451] width 12 height 12
click at [779, 430] on span "🌟" at bounding box center [774, 425] width 10 height 11
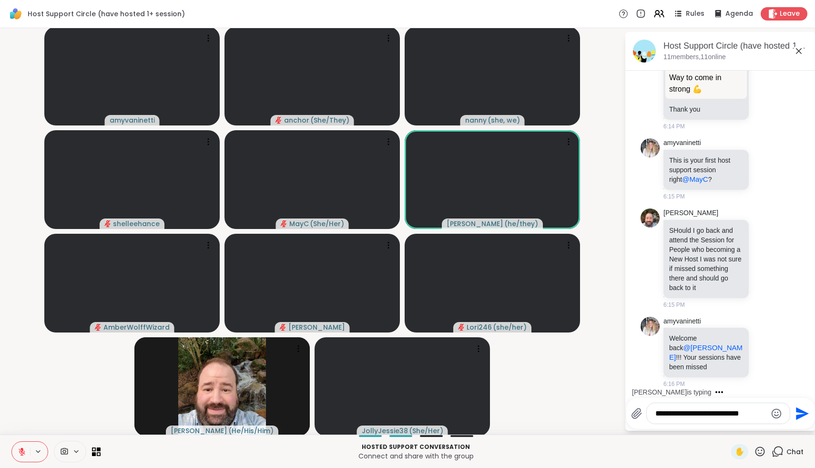
scroll to position [1485, 0]
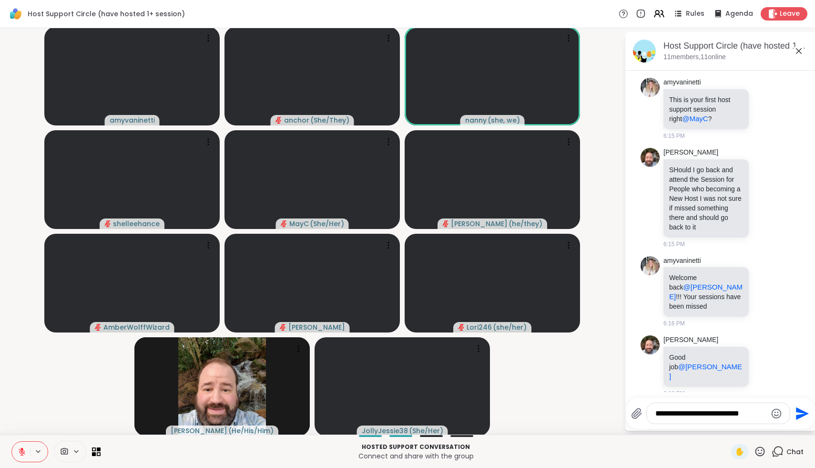
click at [759, 450] on icon at bounding box center [761, 451] width 10 height 10
click at [792, 426] on span "🎉" at bounding box center [795, 425] width 10 height 11
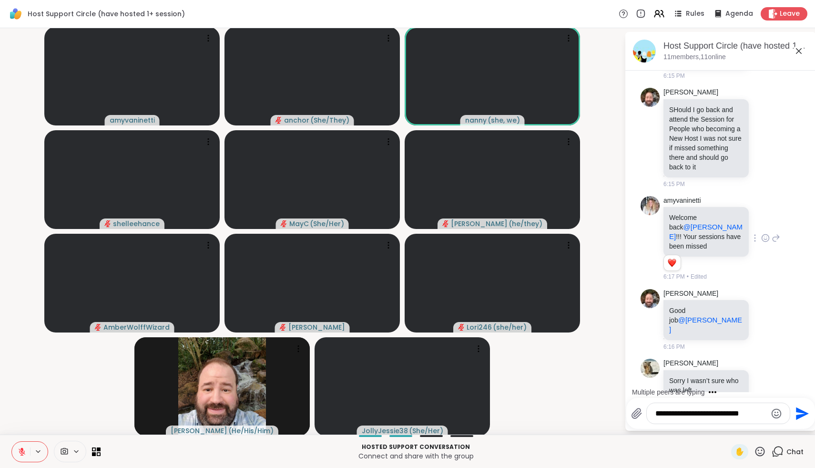
click at [767, 243] on icon at bounding box center [765, 238] width 9 height 10
click at [690, 227] on div "Select Reaction: Heart" at bounding box center [689, 222] width 9 height 9
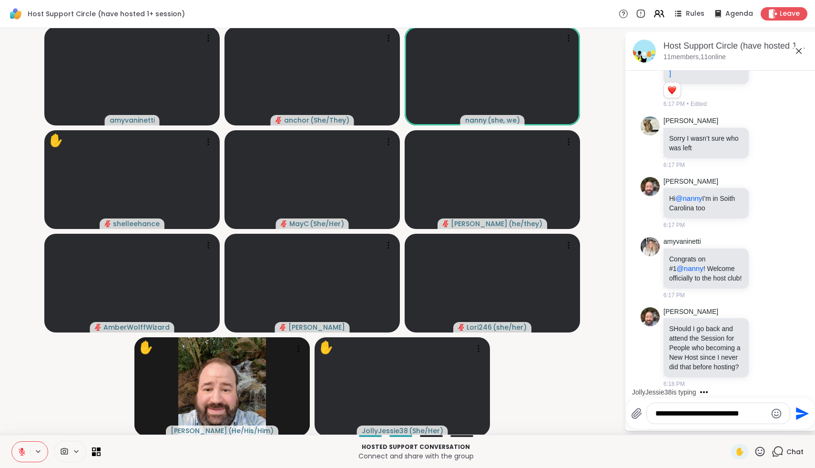
scroll to position [1862, 0]
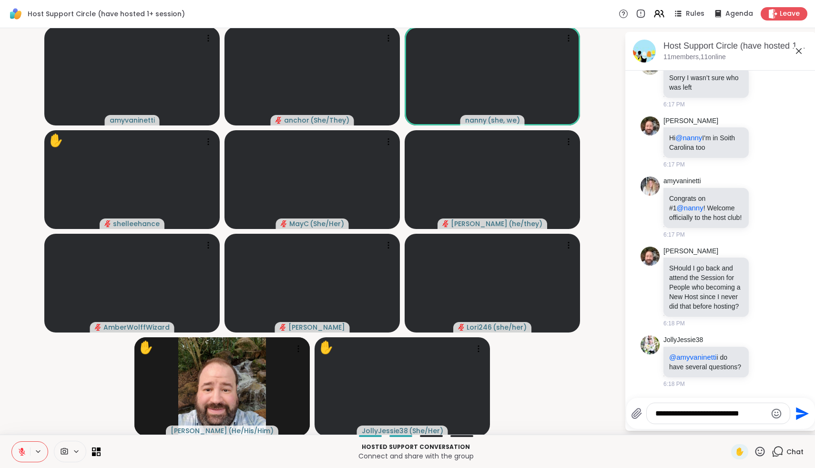
click at [759, 450] on icon at bounding box center [761, 451] width 10 height 10
click at [731, 422] on div "✋ ❤️ 👍 🌟 🎉" at bounding box center [763, 426] width 95 height 31
click at [759, 449] on icon at bounding box center [760, 451] width 12 height 12
click at [737, 425] on span "❤️" at bounding box center [732, 425] width 10 height 11
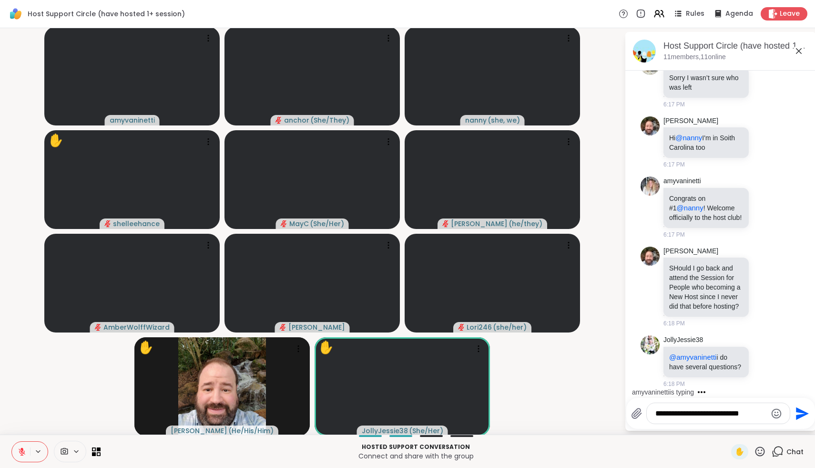
scroll to position [1922, 0]
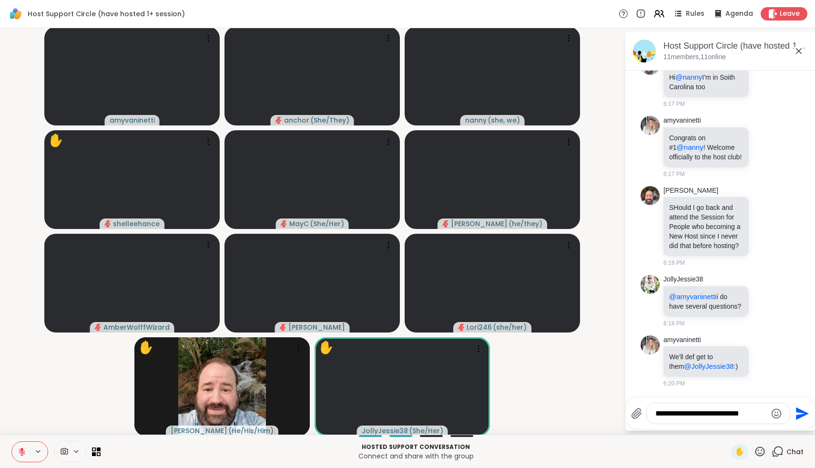
click at [729, 411] on textarea "**********" at bounding box center [710, 414] width 111 height 10
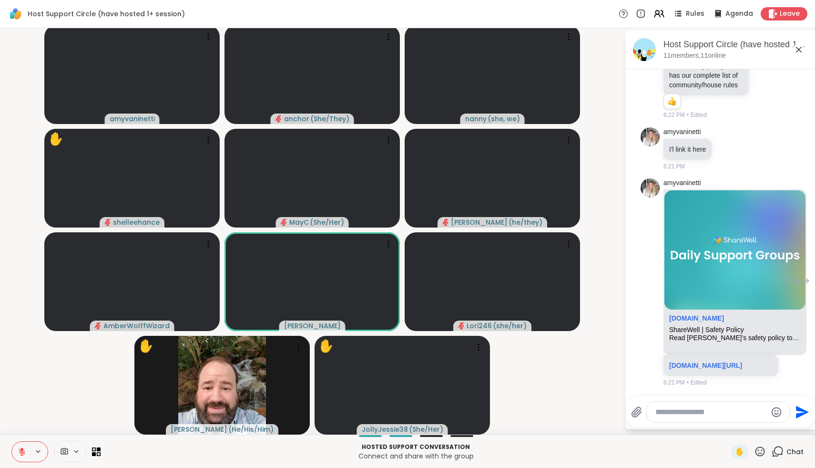
scroll to position [2374, 0]
click at [728, 412] on textarea "Type your message" at bounding box center [710, 412] width 111 height 10
click at [710, 387] on span "llyJessie38" at bounding box center [703, 387] width 37 height 10
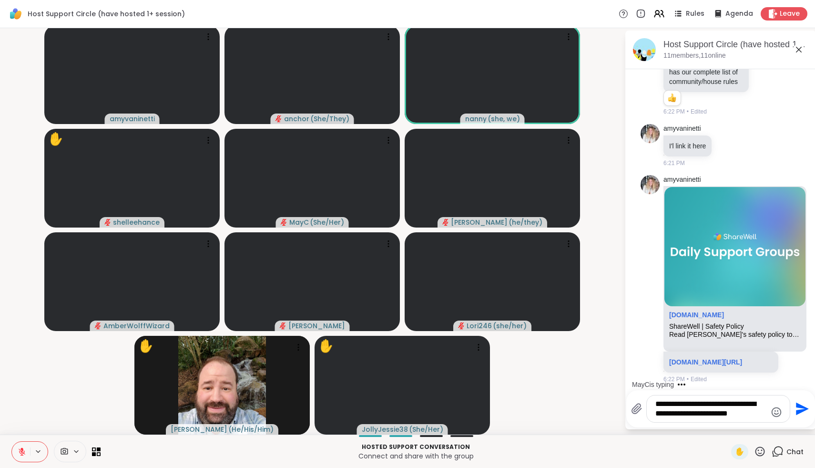
type textarea "**********"
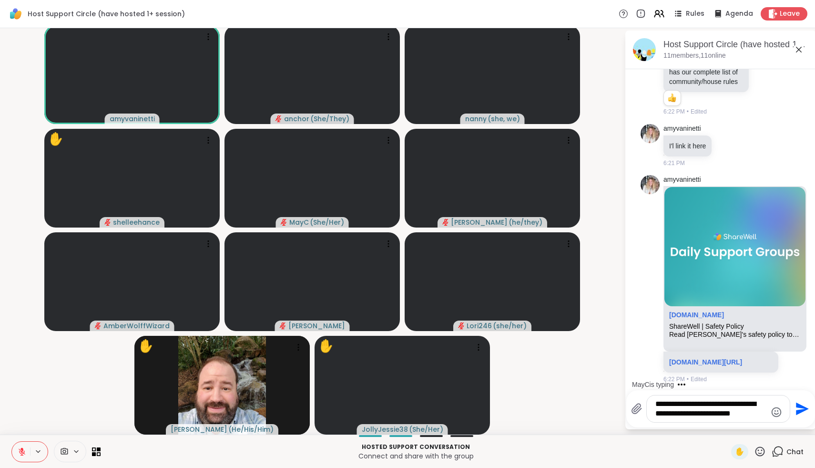
drag, startPoint x: 748, startPoint y: 410, endPoint x: 613, endPoint y: 372, distance: 141.2
click at [613, 372] on div "amyvaninetti anchor ( She/They ) nanny ( she, we ) ✋ shelleehance MayC ( She/He…" at bounding box center [407, 231] width 815 height 406
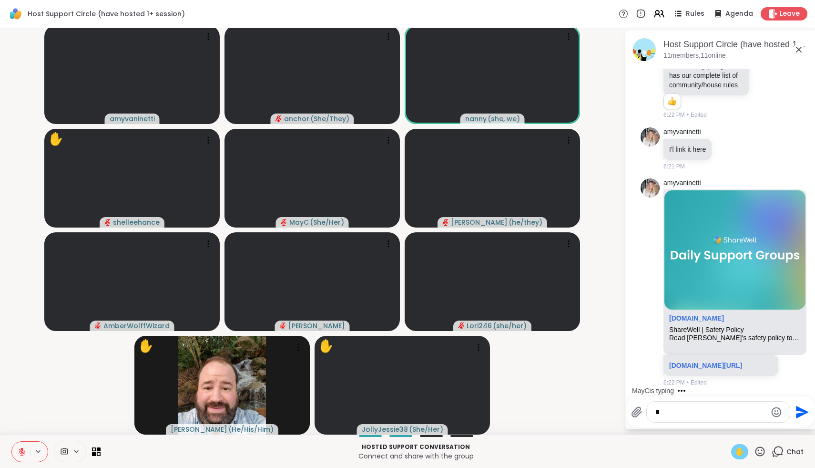
click at [739, 453] on span "✋" at bounding box center [740, 451] width 10 height 11
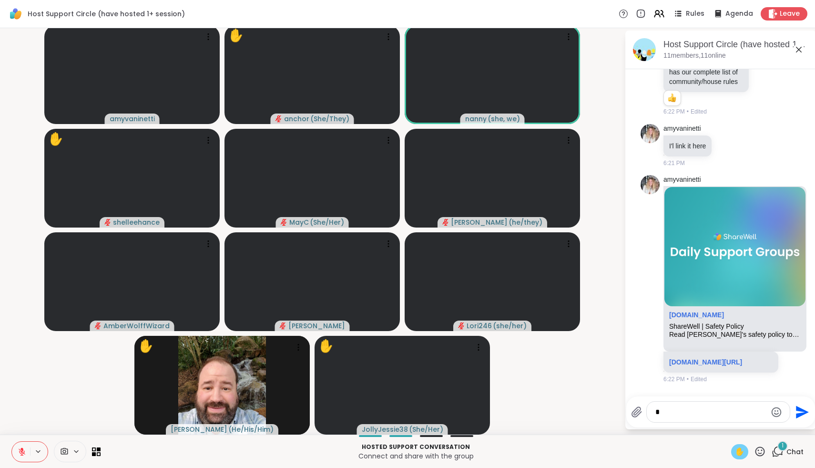
scroll to position [2450, 0]
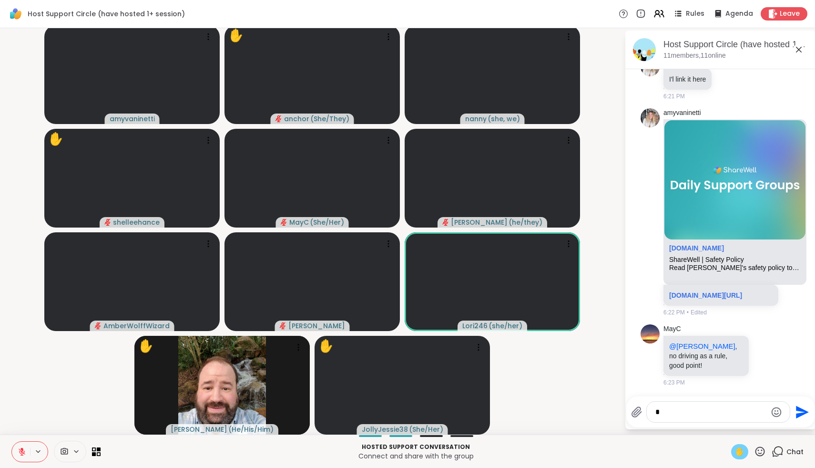
click at [741, 450] on span "✋" at bounding box center [740, 451] width 10 height 11
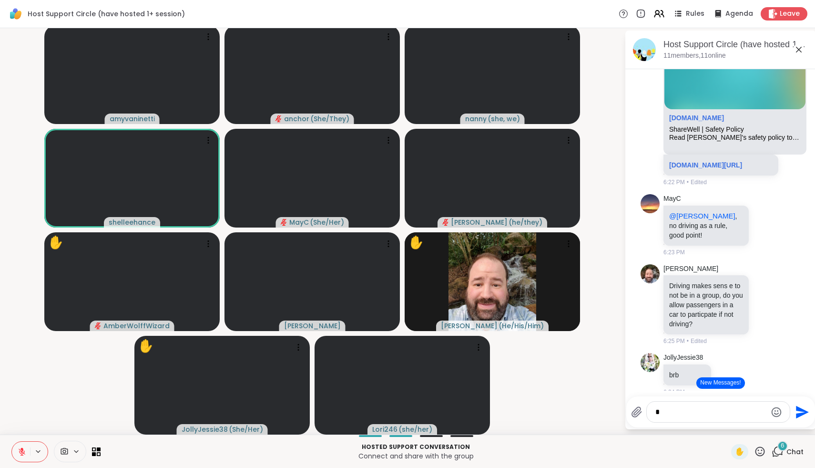
scroll to position [2733, 0]
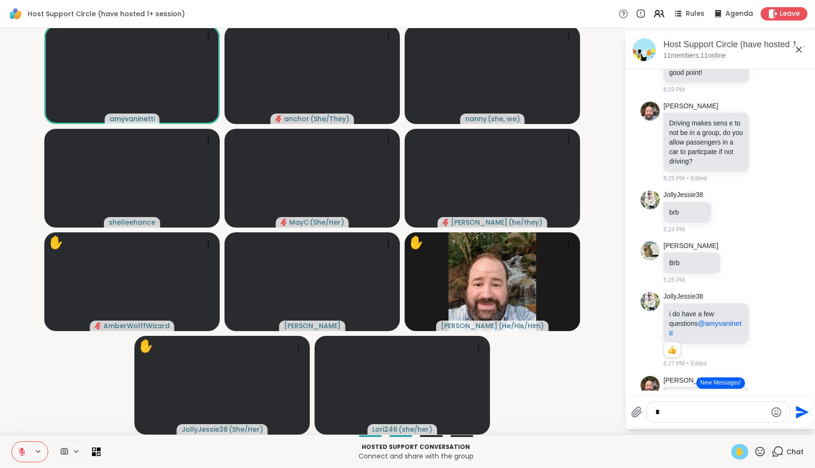
click at [742, 450] on span "✋" at bounding box center [740, 451] width 10 height 11
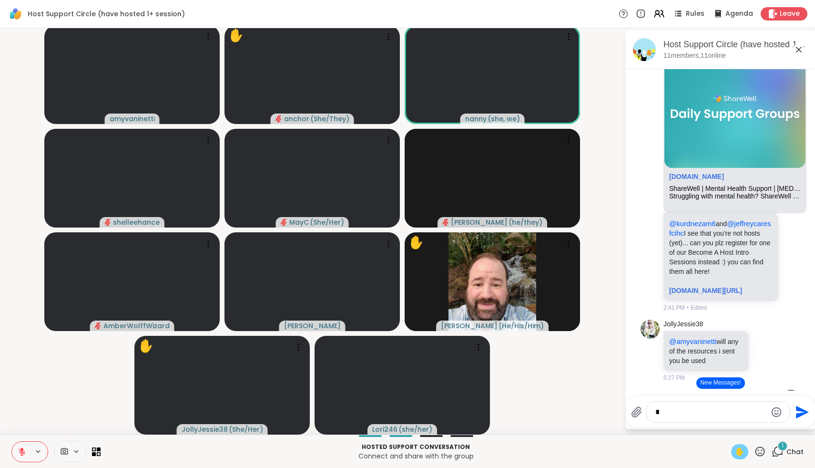
scroll to position [0, 0]
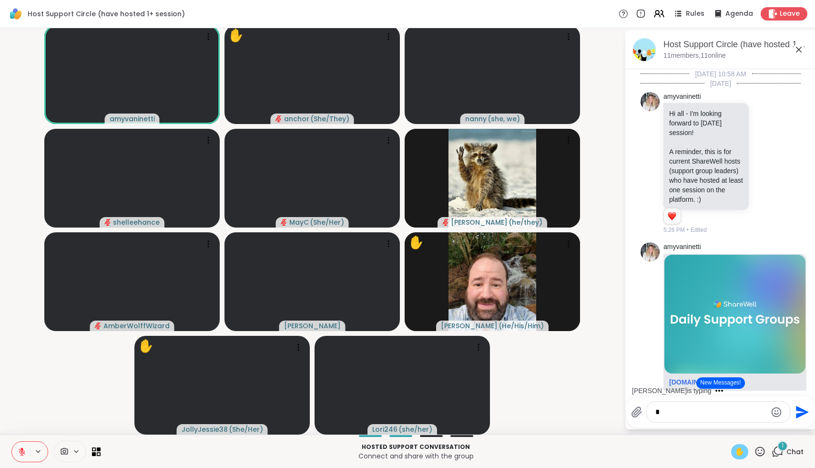
click at [777, 446] on icon at bounding box center [778, 451] width 12 height 12
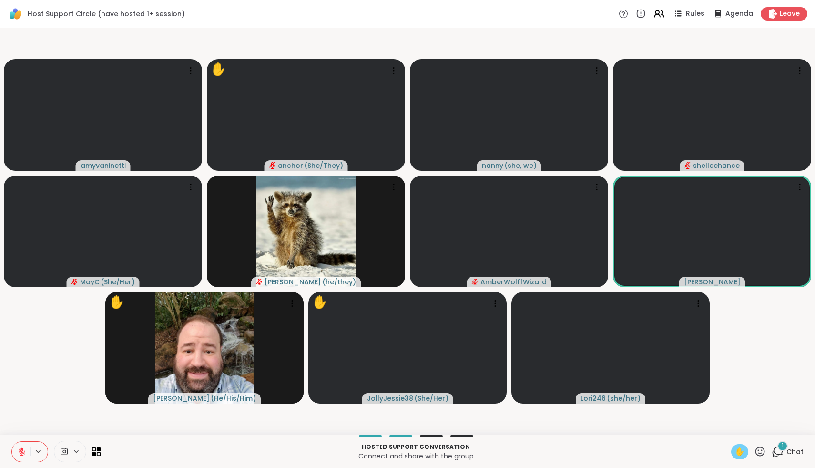
click at [777, 446] on icon at bounding box center [778, 451] width 12 height 12
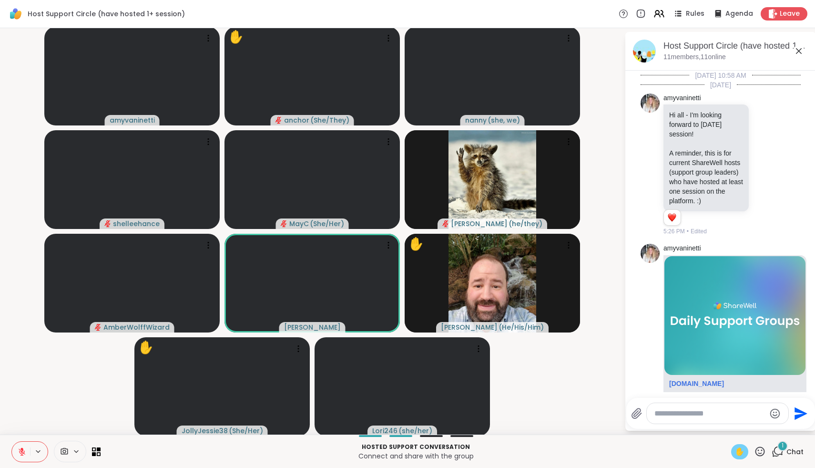
scroll to position [3268, 0]
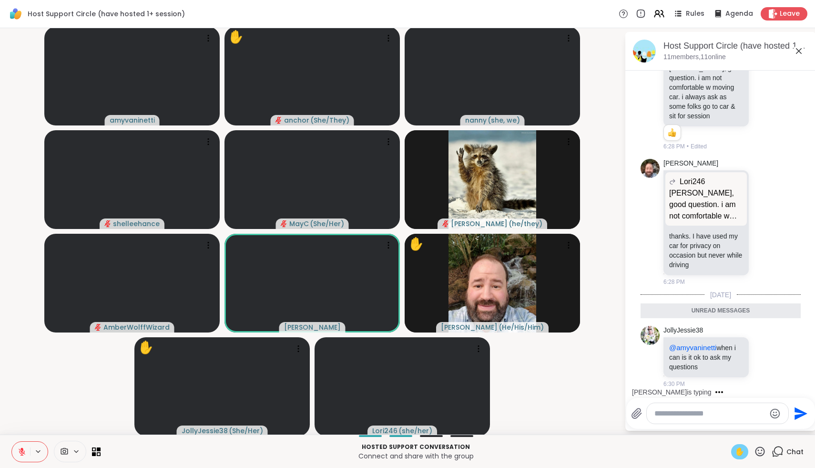
click at [719, 414] on textarea "Type your message" at bounding box center [710, 414] width 111 height 10
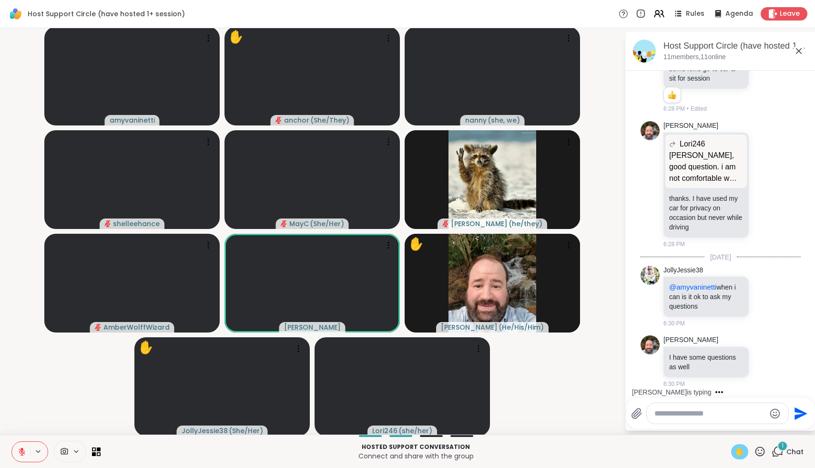
scroll to position [3306, 0]
type textarea "*"
click at [745, 413] on textarea "**********" at bounding box center [710, 414] width 111 height 10
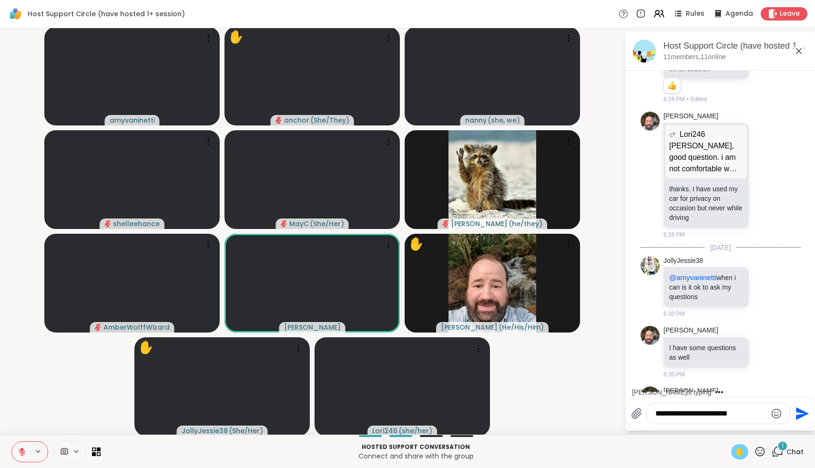
scroll to position [3376, 0]
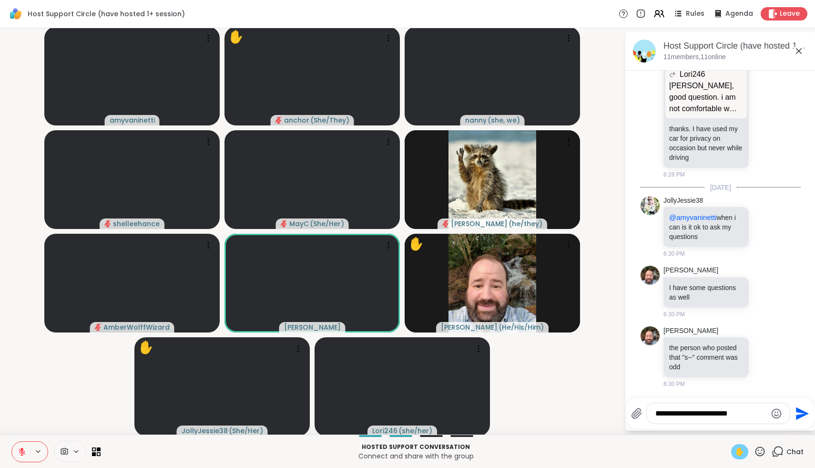
drag, startPoint x: 743, startPoint y: 416, endPoint x: 743, endPoint y: 411, distance: 4.8
click at [743, 411] on textarea "**********" at bounding box center [710, 414] width 111 height 10
type textarea "**********"
click at [799, 49] on icon at bounding box center [798, 50] width 11 height 11
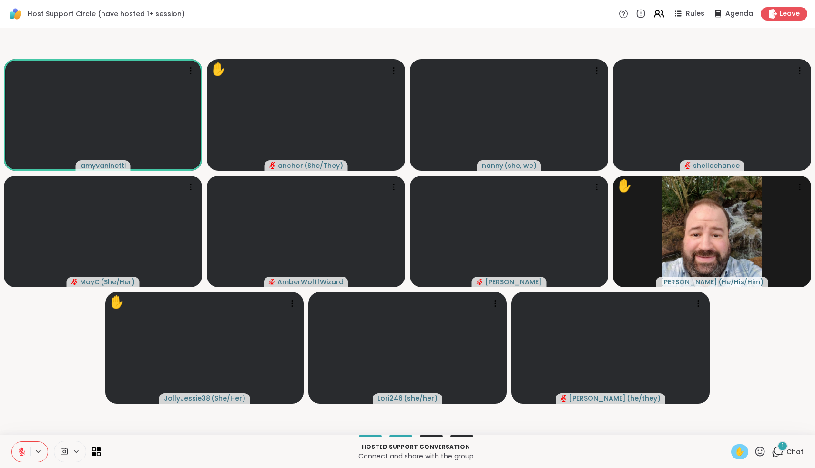
click at [786, 458] on div "1 Chat" at bounding box center [788, 451] width 32 height 15
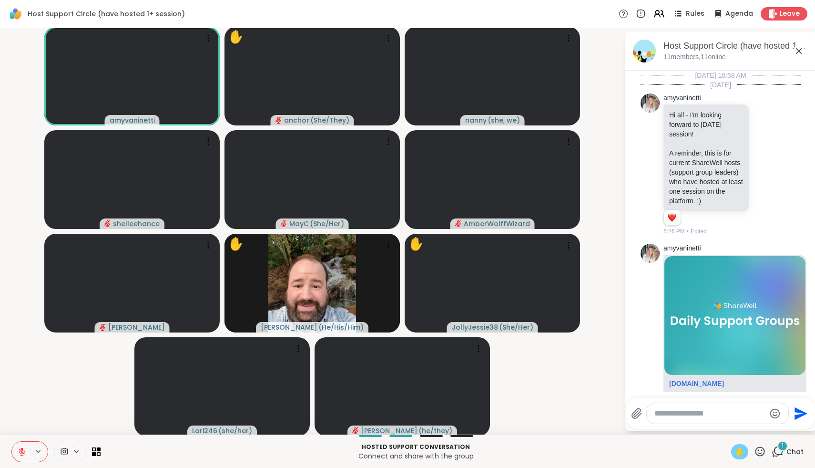
scroll to position [3468, 0]
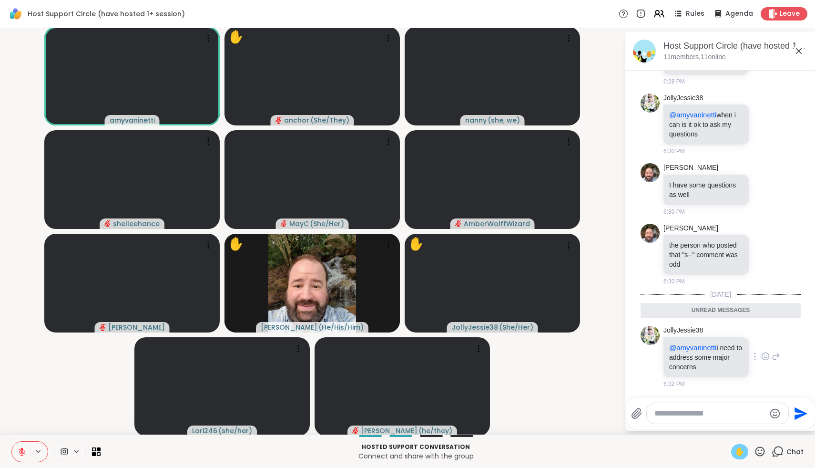
click at [765, 360] on icon at bounding box center [765, 356] width 9 height 10
click at [673, 341] on div "Select Reaction: Thumbs up" at bounding box center [669, 341] width 9 height 9
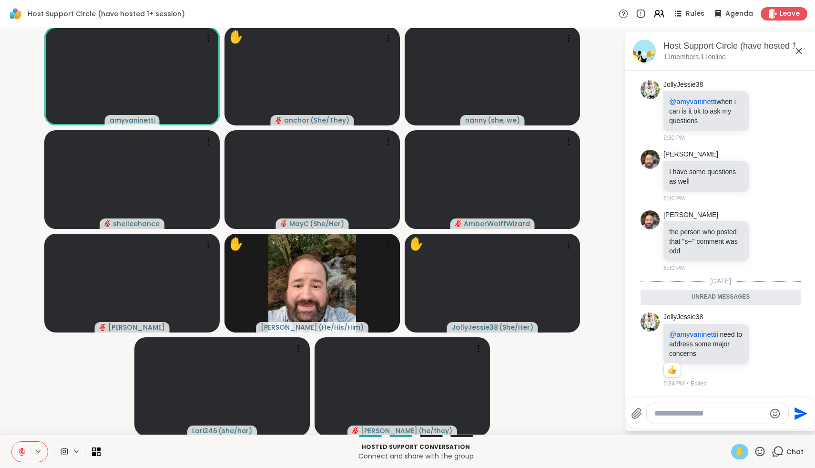
click at [773, 350] on icon at bounding box center [776, 350] width 7 height 7
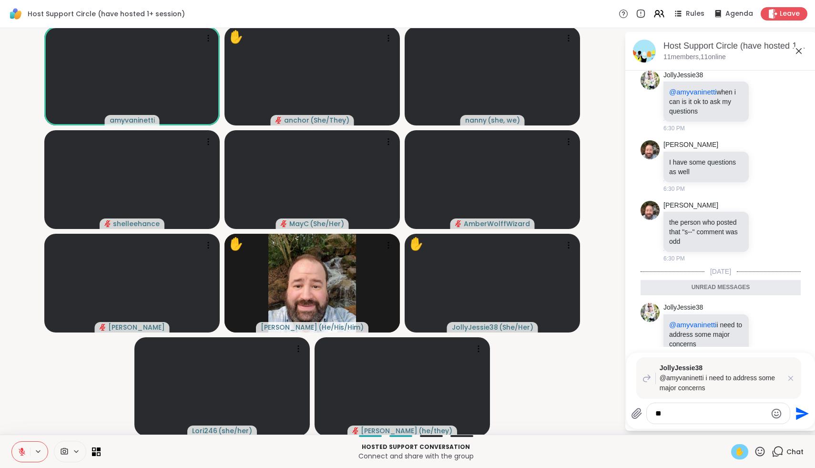
type textarea "*"
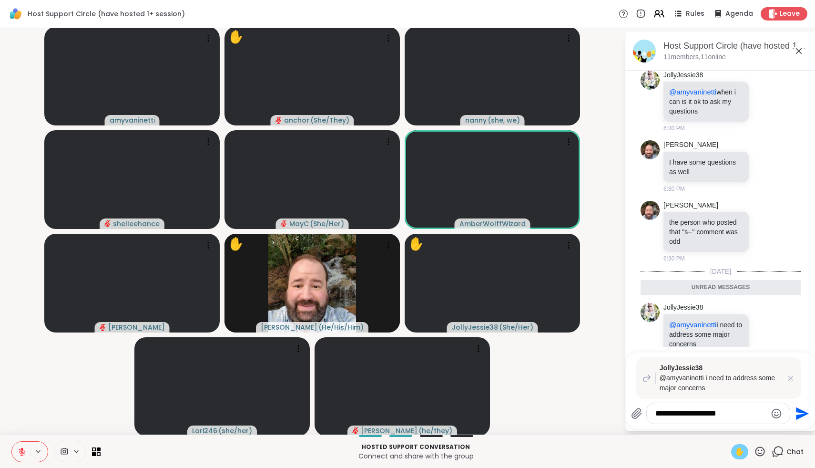
scroll to position [3527, 0]
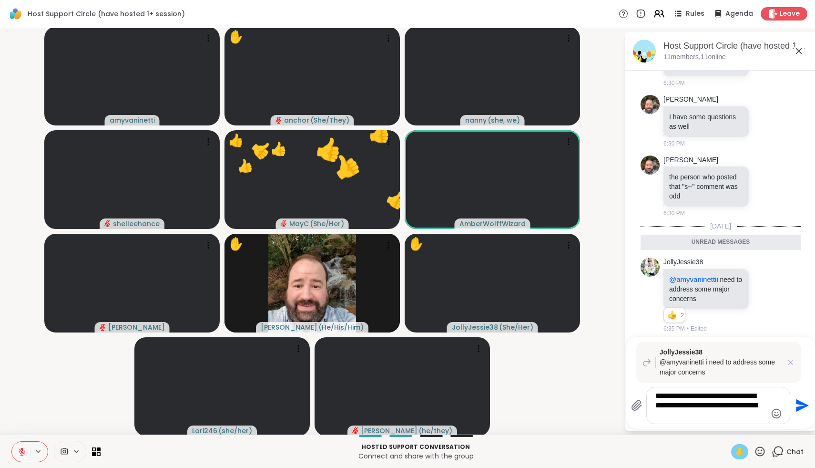
type textarea "**********"
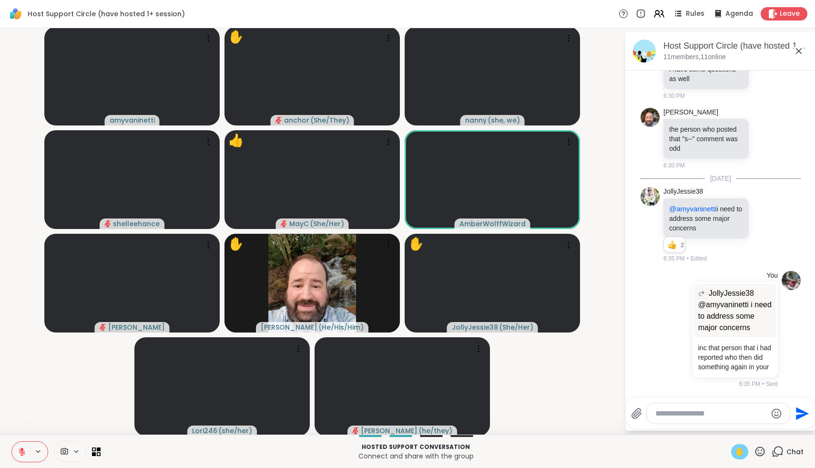
scroll to position [3594, 0]
click at [685, 325] on icon at bounding box center [686, 329] width 2 height 8
click at [696, 339] on icon at bounding box center [698, 342] width 6 height 7
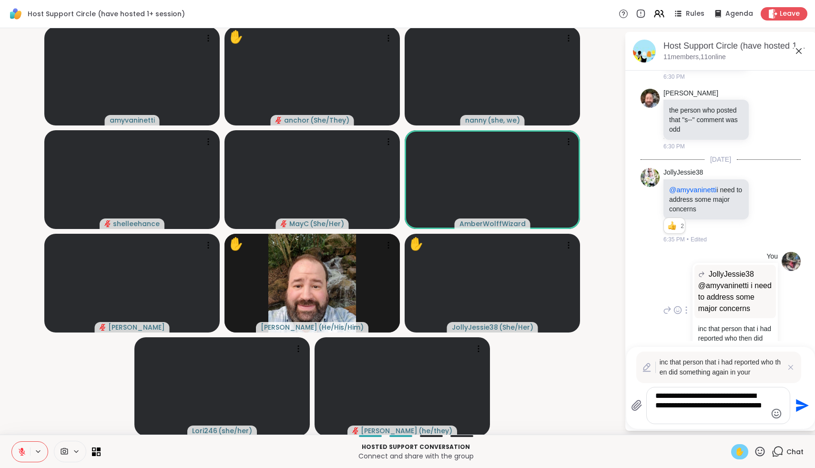
scroll to position [3645, 0]
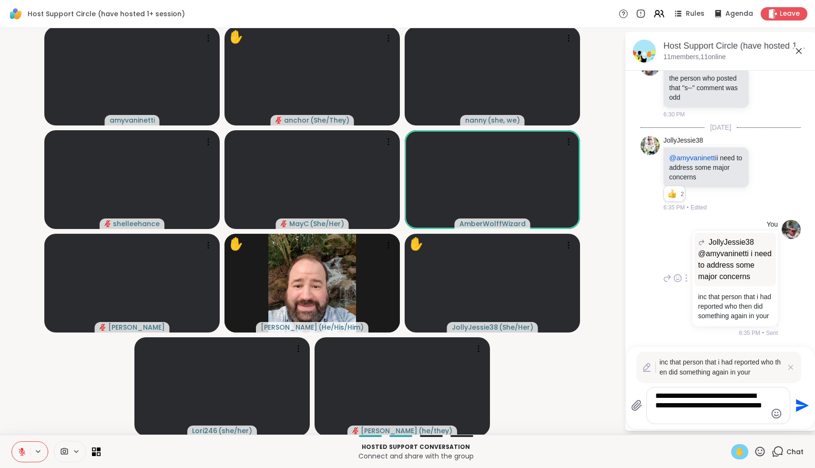
click at [745, 421] on div "**********" at bounding box center [718, 405] width 143 height 36
click at [745, 418] on textarea "**********" at bounding box center [710, 405] width 111 height 29
type textarea "**********"
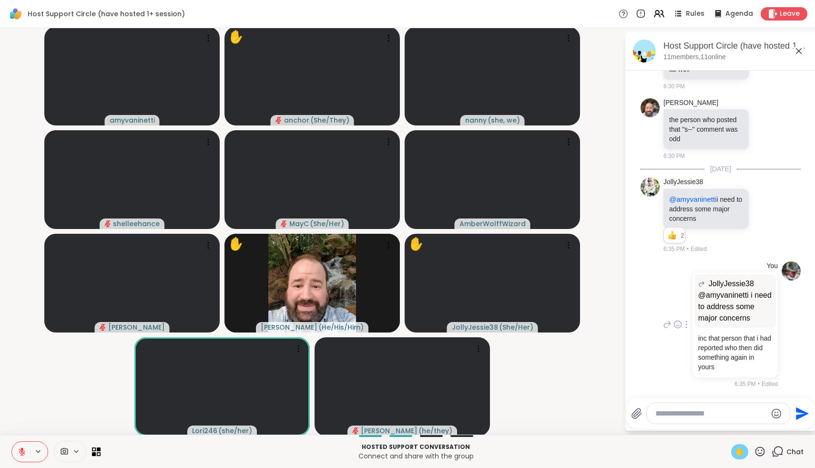
click at [659, 359] on div "You JollyJessie38 @amyvaninetti i need to address some major concerns @amyvanin…" at bounding box center [721, 324] width 160 height 135
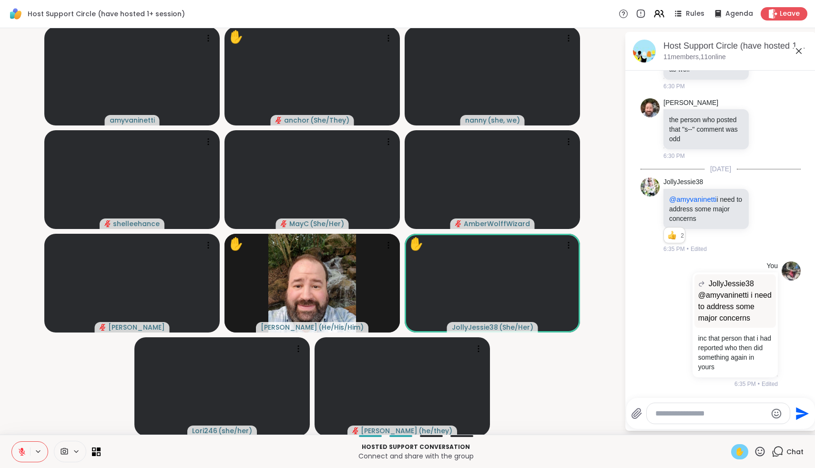
drag, startPoint x: 659, startPoint y: 359, endPoint x: 652, endPoint y: 422, distance: 62.9
click at [652, 422] on div "Host Support Circle (have hosted 1+ session), Oct 07 11 members, 11 online 10/5…" at bounding box center [720, 231] width 191 height 399
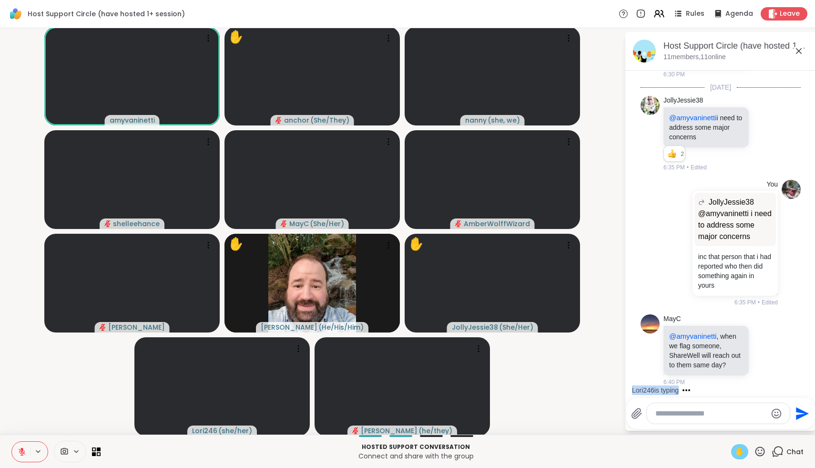
scroll to position [1, 0]
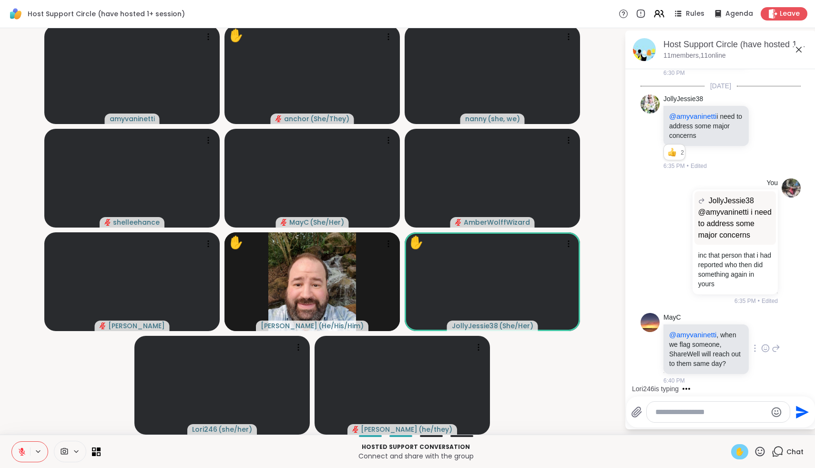
click at [781, 322] on div "MayC @amyvaninetti , when we flag someone, ShareWell will reach out to them sam…" at bounding box center [721, 349] width 160 height 80
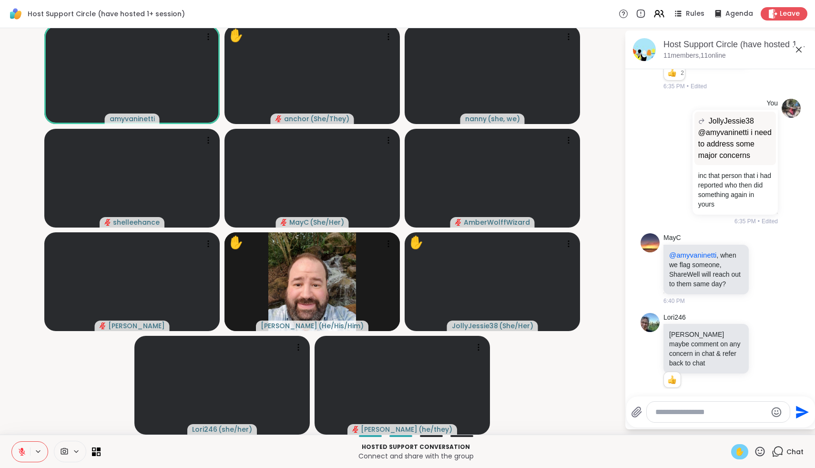
scroll to position [3757, 0]
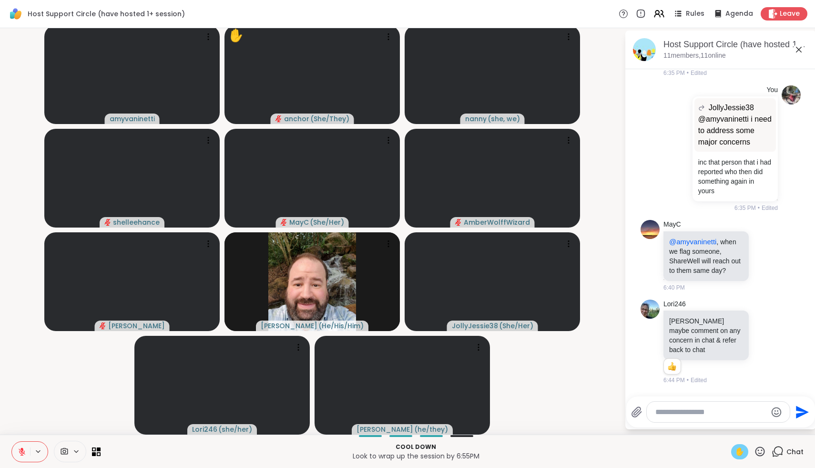
click at [18, 454] on icon at bounding box center [22, 451] width 9 height 9
click at [18, 452] on icon at bounding box center [22, 451] width 9 height 9
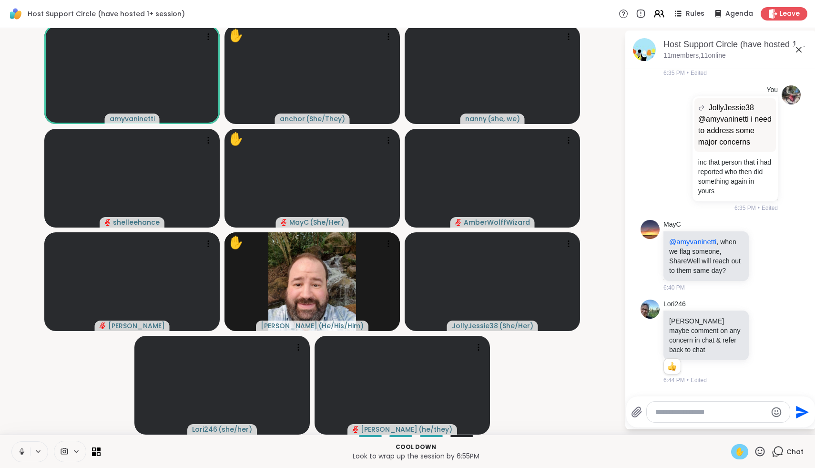
click at [18, 452] on icon at bounding box center [22, 451] width 9 height 9
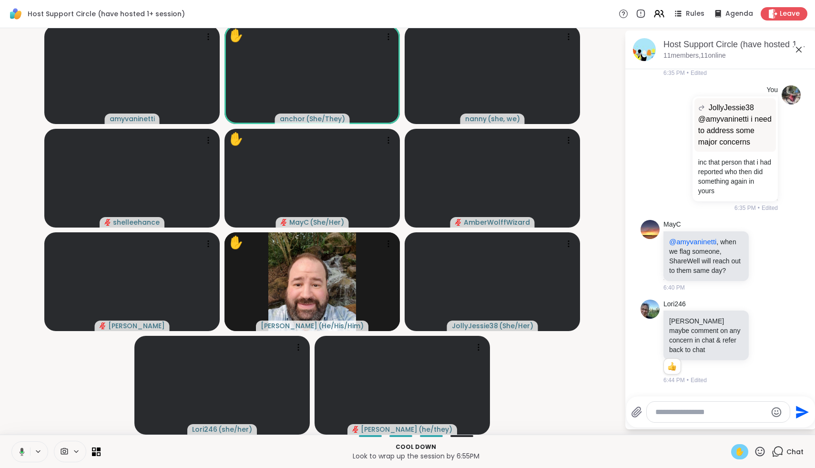
click at [18, 452] on icon at bounding box center [20, 451] width 9 height 9
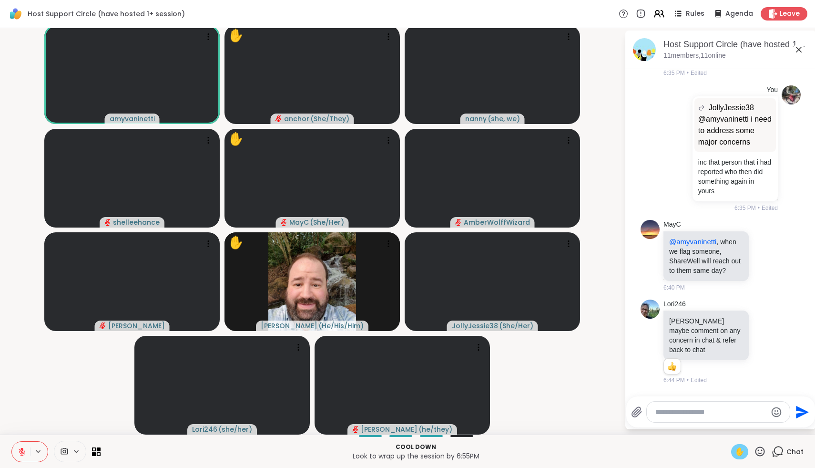
click at [736, 449] on div "✋" at bounding box center [739, 451] width 17 height 15
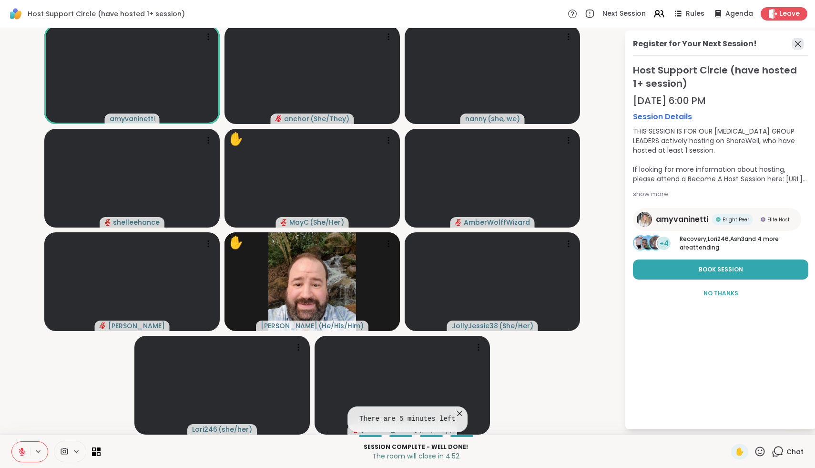
click at [801, 44] on icon at bounding box center [797, 43] width 11 height 11
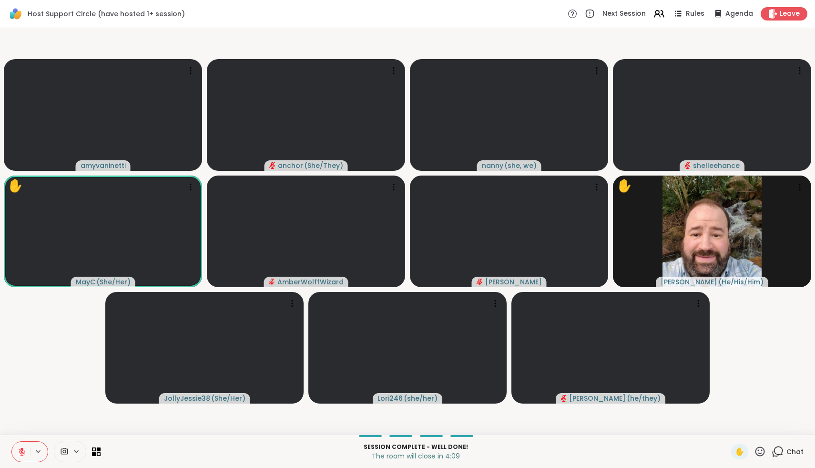
click at [762, 453] on icon at bounding box center [760, 451] width 12 height 12
click at [737, 424] on span "❤️" at bounding box center [732, 425] width 10 height 11
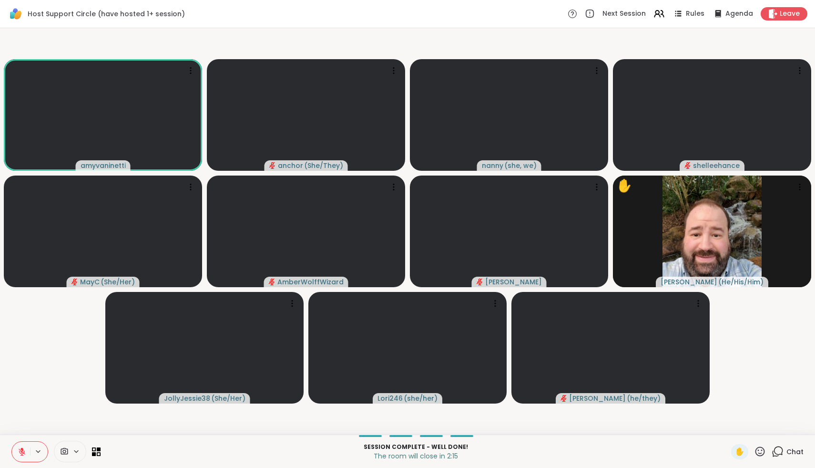
click at [776, 453] on icon at bounding box center [778, 450] width 9 height 9
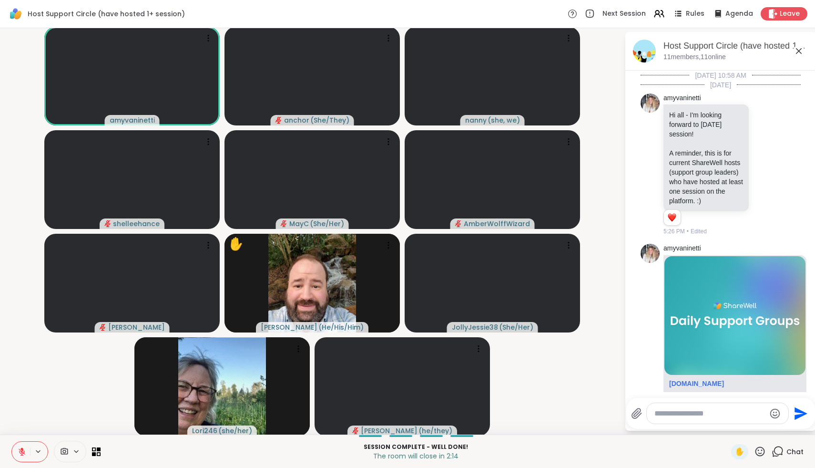
scroll to position [4339, 0]
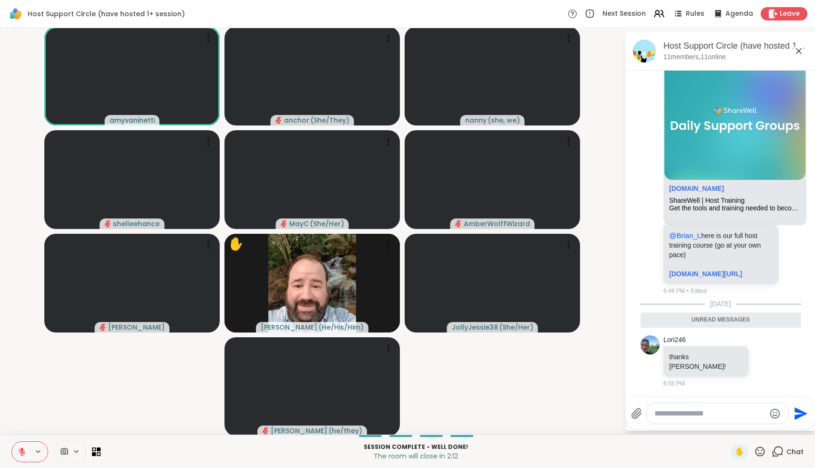
click at [719, 410] on textarea "Type your message" at bounding box center [710, 414] width 111 height 10
type textarea "**********"
click at [674, 412] on textarea "**********" at bounding box center [710, 414] width 111 height 10
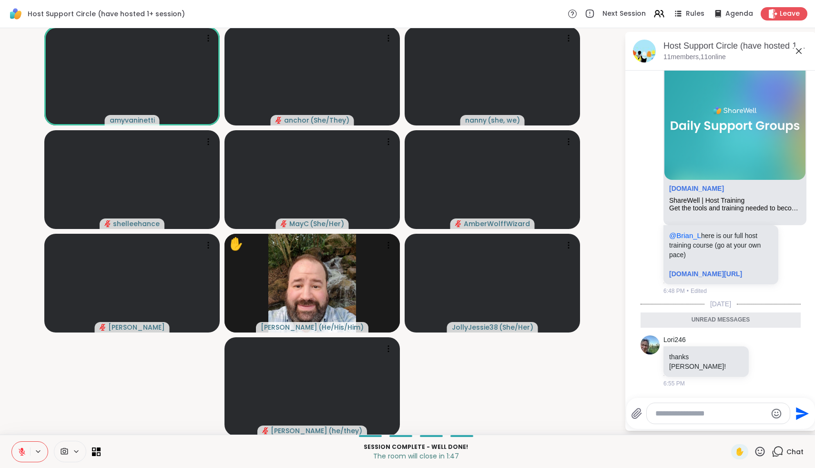
click at [797, 53] on icon at bounding box center [798, 50] width 11 height 11
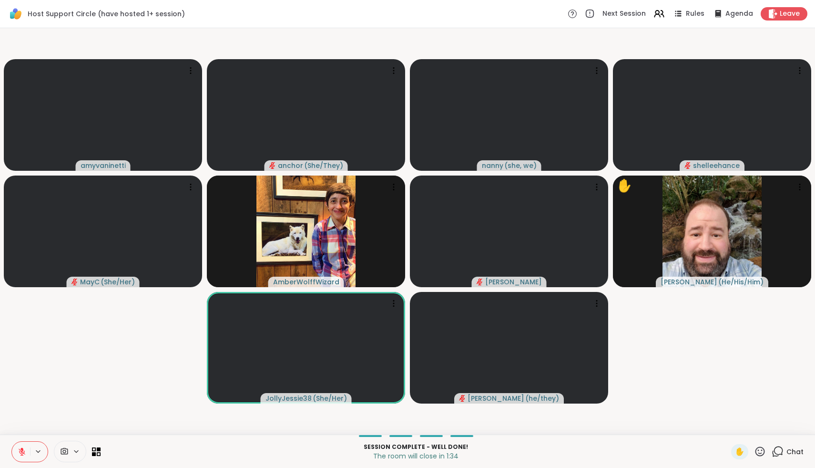
click at [763, 464] on div "Session Complete - well done! The room will close in 1:34 ✋ Chat" at bounding box center [407, 450] width 815 height 33
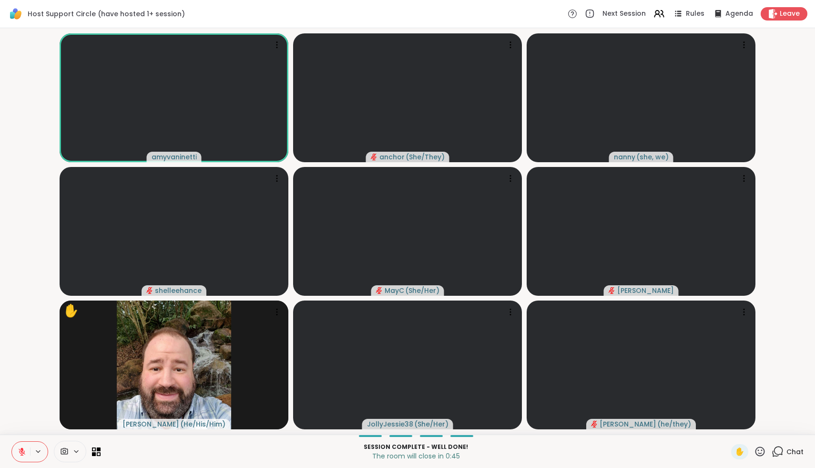
click at [758, 453] on icon at bounding box center [760, 451] width 12 height 12
click at [737, 425] on span "❤️" at bounding box center [732, 425] width 10 height 11
click at [766, 450] on icon at bounding box center [760, 451] width 12 height 12
click at [782, 429] on div "🌟" at bounding box center [774, 426] width 17 height 15
click at [766, 453] on icon at bounding box center [760, 451] width 12 height 12
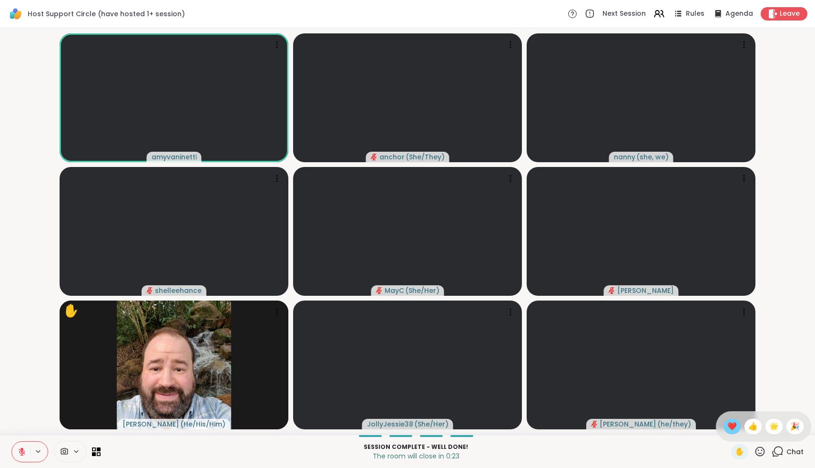
click at [735, 428] on div "❤️" at bounding box center [732, 426] width 17 height 15
click at [764, 451] on icon at bounding box center [760, 451] width 12 height 12
click at [778, 425] on span "🌟" at bounding box center [774, 425] width 10 height 11
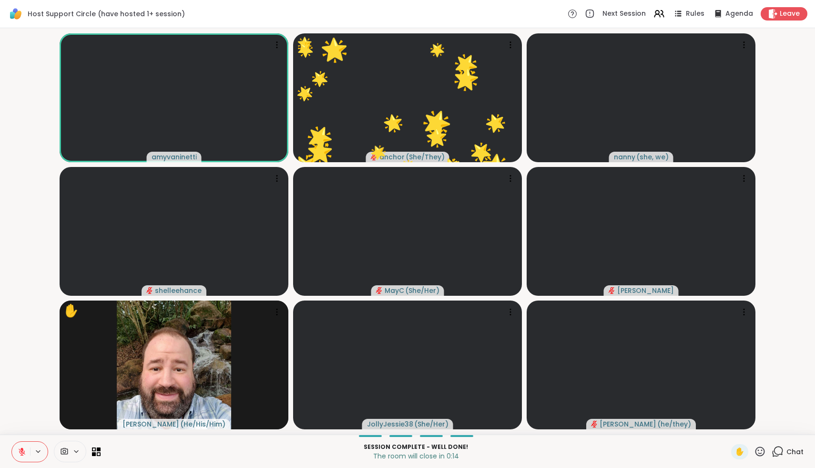
click at [765, 451] on icon at bounding box center [761, 451] width 10 height 10
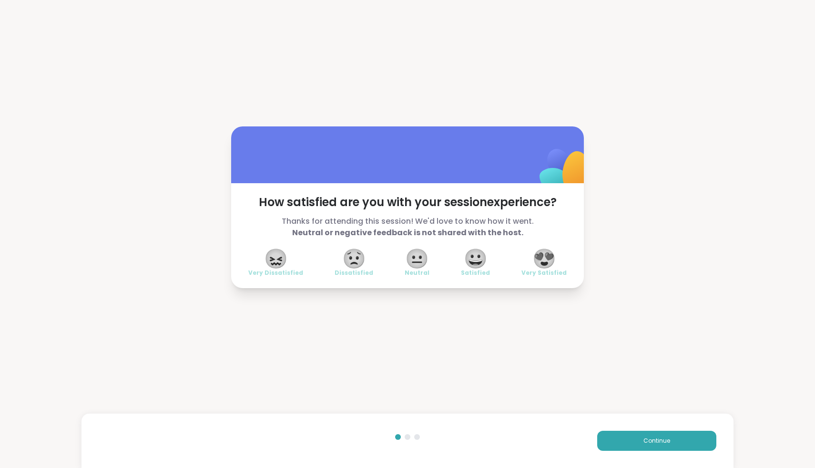
click at [546, 272] on span "Very Satisfied" at bounding box center [544, 273] width 45 height 8
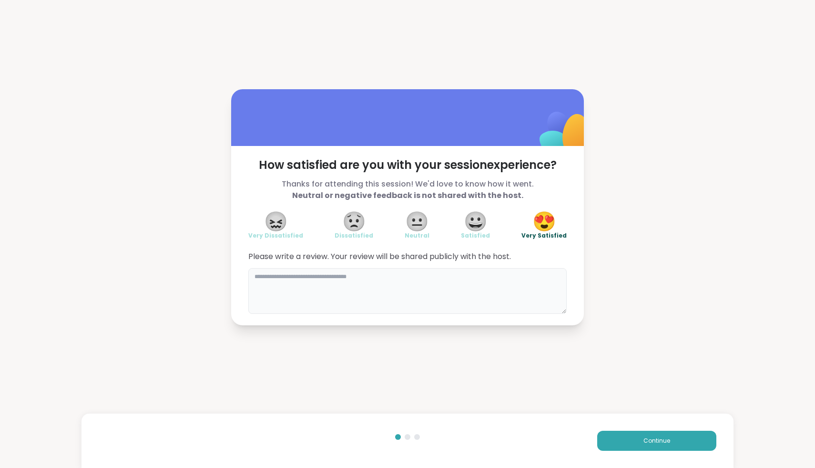
click at [461, 284] on textarea at bounding box center [407, 291] width 318 height 46
type textarea "**********"
click at [663, 438] on span "Continue" at bounding box center [657, 440] width 27 height 9
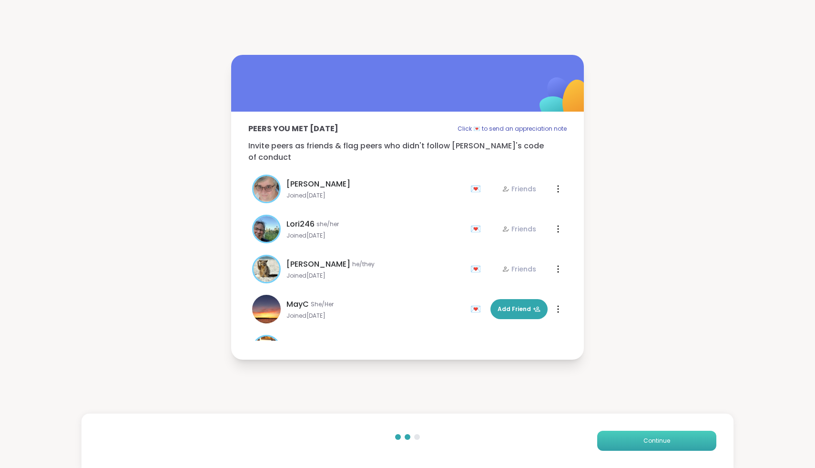
click at [663, 438] on span "Continue" at bounding box center [657, 440] width 27 height 9
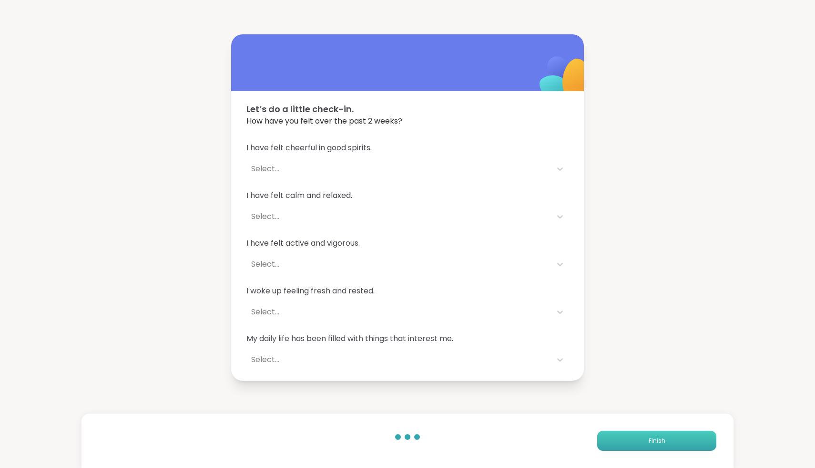
click at [663, 438] on span "Finish" at bounding box center [657, 440] width 17 height 9
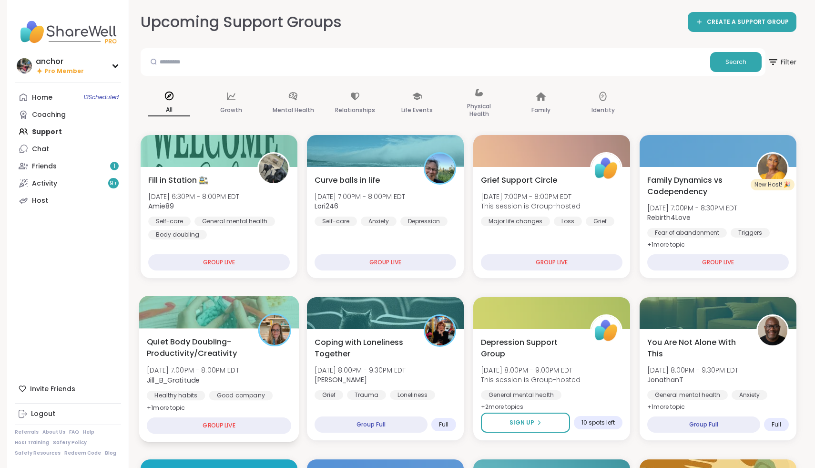
click at [225, 368] on span "Tue, Oct 07 | 7:00PM - 8:00PM EDT" at bounding box center [193, 370] width 92 height 10
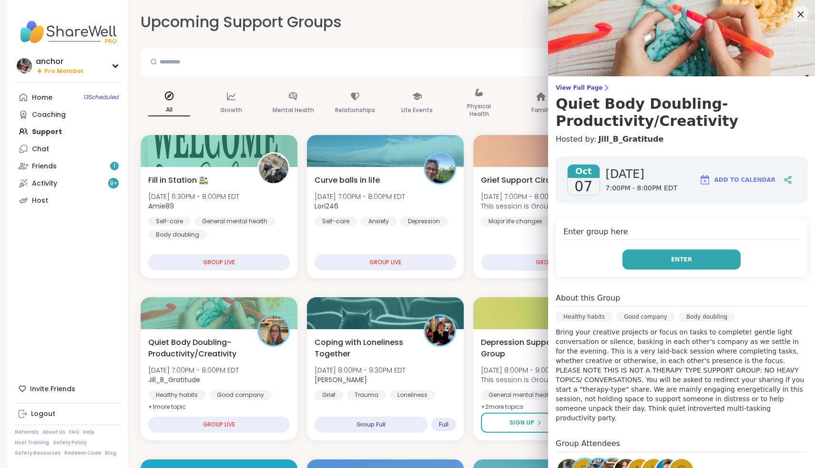
click at [673, 259] on span "Enter" at bounding box center [681, 259] width 21 height 9
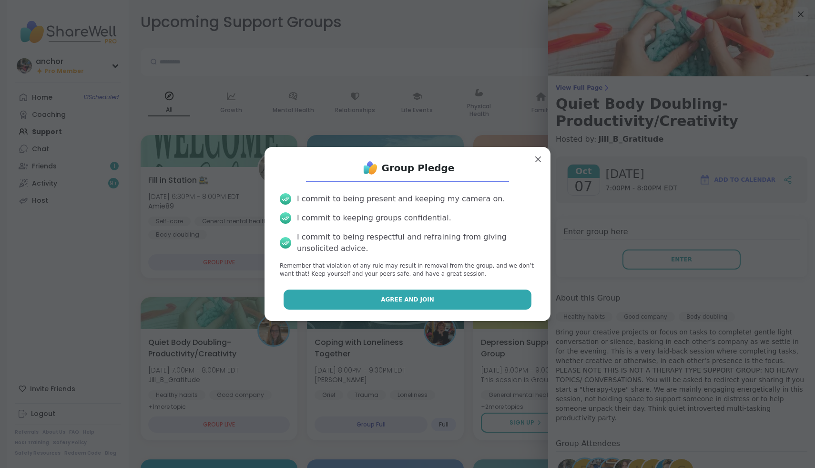
click at [514, 303] on button "Agree and Join" at bounding box center [408, 299] width 248 height 20
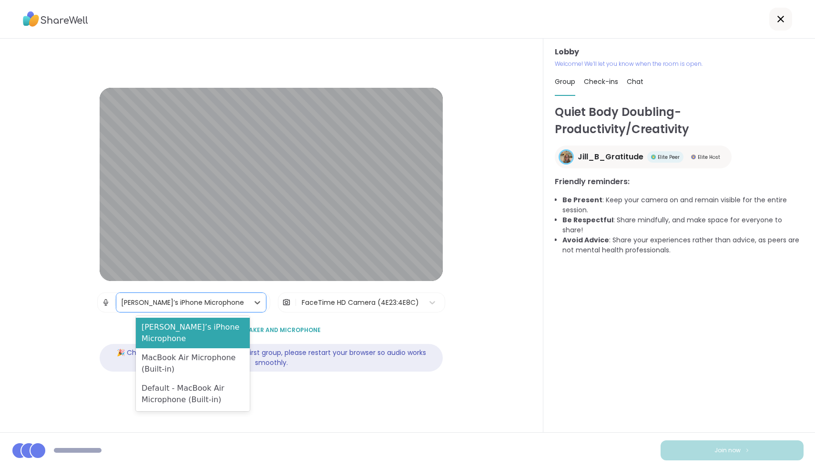
click at [189, 299] on div "Mary’s iPhone Microphone" at bounding box center [182, 302] width 123 height 10
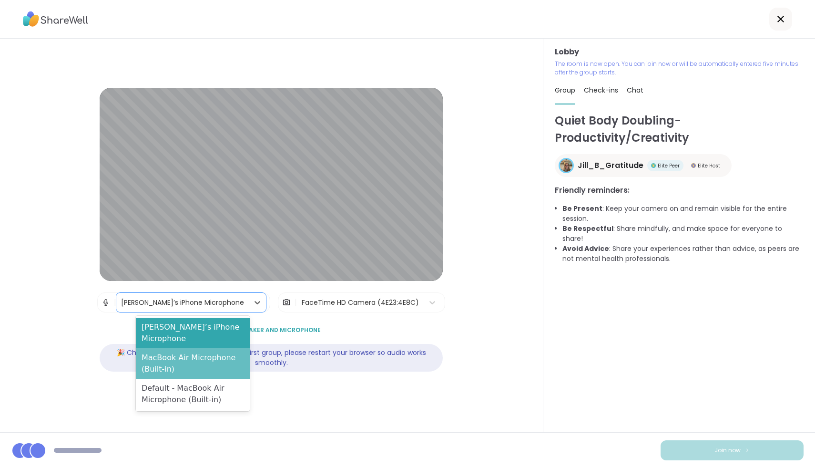
click at [192, 348] on div "MacBook Air Microphone (Built-in)" at bounding box center [193, 363] width 114 height 31
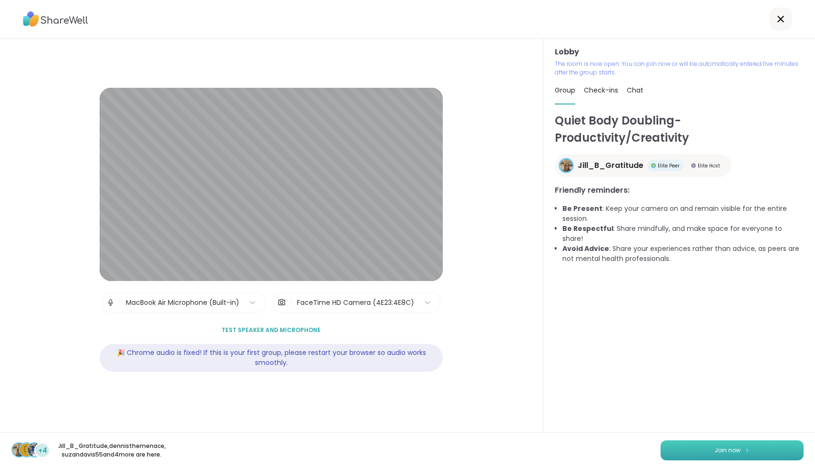
click at [788, 454] on button "Join now" at bounding box center [732, 450] width 143 height 20
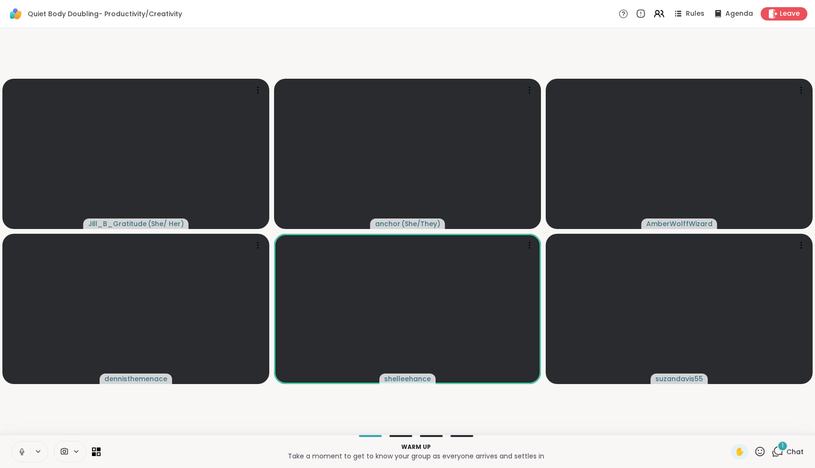
click at [19, 454] on icon at bounding box center [22, 451] width 9 height 9
click at [63, 457] on div at bounding box center [70, 450] width 32 height 21
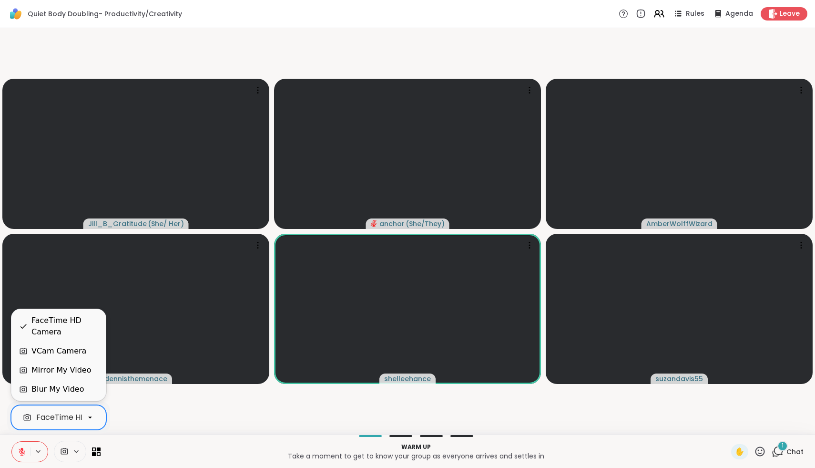
click at [79, 424] on div "FaceTime HD Camera" at bounding box center [58, 417] width 95 height 25
click at [92, 351] on div "VCam Camera" at bounding box center [58, 350] width 79 height 11
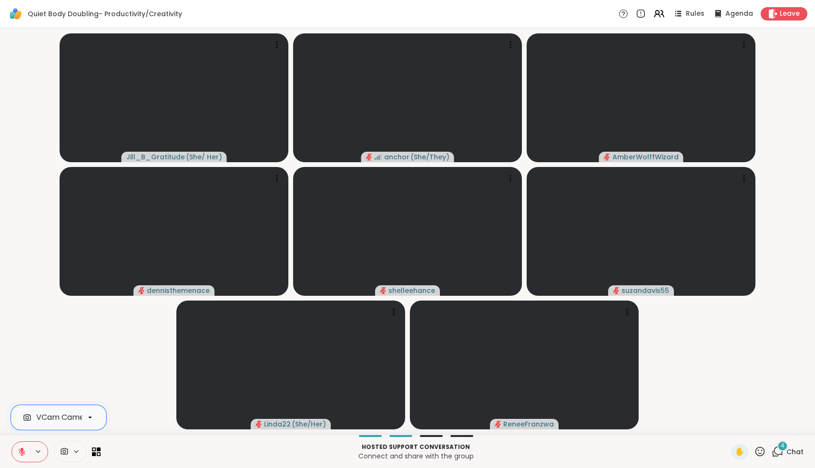
click at [758, 454] on icon at bounding box center [761, 451] width 10 height 10
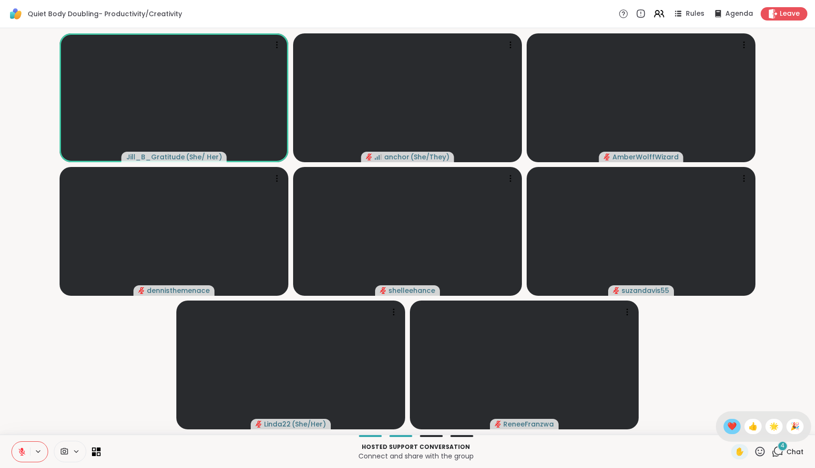
click at [737, 427] on span "❤️" at bounding box center [732, 425] width 10 height 11
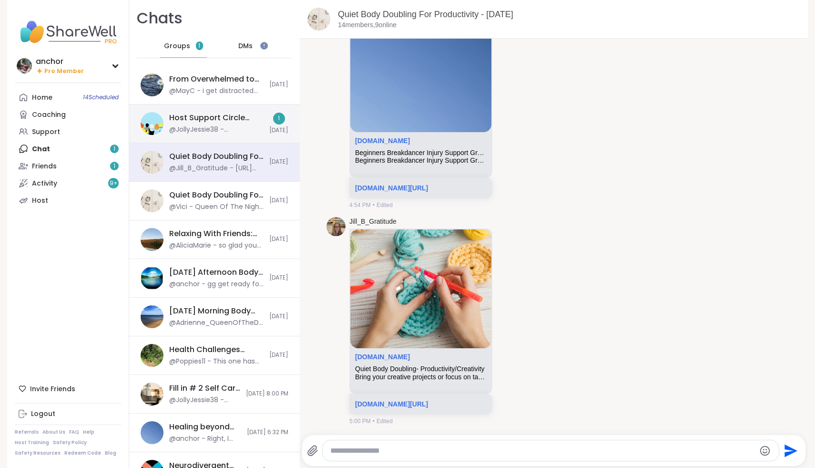
click at [238, 122] on div "Host Support Circle (have hosted 1+ session), [DATE]" at bounding box center [216, 118] width 94 height 10
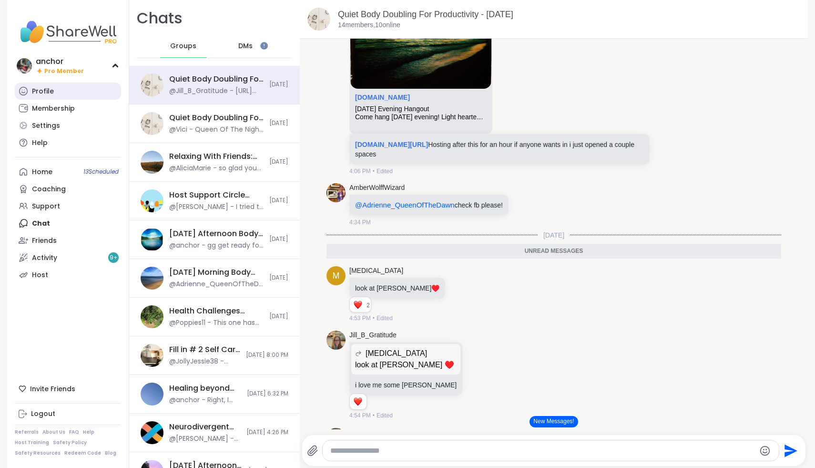
click at [59, 92] on link "Profile" at bounding box center [68, 90] width 106 height 17
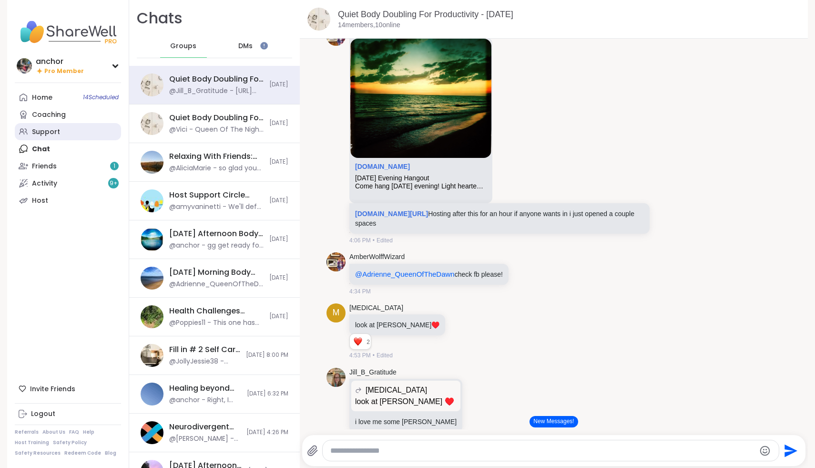
click at [50, 133] on div "Support" at bounding box center [46, 132] width 28 height 10
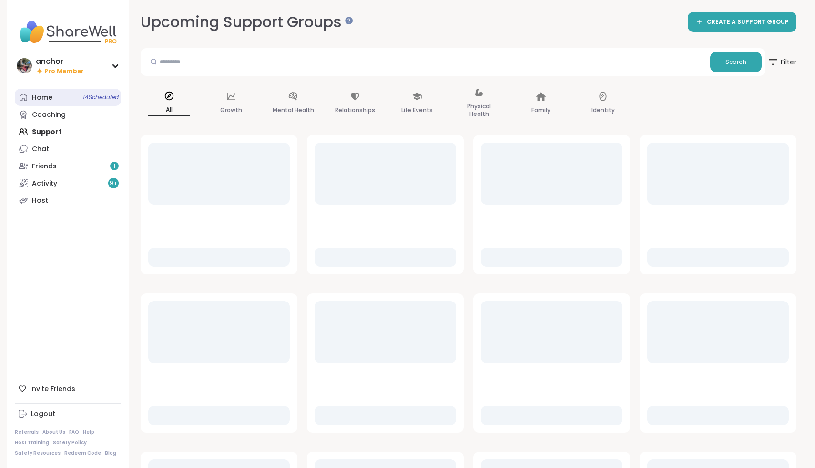
click at [62, 99] on link "Home 14 Scheduled" at bounding box center [68, 97] width 106 height 17
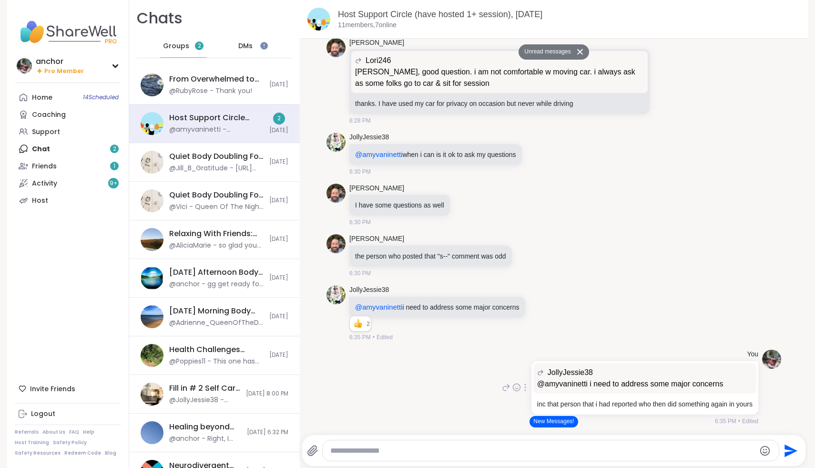
scroll to position [2680, 0]
click at [543, 428] on div "You JollyJessie38 @amyvaninetti i need to address some major concerns @amyvanin…" at bounding box center [554, 387] width 455 height 83
click at [546, 424] on button "New Messages!" at bounding box center [554, 421] width 48 height 11
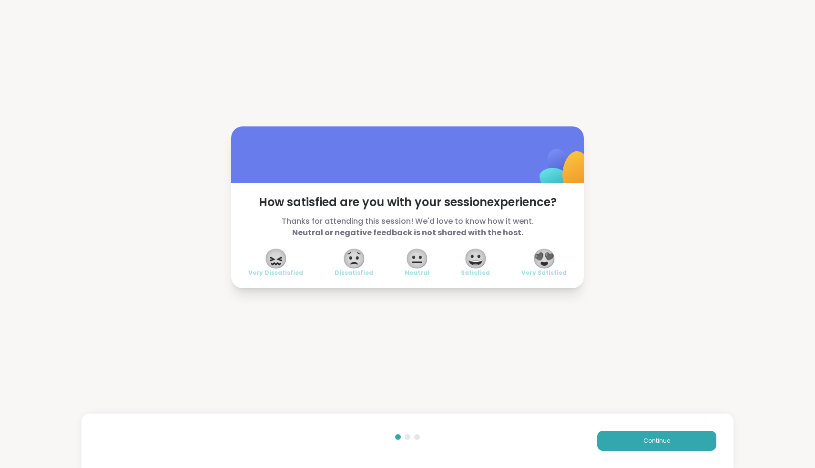
click at [569, 257] on div "How satisfied are you with your session experience? Thanks for attending this s…" at bounding box center [407, 235] width 353 height 105
click at [563, 270] on span "Very Satisfied" at bounding box center [544, 273] width 45 height 8
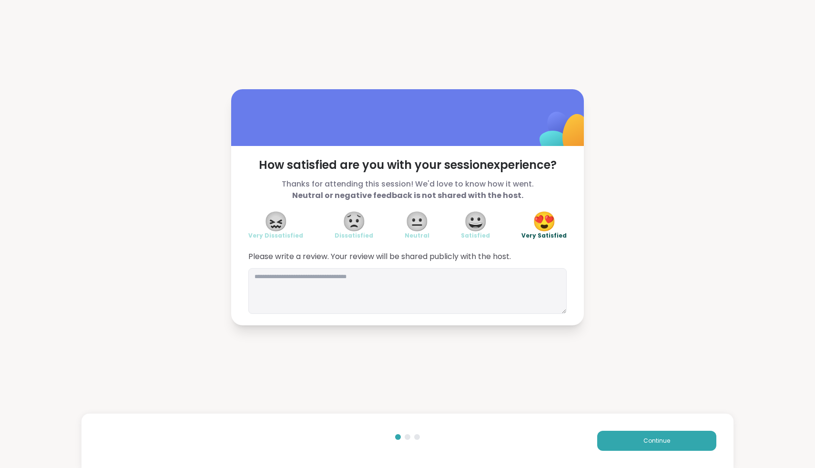
click at [578, 443] on div "Continue" at bounding box center [570, 440] width 293 height 20
click at [702, 435] on button "Continue" at bounding box center [656, 440] width 119 height 20
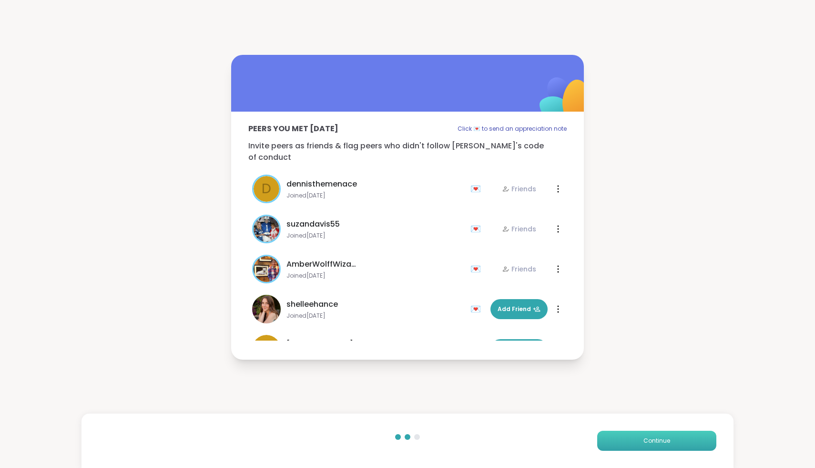
click at [702, 435] on button "Continue" at bounding box center [656, 440] width 119 height 20
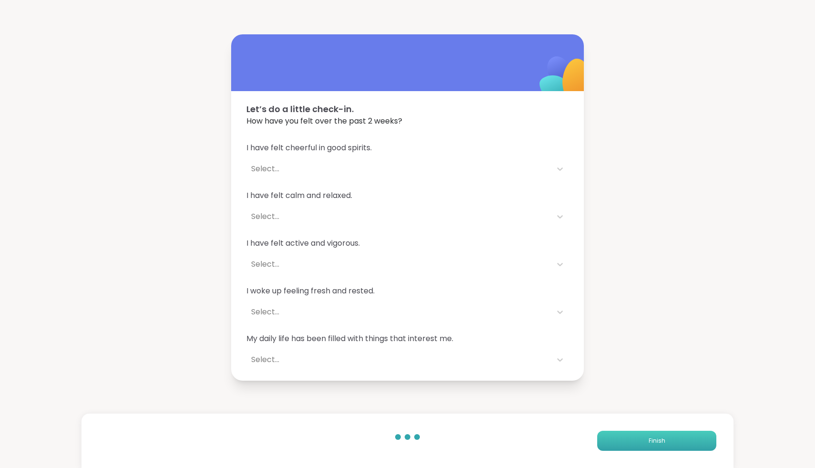
click at [702, 435] on button "Finish" at bounding box center [656, 440] width 119 height 20
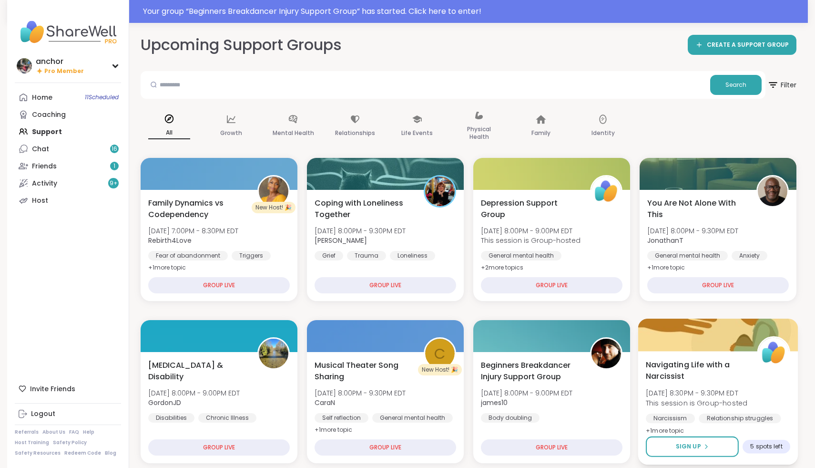
click at [705, 435] on div "Navigating Life with a Narcissist [DATE] 8:30PM - 9:30PM EDT This session is Gr…" at bounding box center [718, 407] width 160 height 113
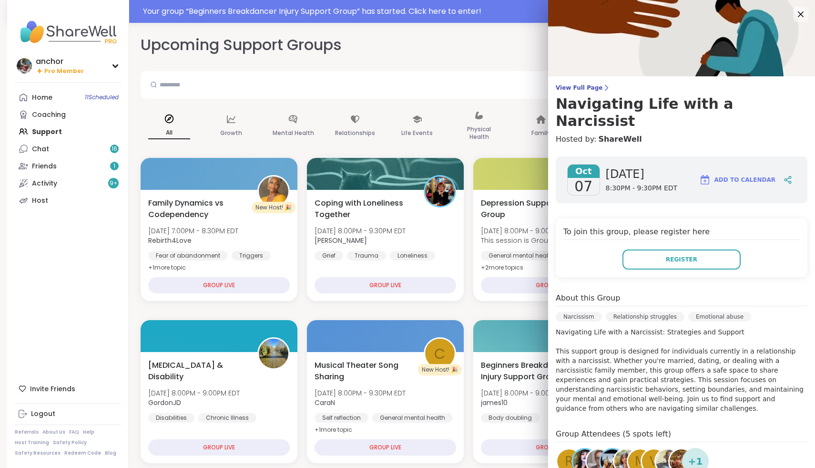
click at [704, 448] on div "+ 1" at bounding box center [695, 461] width 27 height 27
